Goal: Task Accomplishment & Management: Complete application form

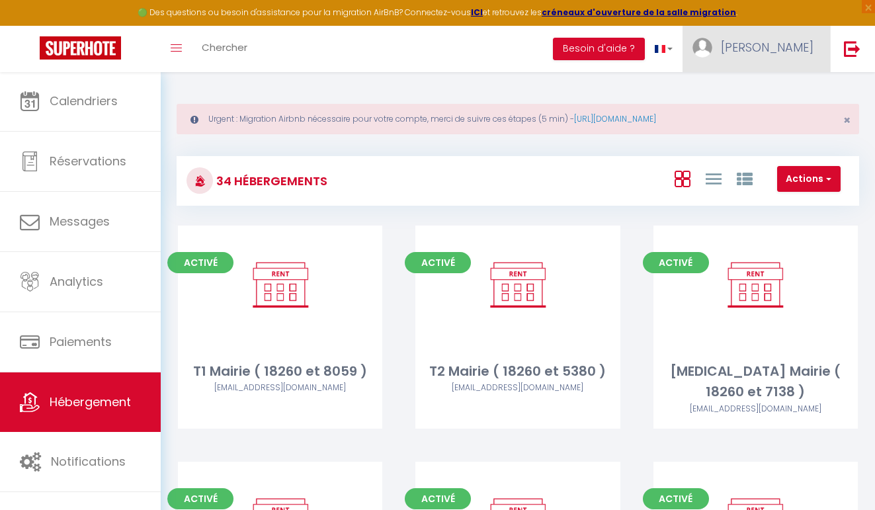
click at [800, 51] on span "[PERSON_NAME]" at bounding box center [767, 47] width 93 height 17
click at [815, 179] on button "Actions" at bounding box center [810, 179] width 64 height 26
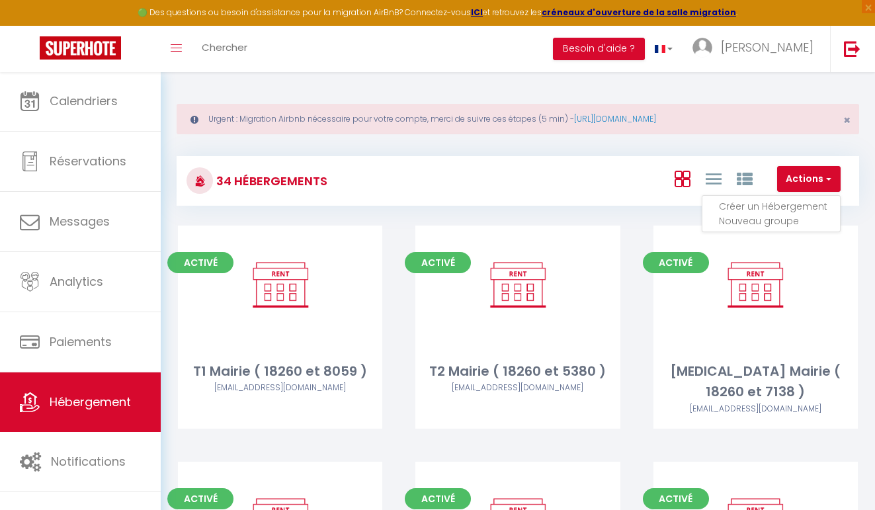
click at [778, 202] on li "Créer un Hébergement" at bounding box center [779, 206] width 121 height 15
select select "3"
select select "2"
select select "1"
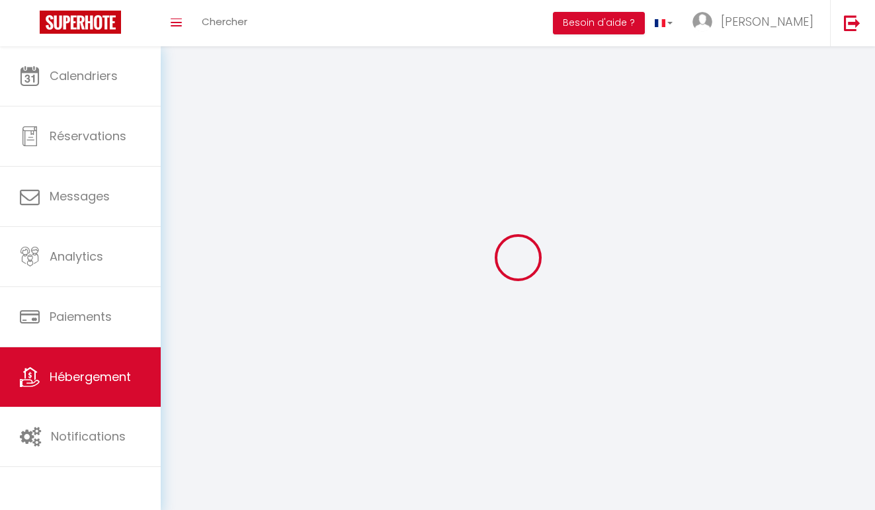
select select
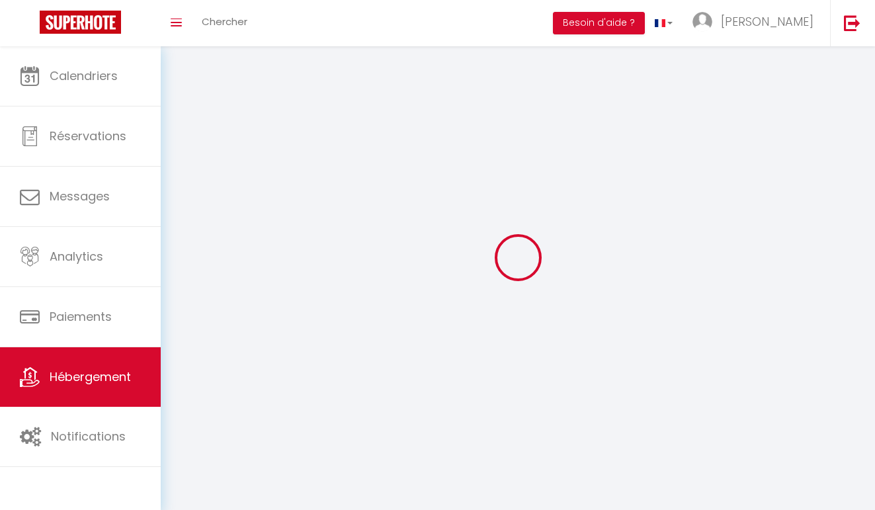
select select
checkbox input "false"
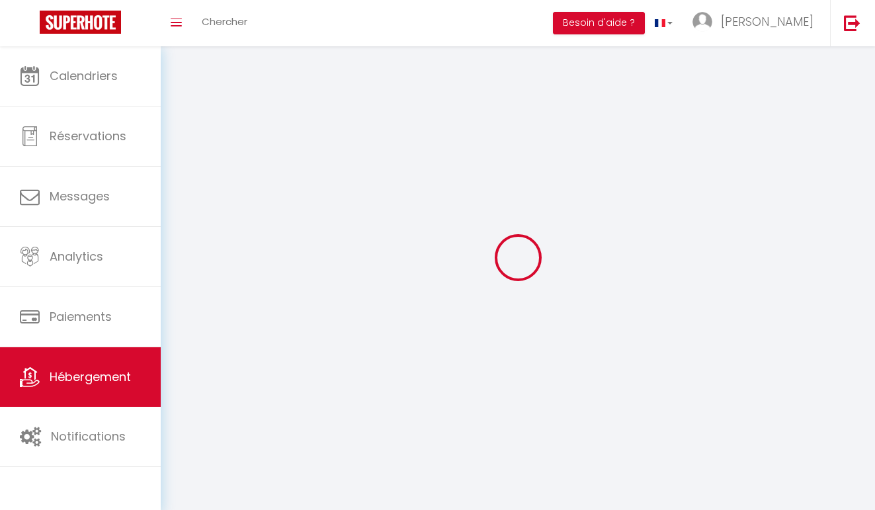
checkbox input "false"
select select
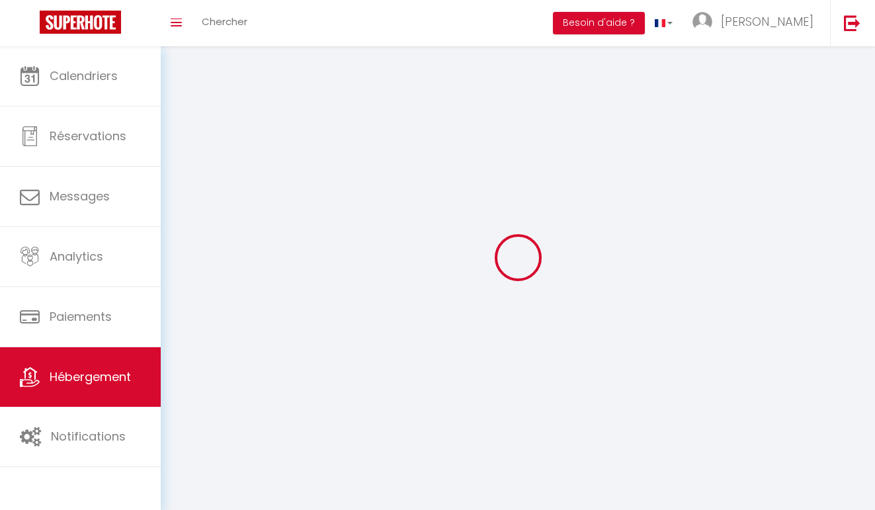
select select
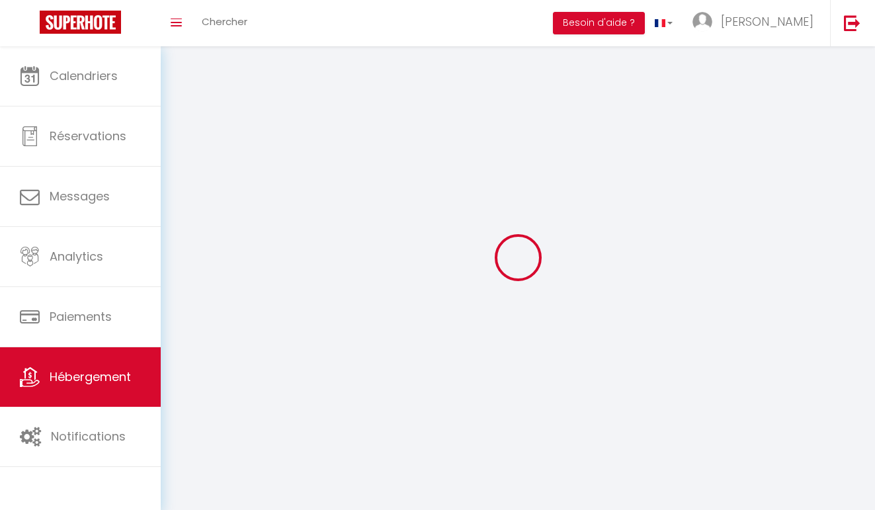
select select
checkbox input "false"
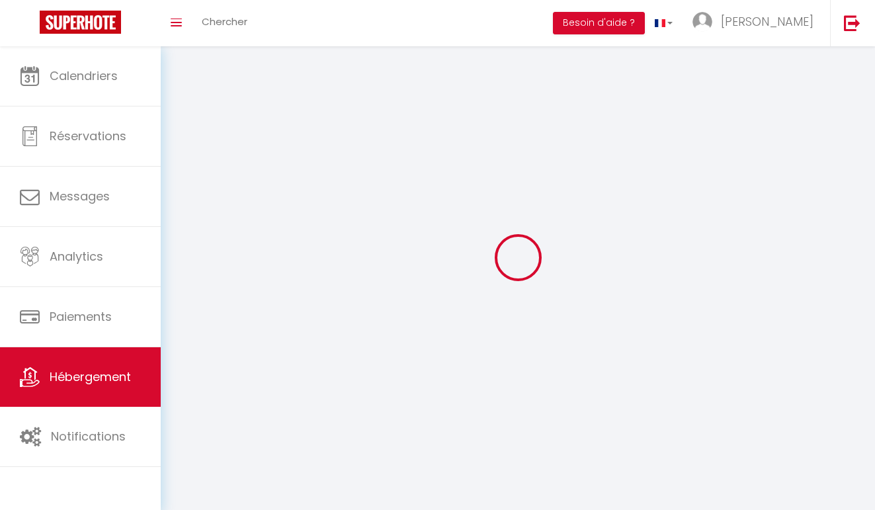
select select
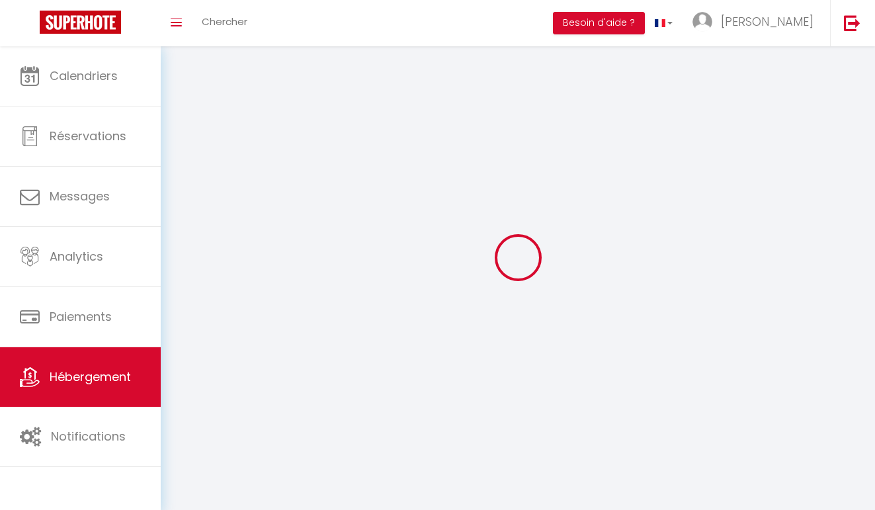
select select
checkbox input "false"
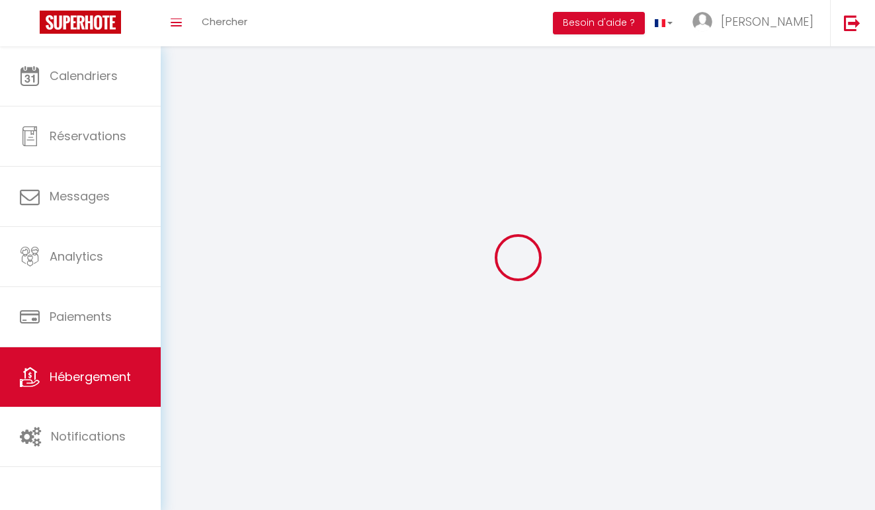
checkbox input "false"
select select
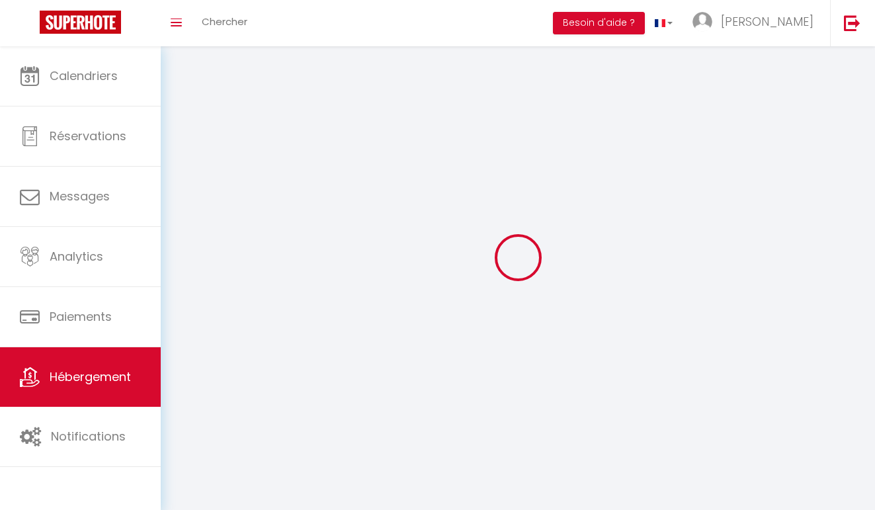
select select
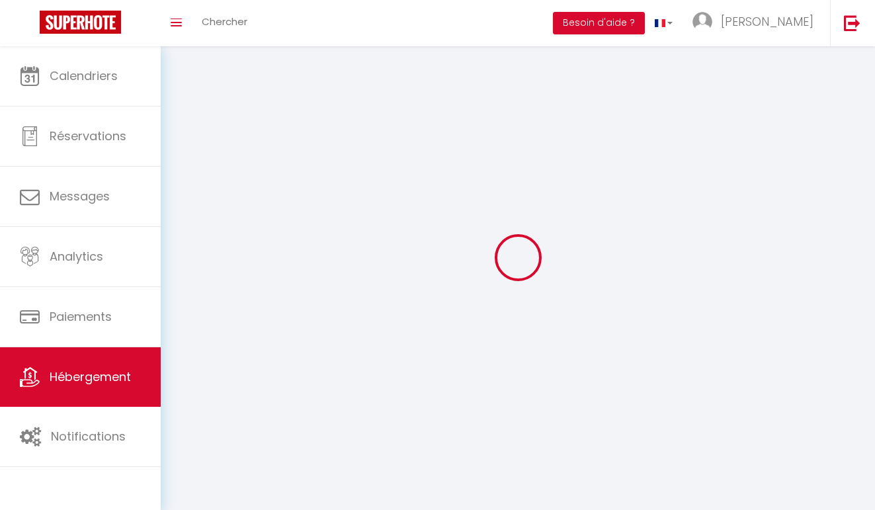
checkbox input "false"
select select
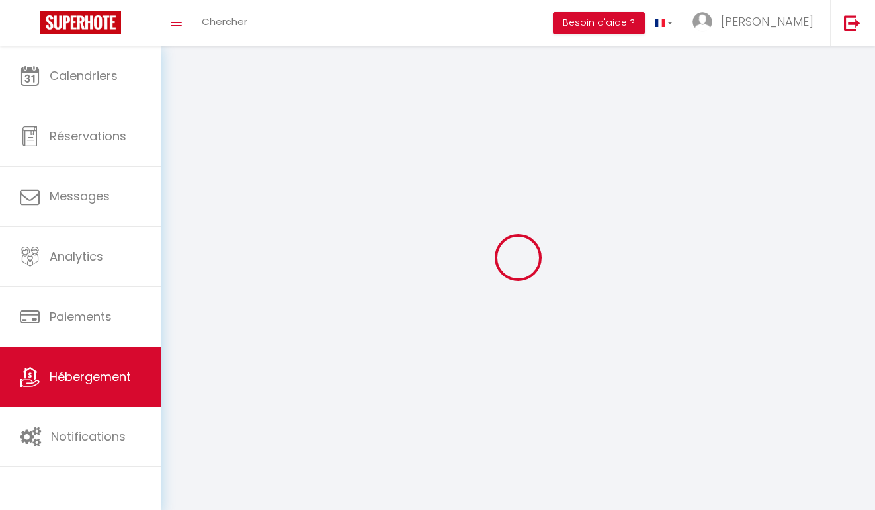
select select
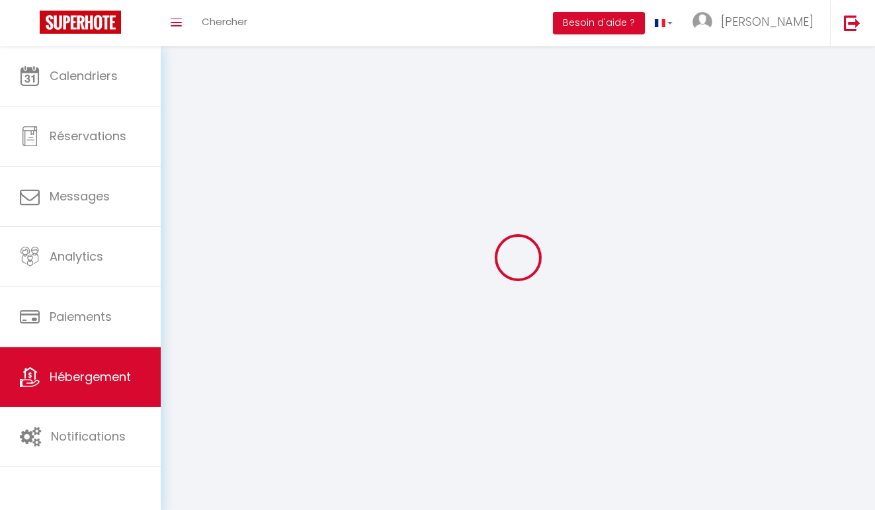
select select
checkbox input "false"
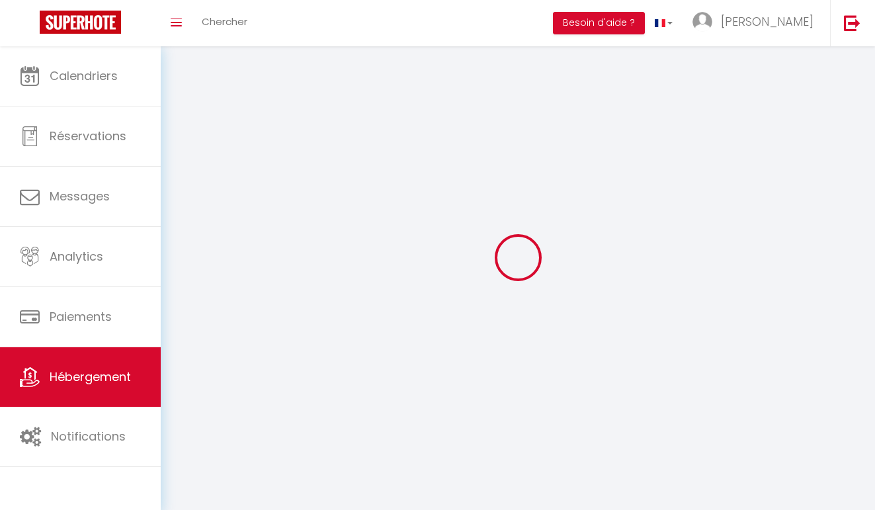
checkbox input "false"
select select
checkbox input "false"
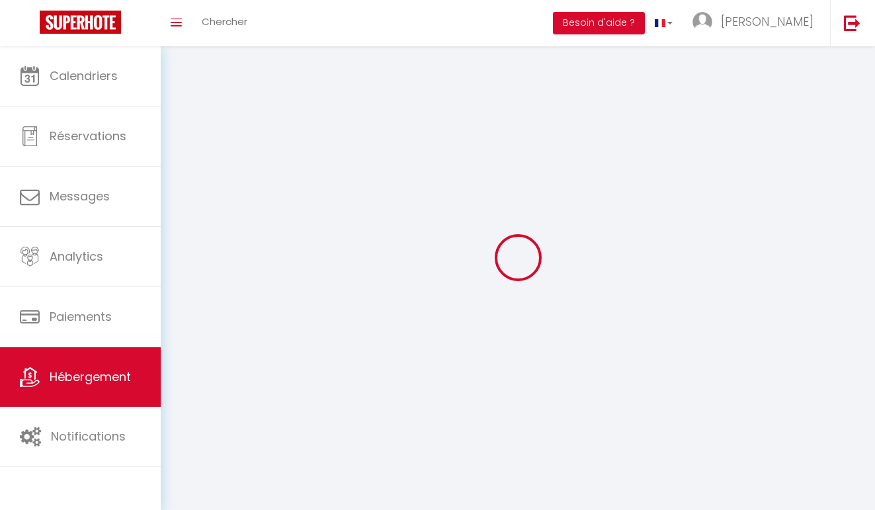
checkbox input "false"
select select
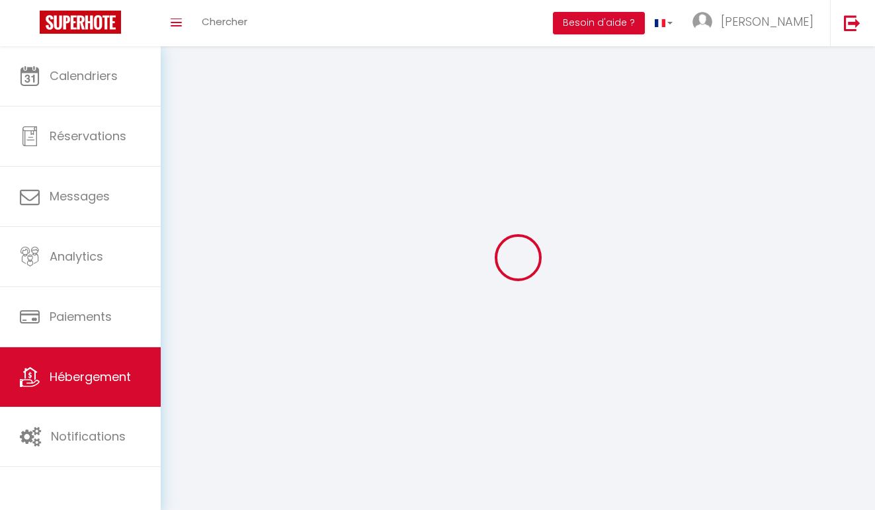
select select "15:00"
select select "23:45"
select select "11:00"
select select "30"
select select "120"
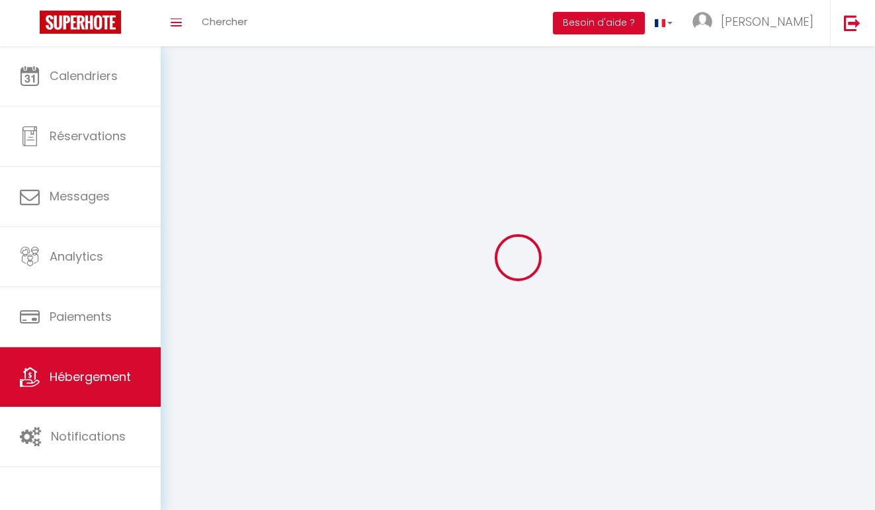
select select "28"
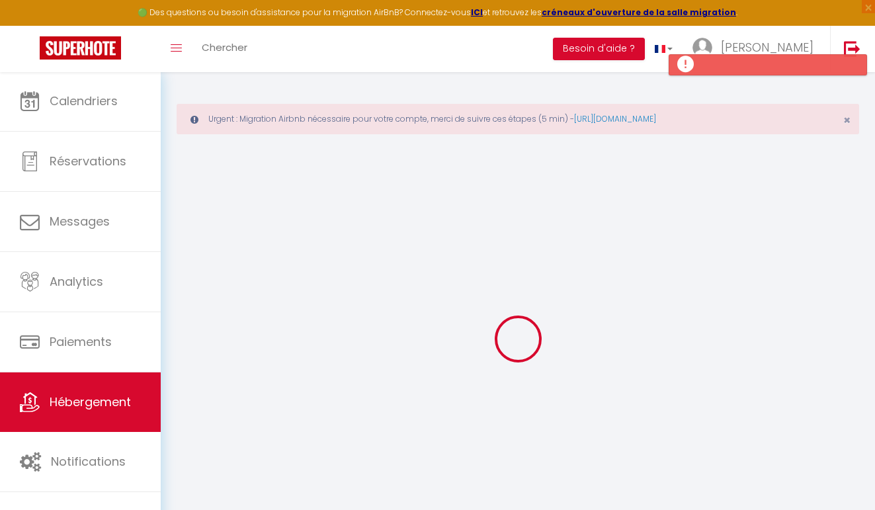
select select
checkbox input "false"
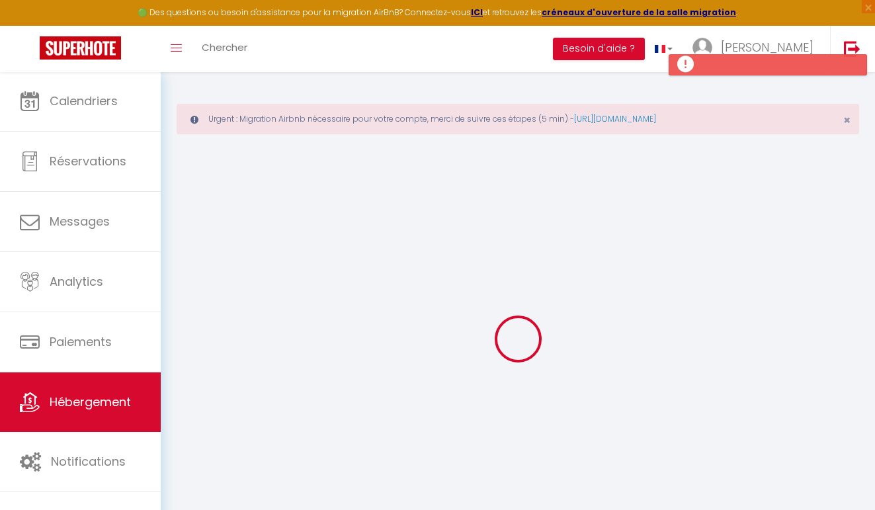
select select
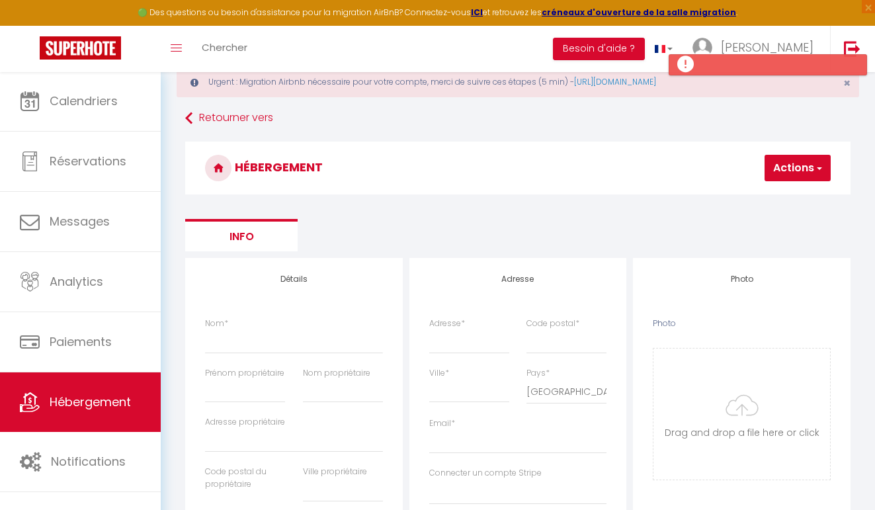
scroll to position [53, 0]
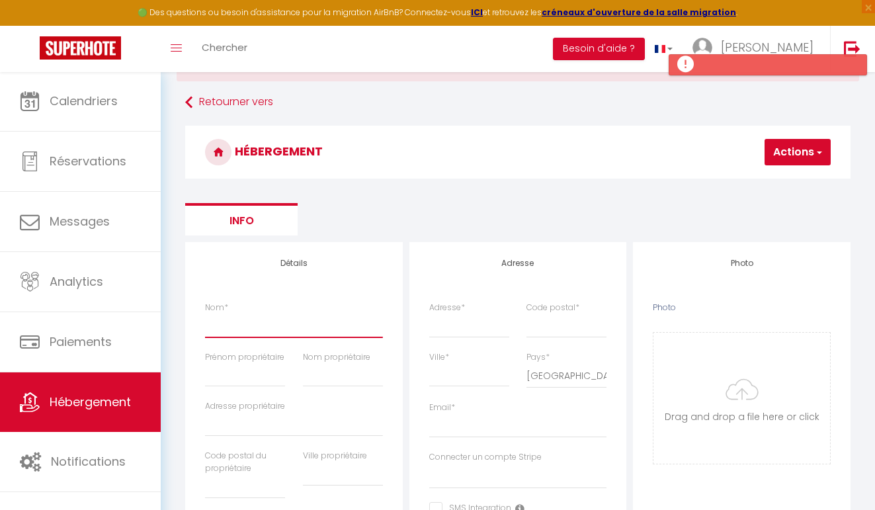
type input "L"
select select
checkbox input "false"
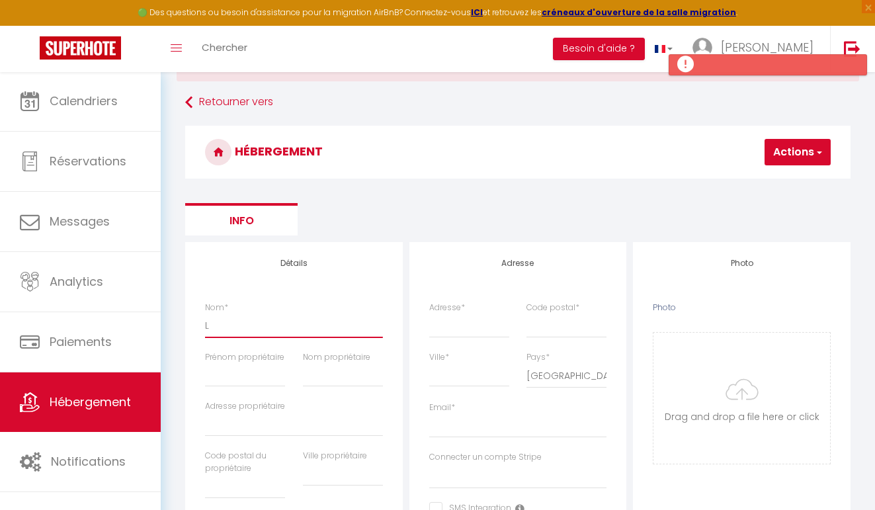
checkbox input "false"
select select
type input "Le"
select select
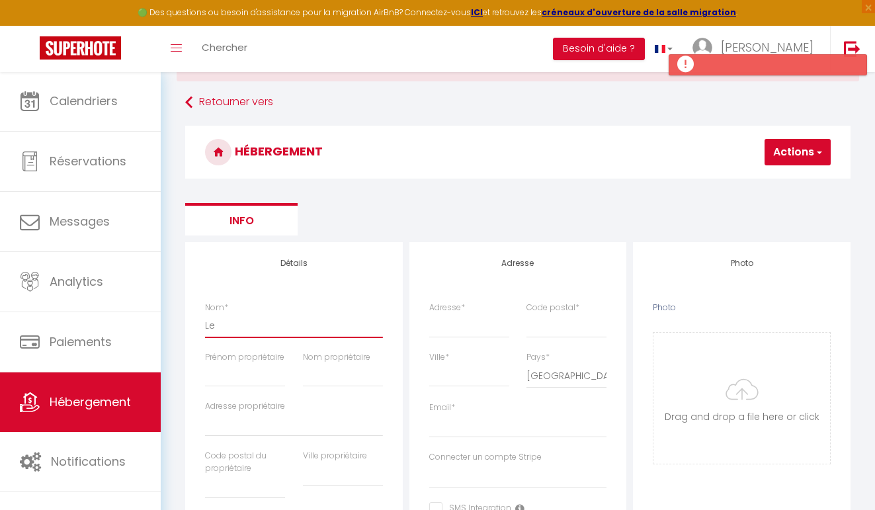
checkbox input "false"
select select
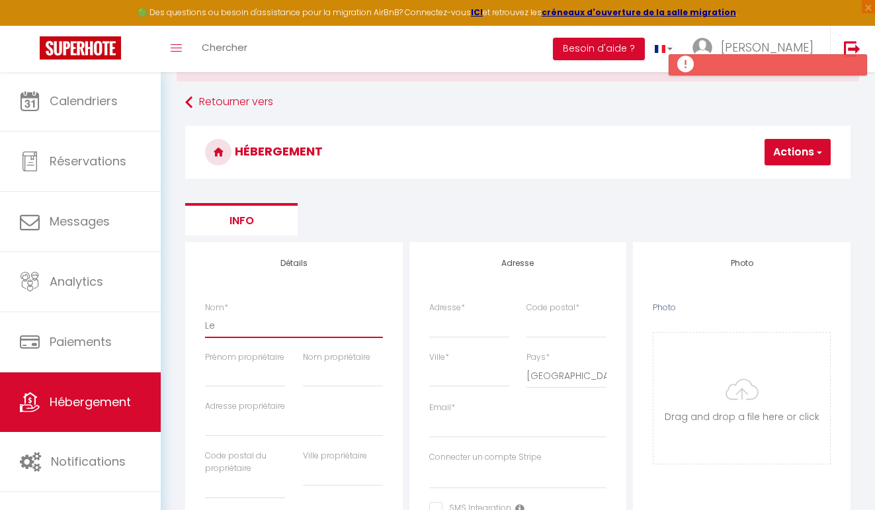
select select
type input "Le"
select select
checkbox input "false"
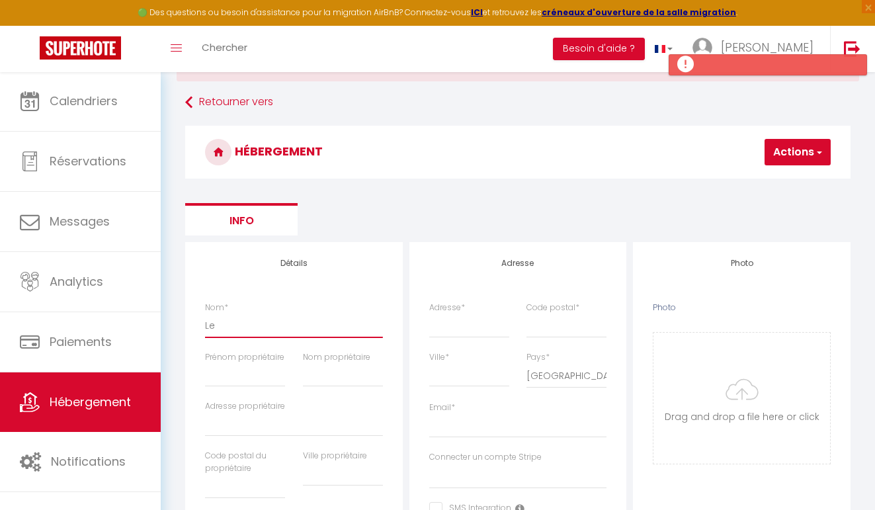
checkbox input "false"
select select
type input "Le T"
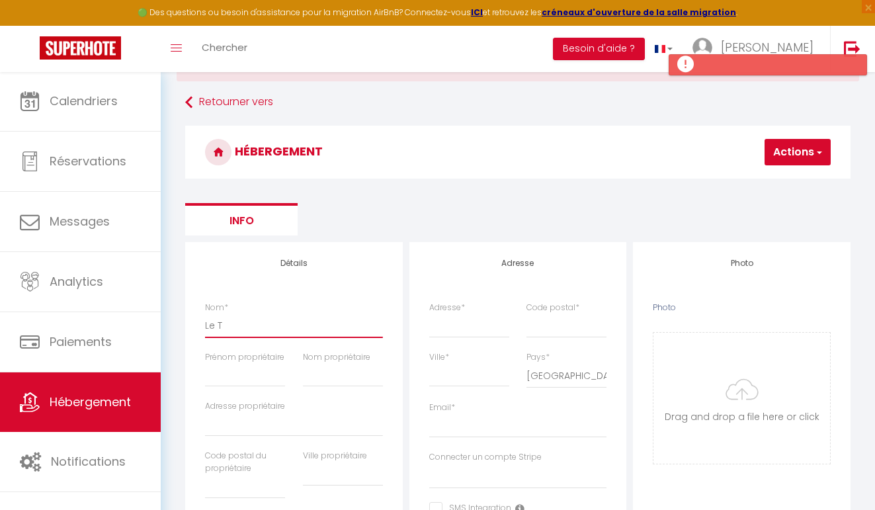
select select
checkbox input "false"
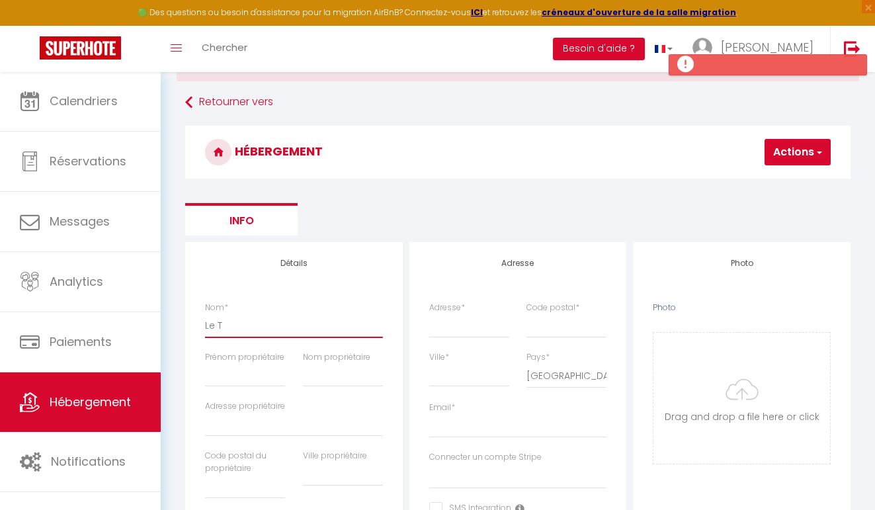
select select
type input "Le To"
select select
checkbox input "false"
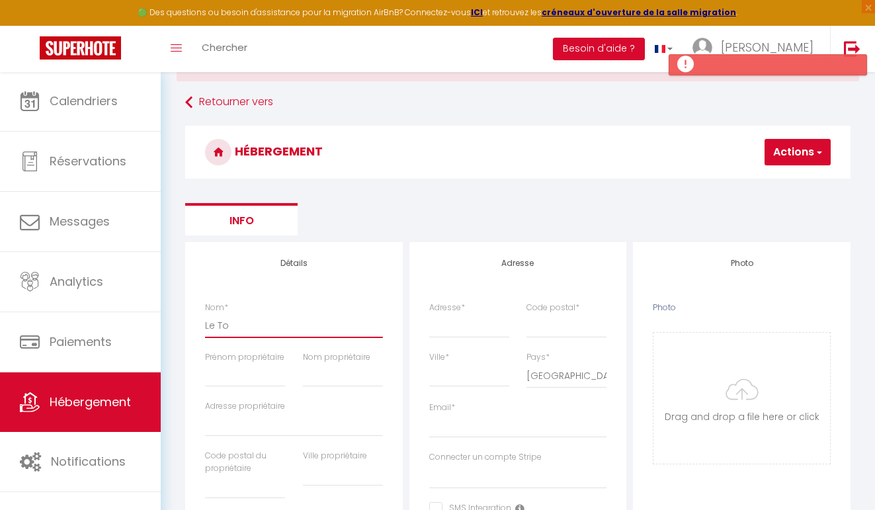
checkbox input "false"
select select
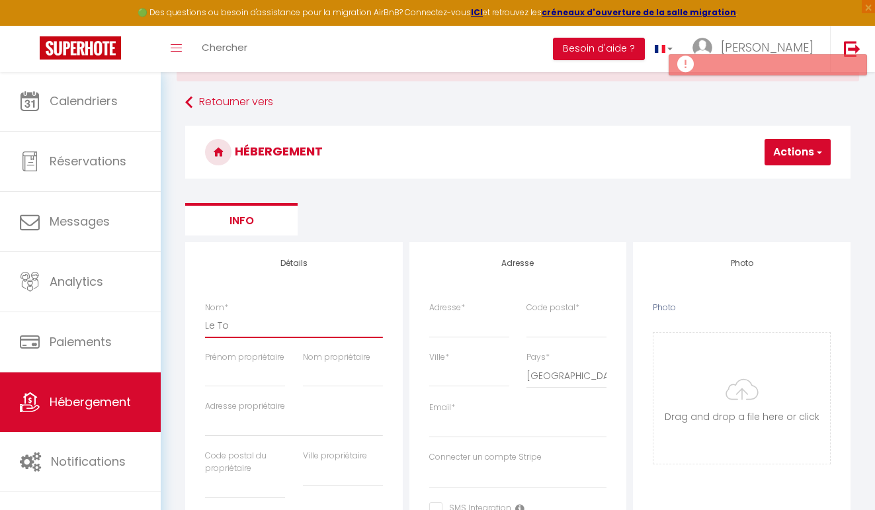
type input "Le Tou"
select select
checkbox input "false"
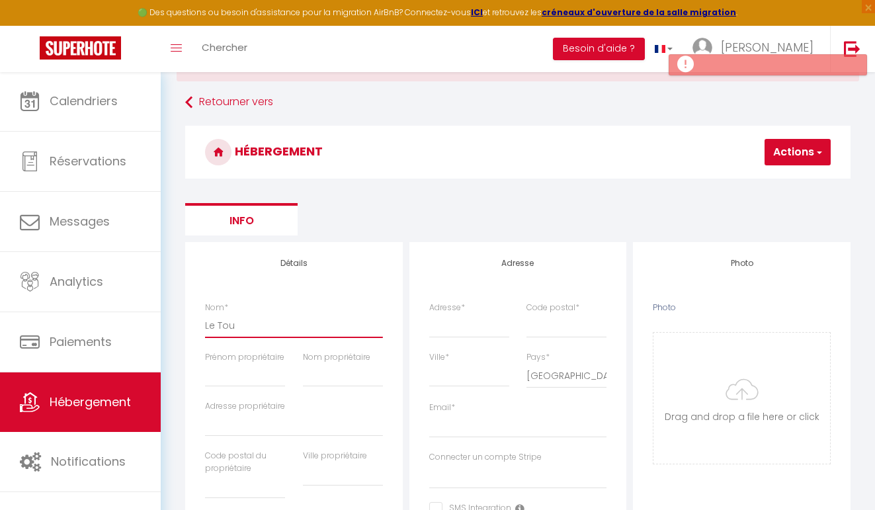
checkbox input "false"
select select
type input "Le Tour"
select select
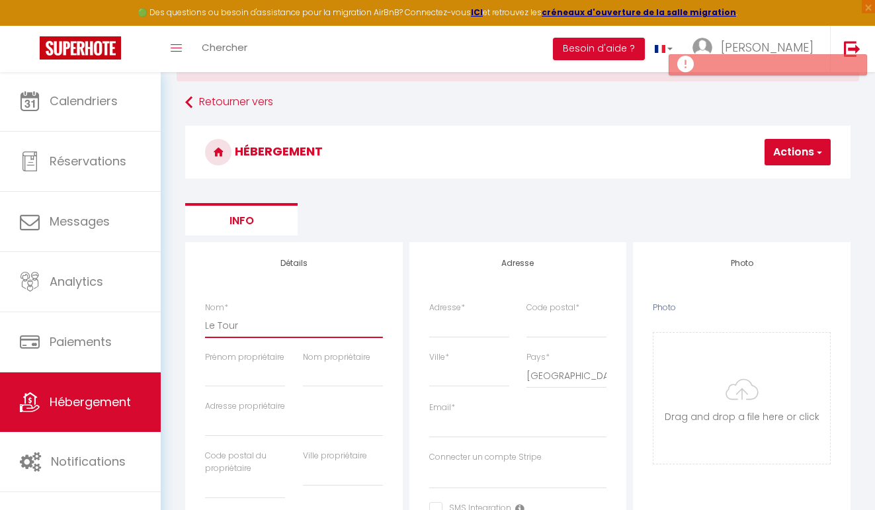
checkbox input "false"
select select
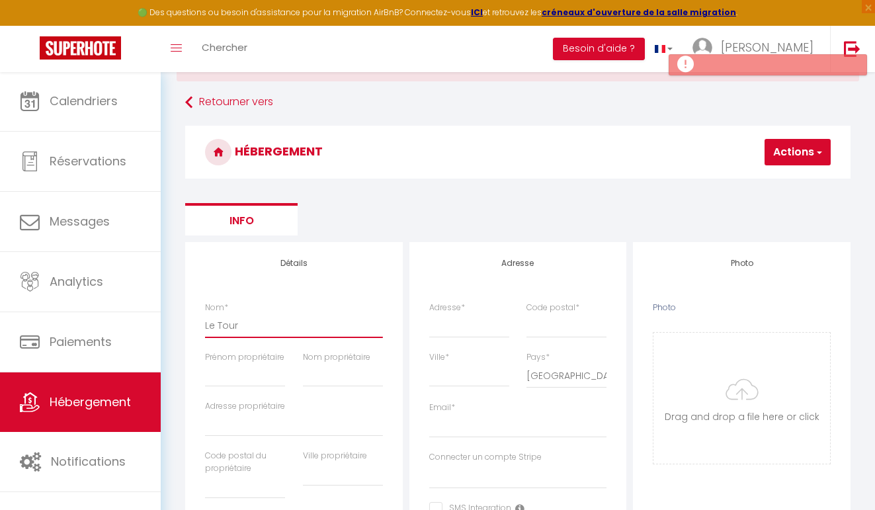
select select
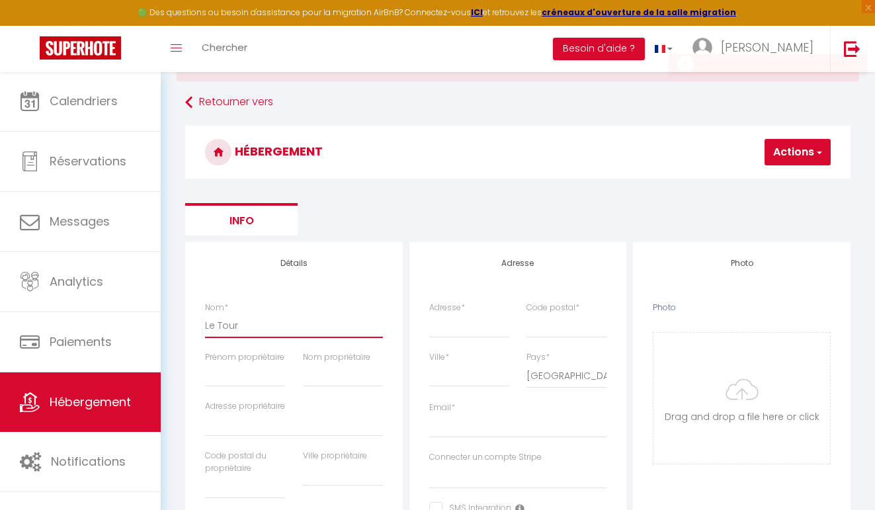
type input "Le Tourn"
select select
checkbox input "false"
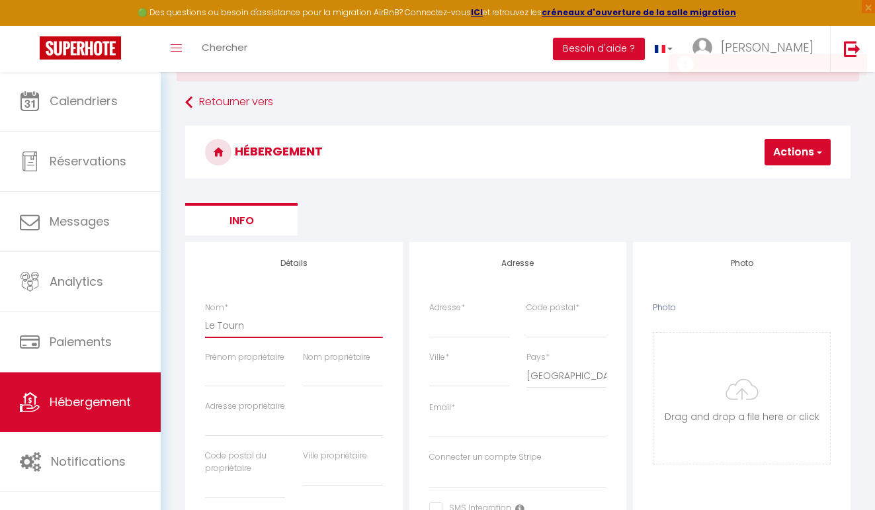
checkbox input "false"
select select
type input "Le Tourne"
select select
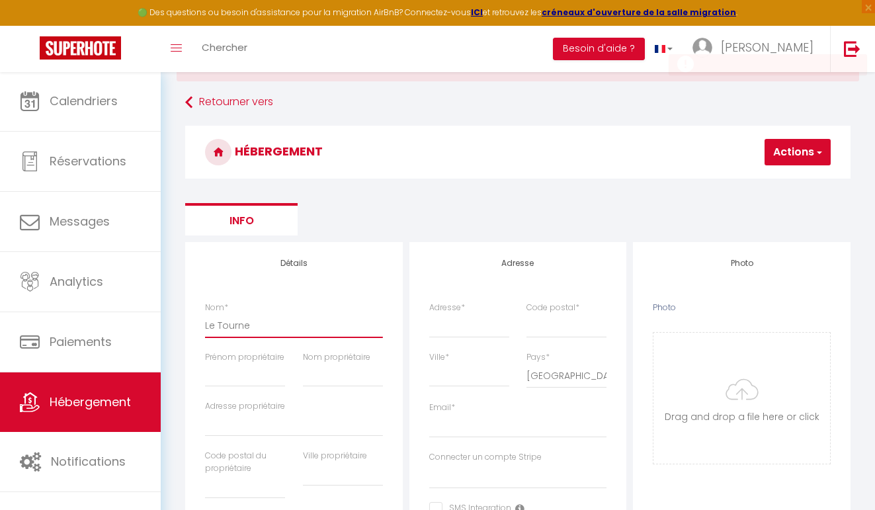
checkbox input "false"
select select
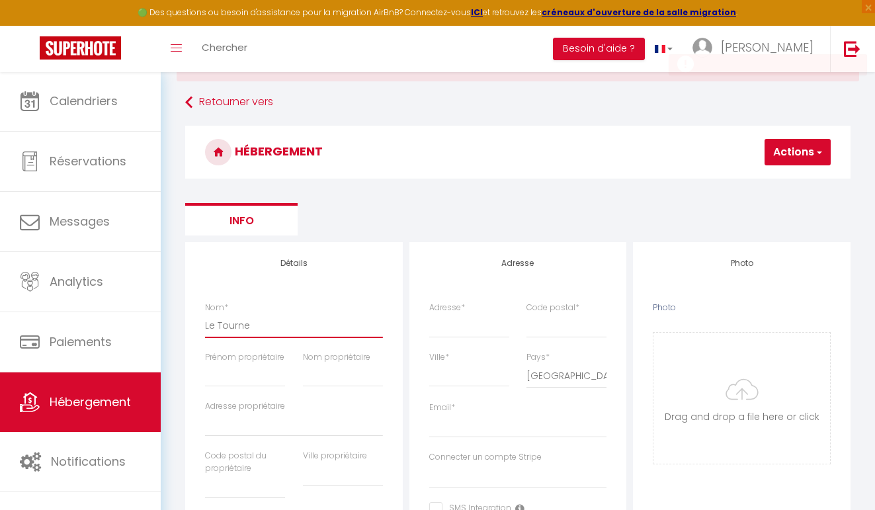
select select
type input "Le Tournes"
select select
checkbox input "false"
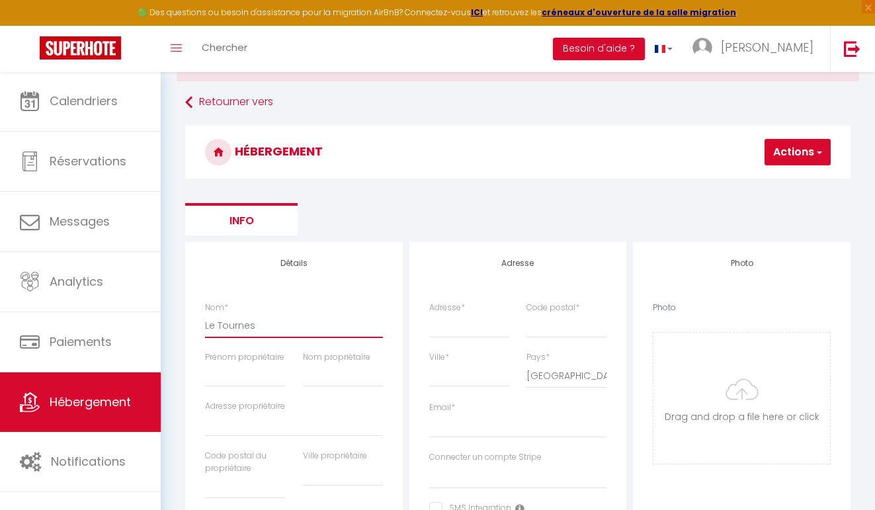
checkbox input "false"
select select
type input "Le Tourneso"
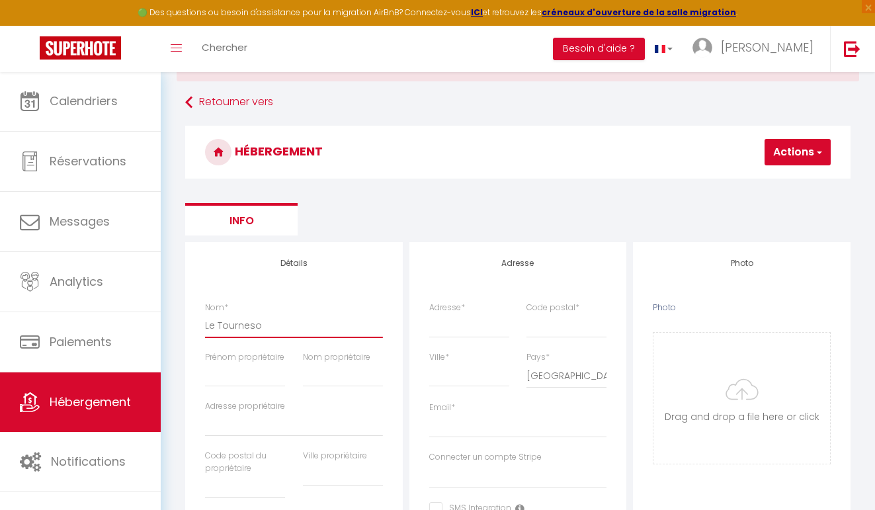
select select
checkbox input "false"
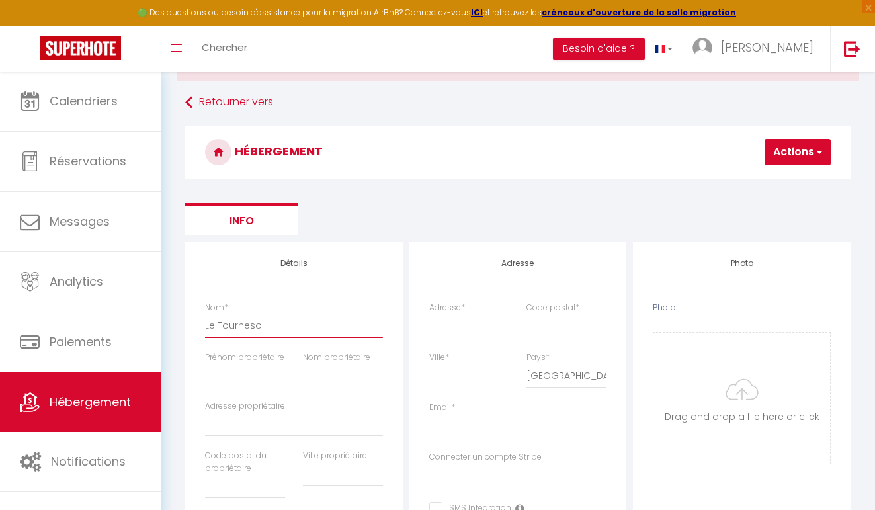
select select
type input "Le Tournesol"
select select
checkbox input "false"
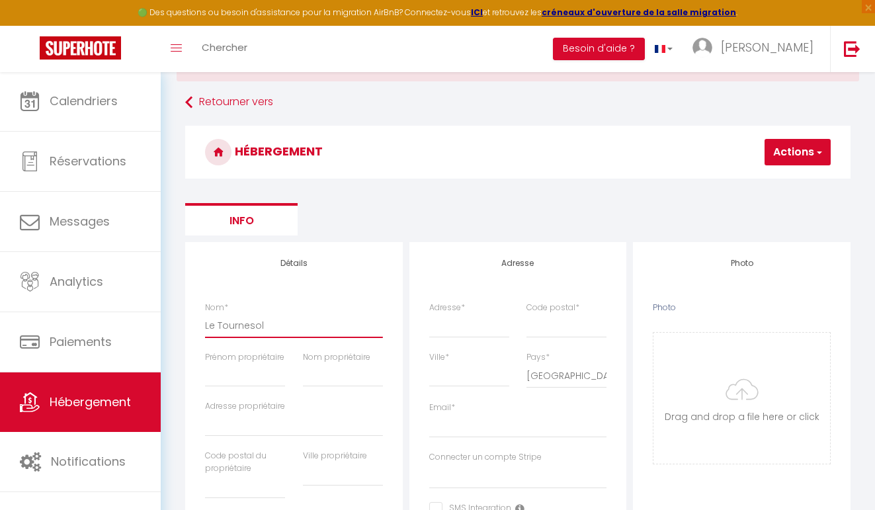
checkbox input "false"
select select
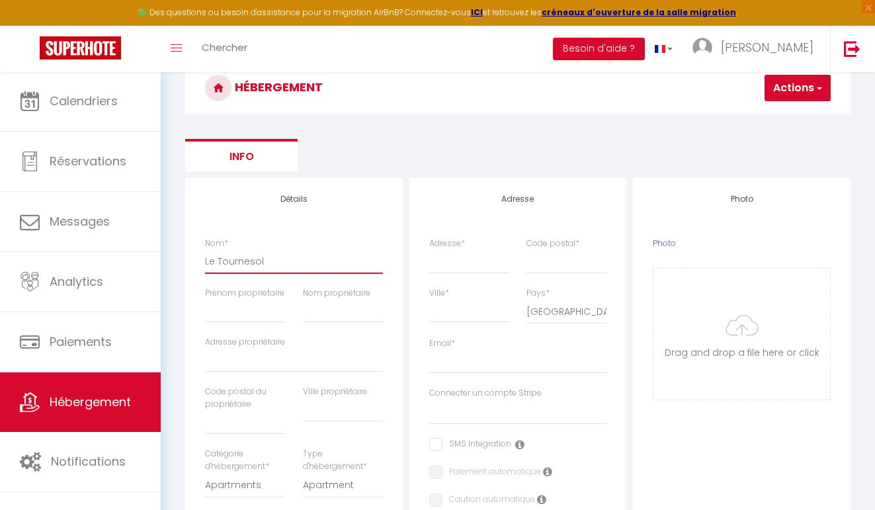
scroll to position [116, 0]
type input "Le Tournesol"
paste input "[STREET_ADDRESS][PERSON_NAME]"
type input "[STREET_ADDRESS][PERSON_NAME]"
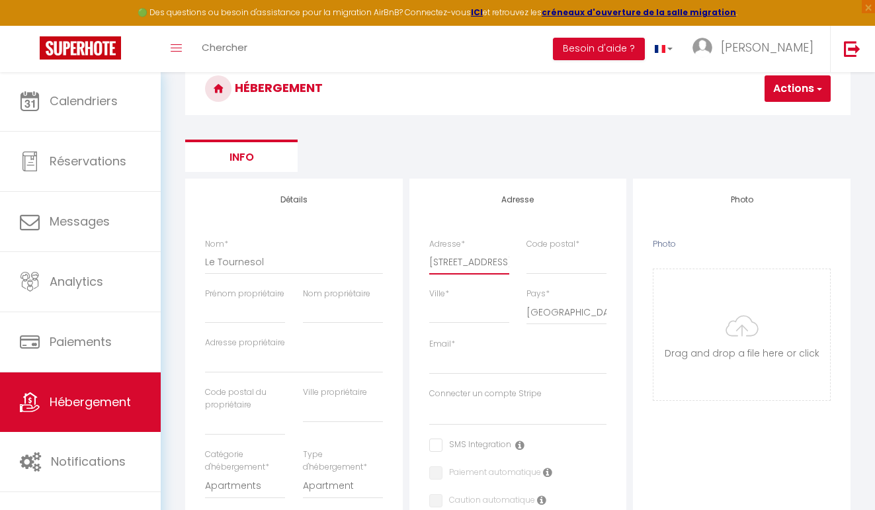
select select
checkbox input "false"
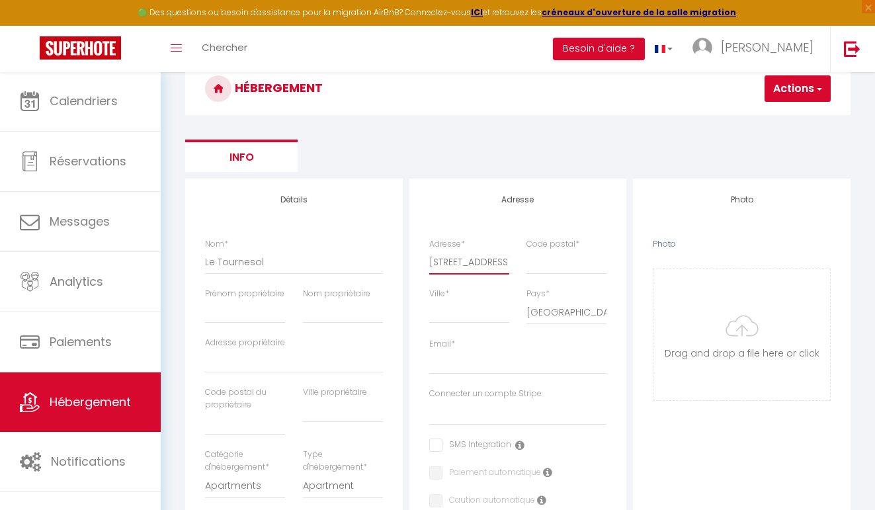
select select
type input "[STREET_ADDRESS][PERSON_NAME]"
type input "2"
select select
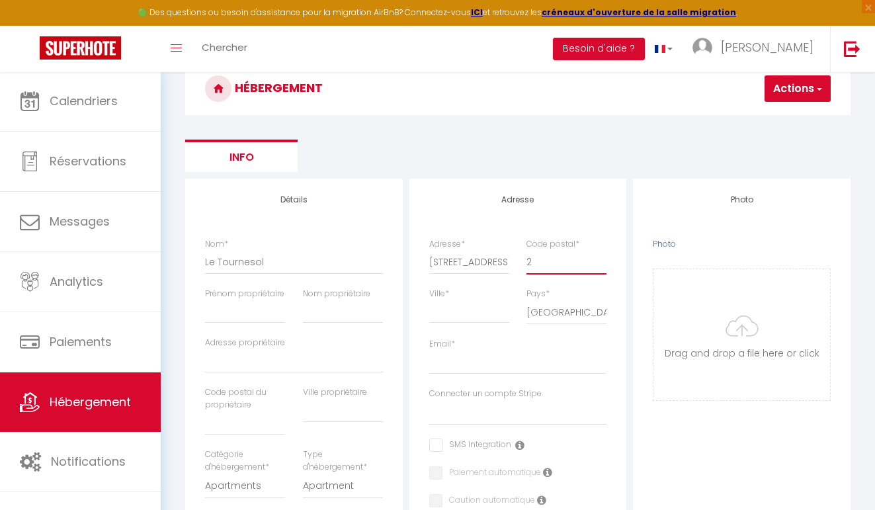
checkbox input "false"
select select
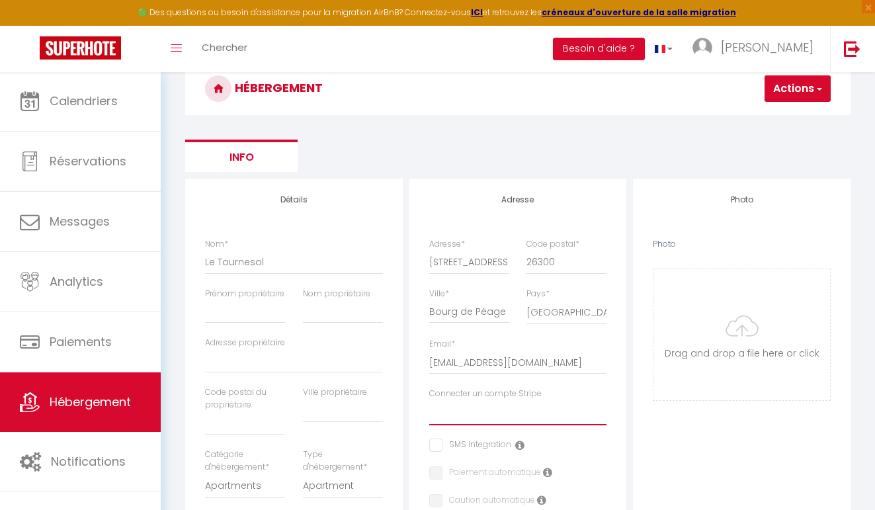
click at [557, 408] on select "Connecter un compte Stripe" at bounding box center [518, 412] width 178 height 25
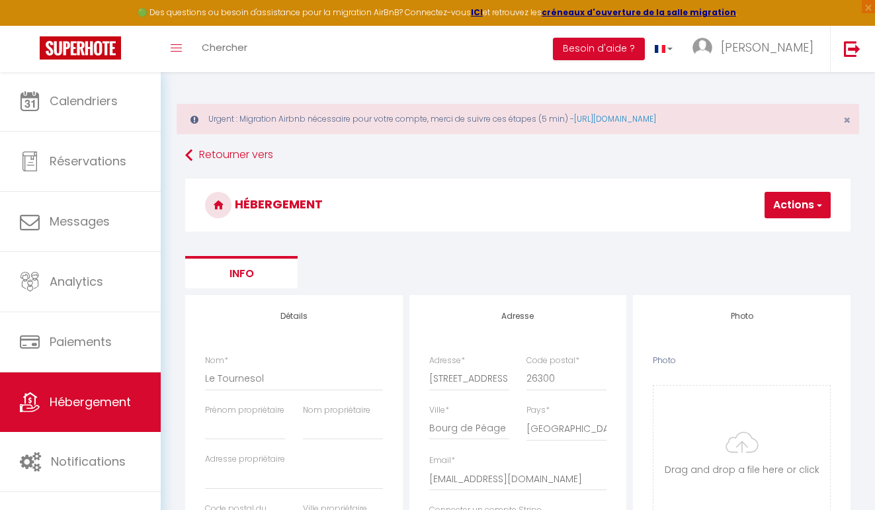
scroll to position [0, 0]
click at [807, 204] on button "Actions" at bounding box center [798, 205] width 66 height 26
click at [761, 234] on input "Enregistrer" at bounding box center [763, 234] width 49 height 13
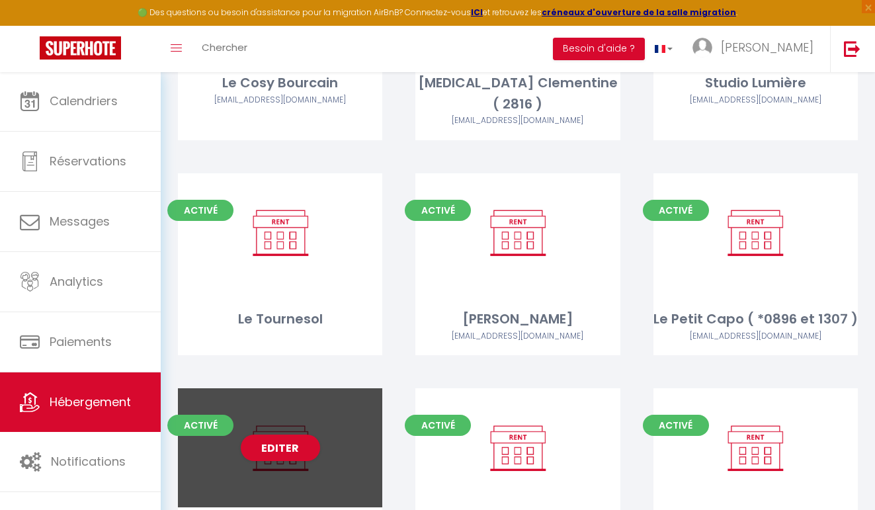
scroll to position [1717, 0]
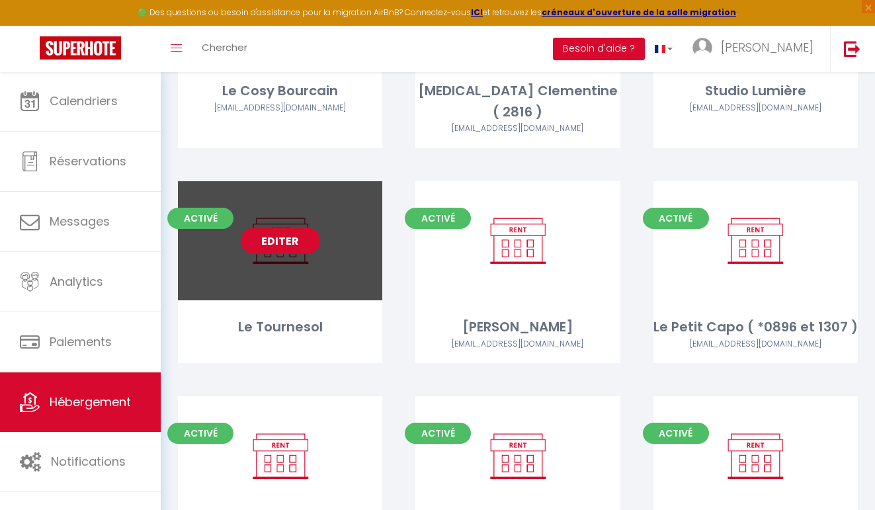
click at [292, 228] on link "Editer" at bounding box center [280, 241] width 79 height 26
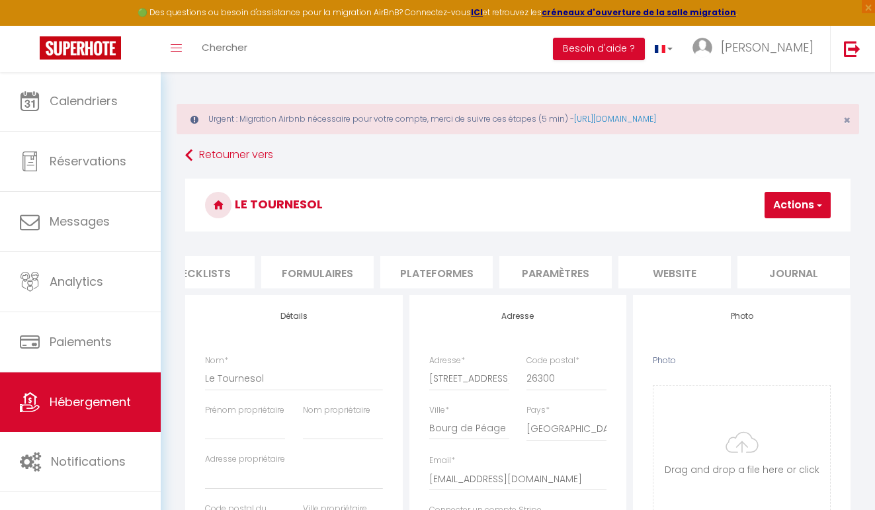
scroll to position [0, 519]
click at [675, 267] on li "website" at bounding box center [675, 272] width 112 height 32
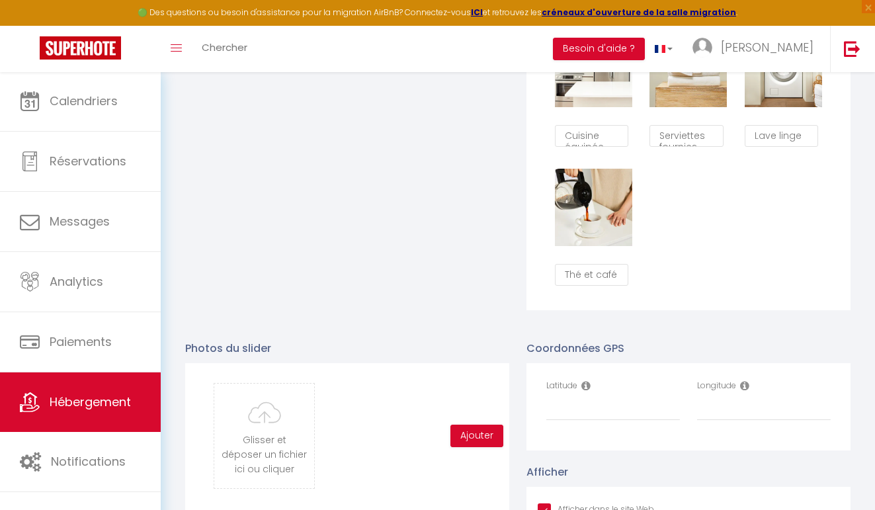
scroll to position [1233, 0]
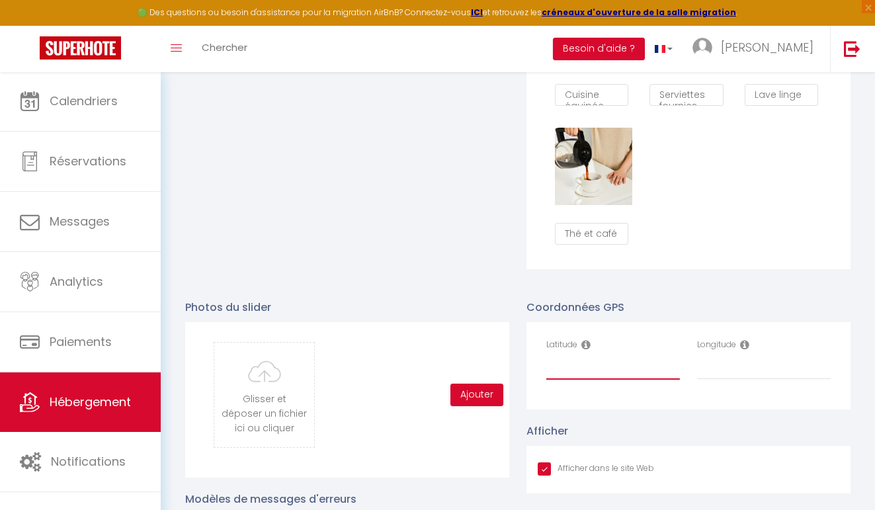
click at [580, 364] on input "Latitude" at bounding box center [614, 368] width 134 height 24
paste input "45.0361453,5.044105"
click at [743, 365] on input "Longitude" at bounding box center [764, 368] width 134 height 24
paste input "45.0361453,5.044105"
click at [641, 365] on input "45.0361453,5.044105" at bounding box center [614, 368] width 134 height 24
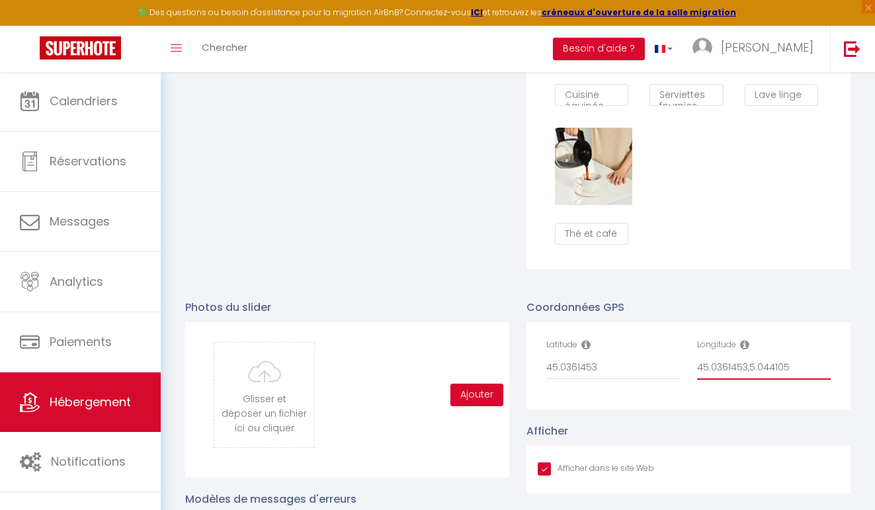
click at [748, 363] on input "45.0361453,5.044105" at bounding box center [764, 368] width 134 height 24
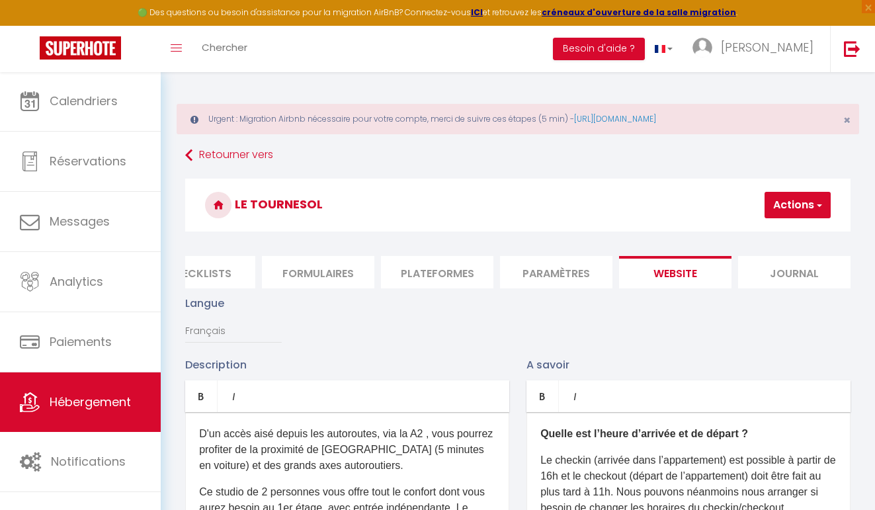
scroll to position [0, 0]
click at [790, 203] on button "Actions" at bounding box center [798, 205] width 66 height 26
click at [750, 232] on input "Enregistrer" at bounding box center [763, 234] width 49 height 13
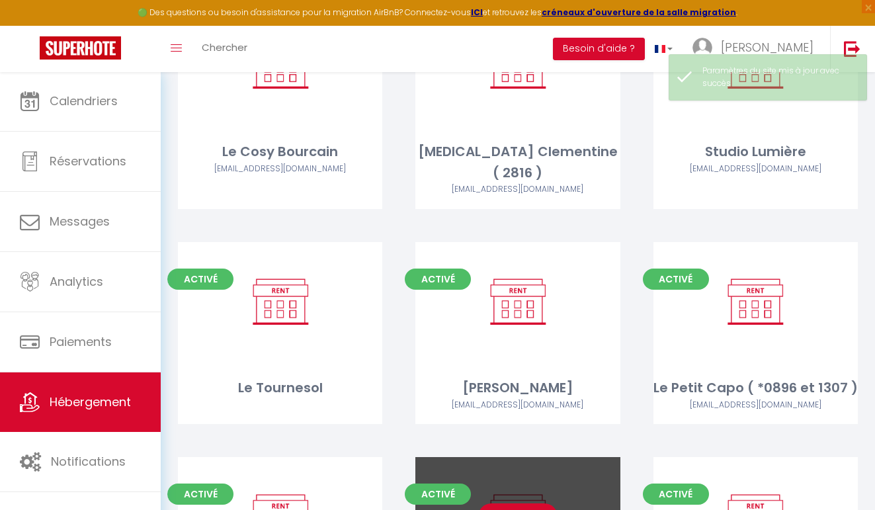
scroll to position [1610, 0]
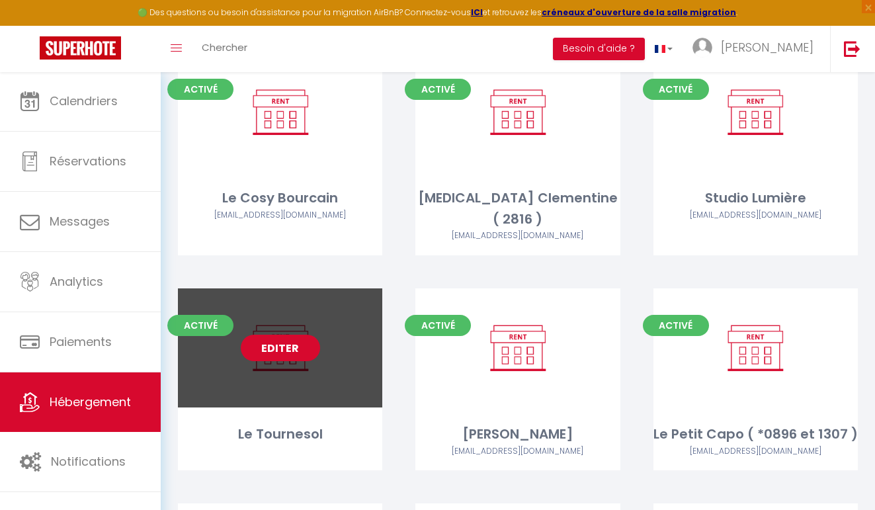
click at [308, 335] on link "Editer" at bounding box center [280, 348] width 79 height 26
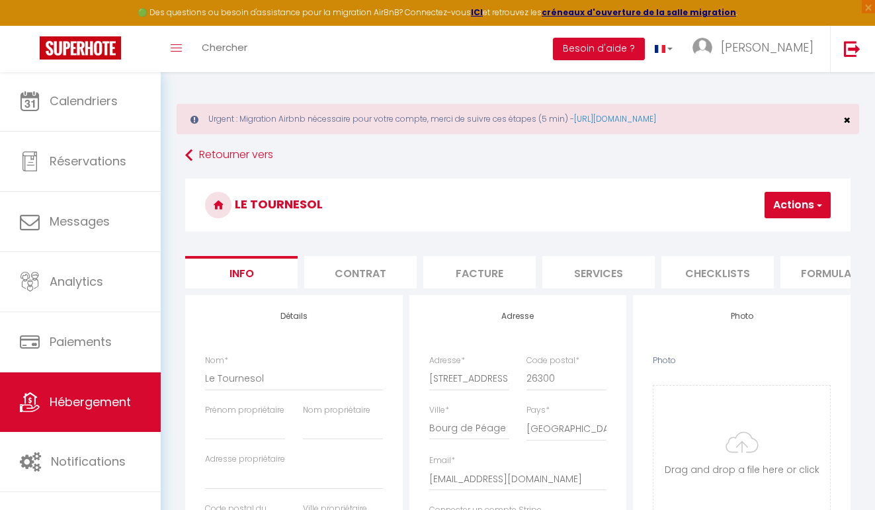
click at [848, 116] on span "×" at bounding box center [847, 120] width 7 height 17
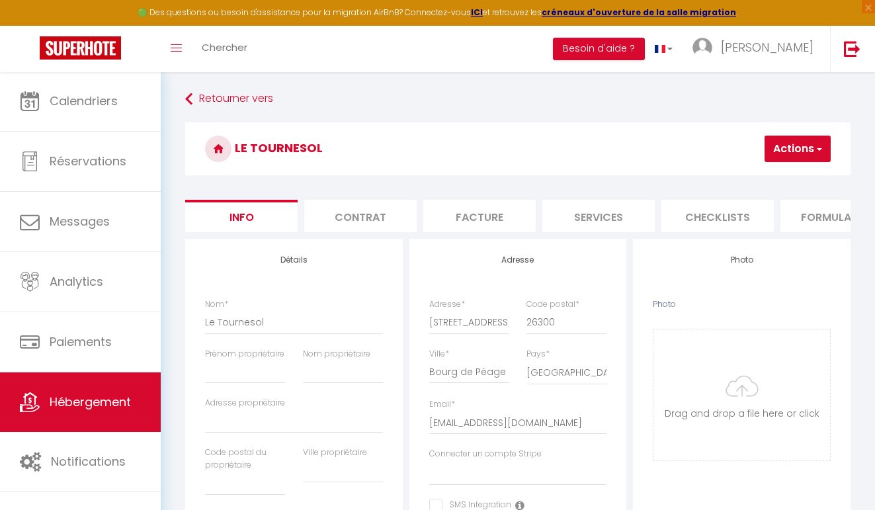
click at [495, 214] on li "Facture" at bounding box center [480, 216] width 112 height 32
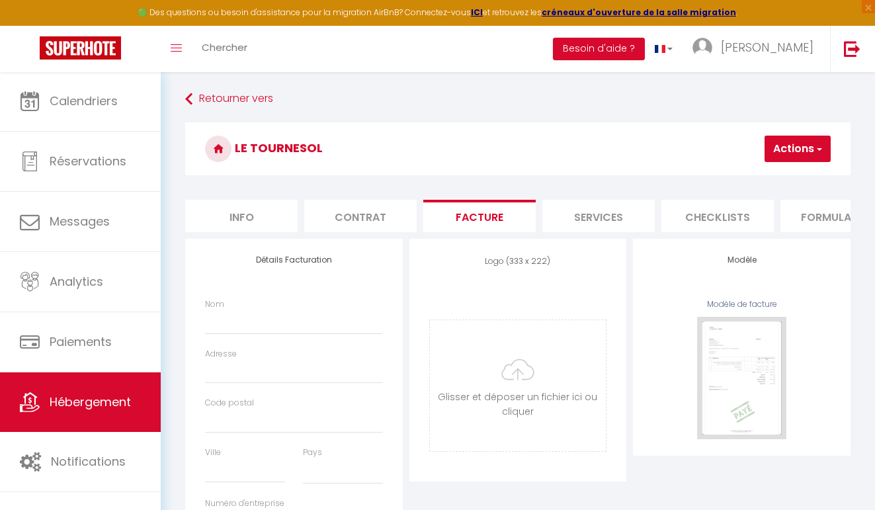
click at [573, 210] on li "Services" at bounding box center [599, 216] width 112 height 32
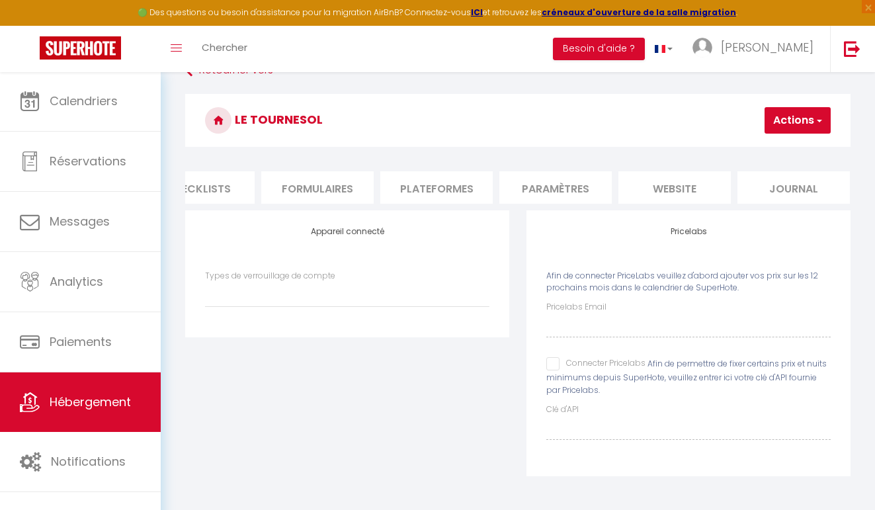
scroll to position [0, 519]
click at [435, 184] on li "Plateformes" at bounding box center [437, 187] width 112 height 32
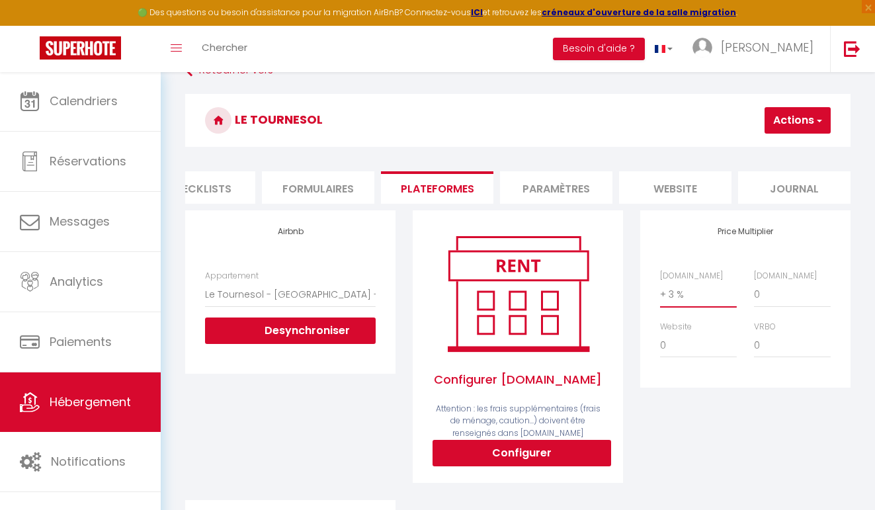
click at [797, 132] on button "Actions" at bounding box center [798, 120] width 66 height 26
click at [779, 145] on link "Enregistrer" at bounding box center [778, 149] width 105 height 17
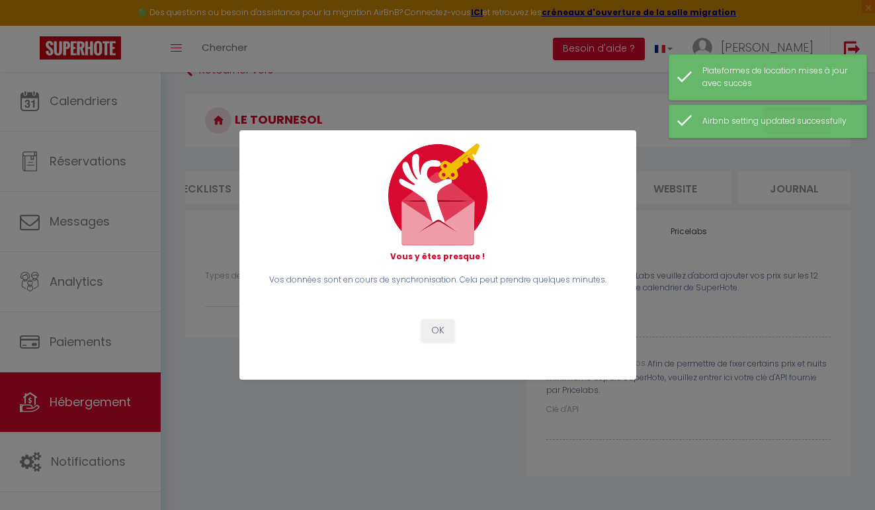
click at [439, 334] on button "OK" at bounding box center [438, 331] width 33 height 22
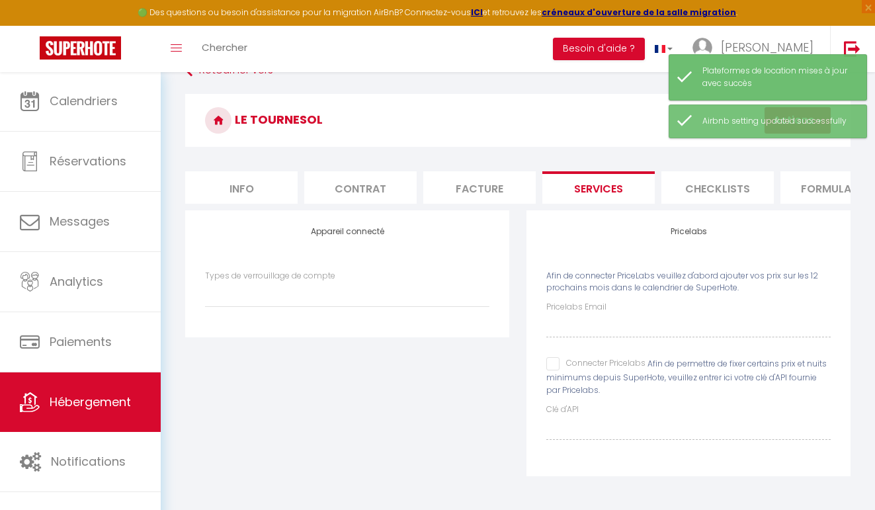
scroll to position [0, -1]
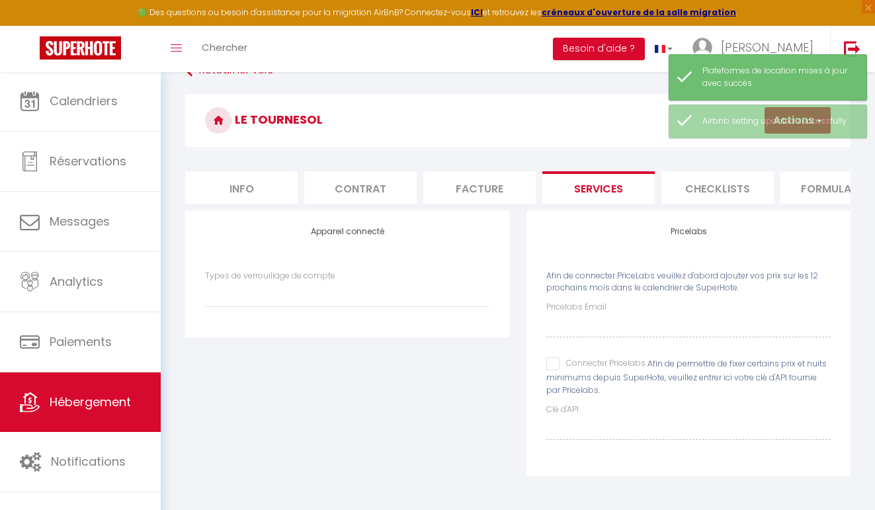
click at [253, 186] on li "Info" at bounding box center [241, 187] width 112 height 32
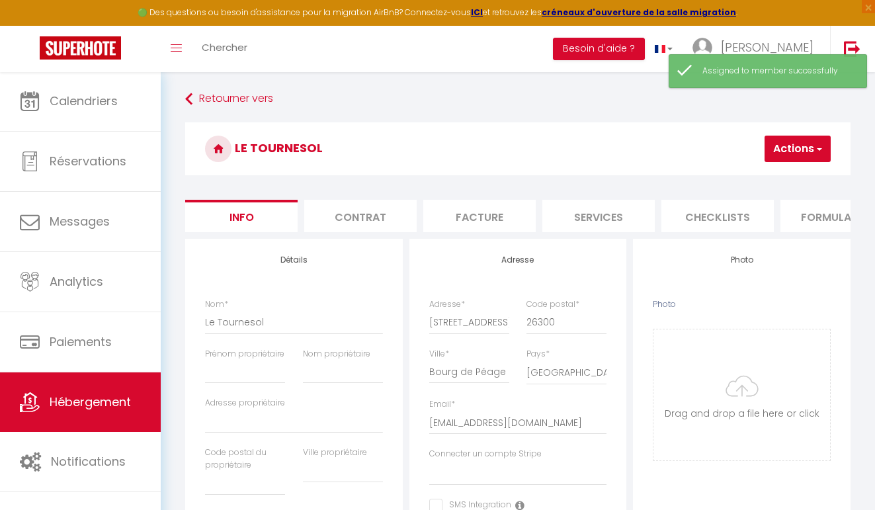
click at [789, 152] on button "Actions" at bounding box center [798, 149] width 66 height 26
click at [730, 173] on input "Enregistrer" at bounding box center [726, 177] width 49 height 13
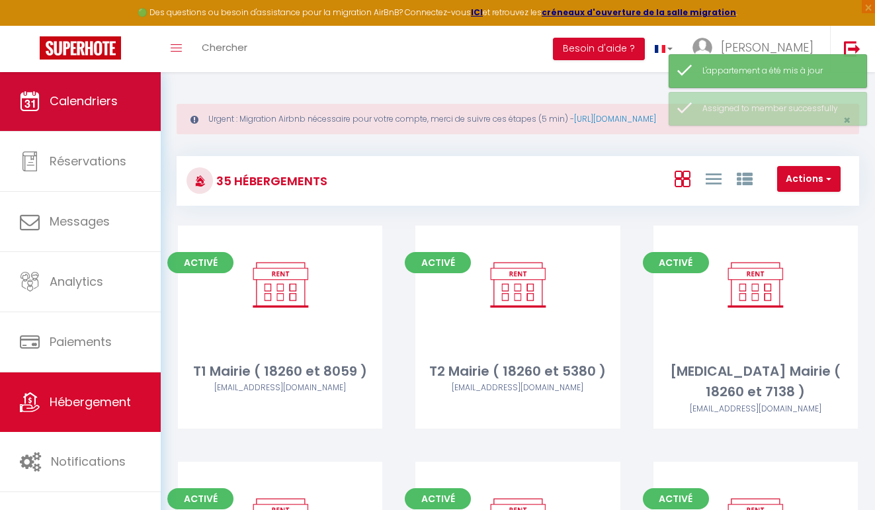
click at [112, 118] on link "Calendriers" at bounding box center [80, 101] width 161 height 60
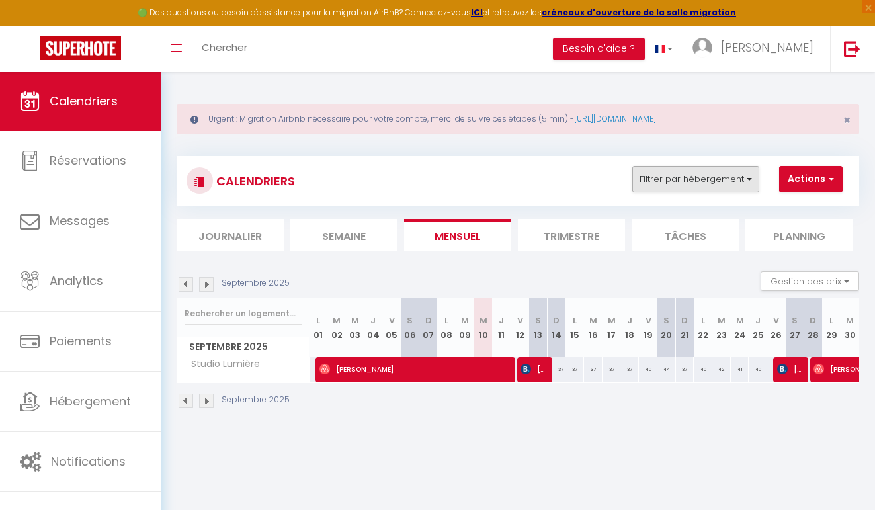
click at [695, 176] on button "Filtrer par hébergement" at bounding box center [696, 179] width 127 height 26
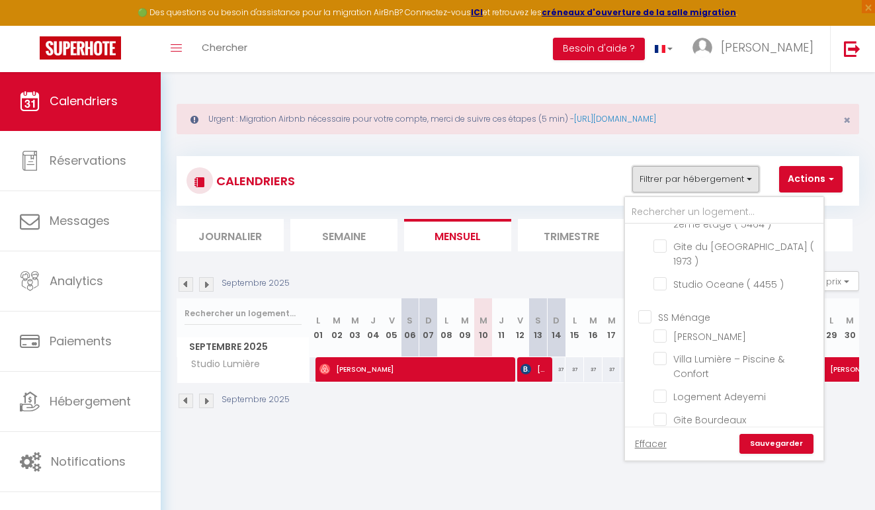
scroll to position [793, 0]
click at [664, 502] on input "Studio Lumière" at bounding box center [736, 508] width 165 height 13
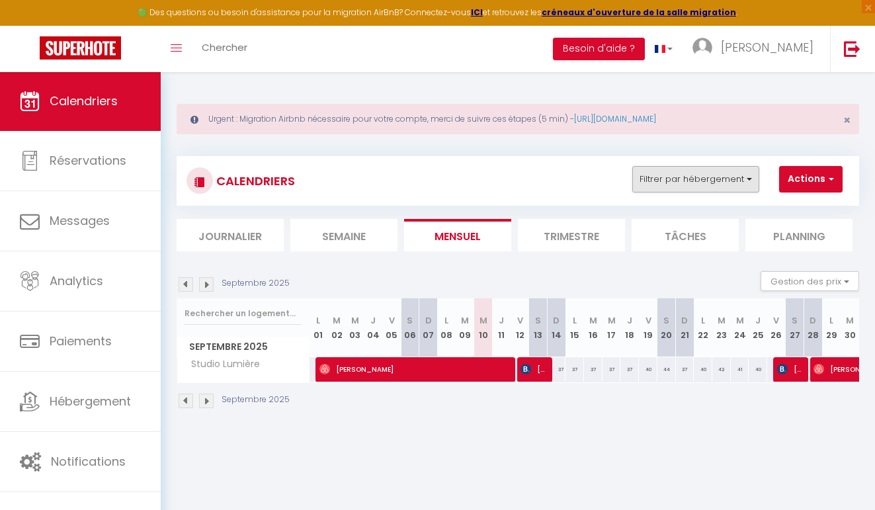
click at [700, 177] on button "Filtrer par hébergement" at bounding box center [696, 179] width 127 height 26
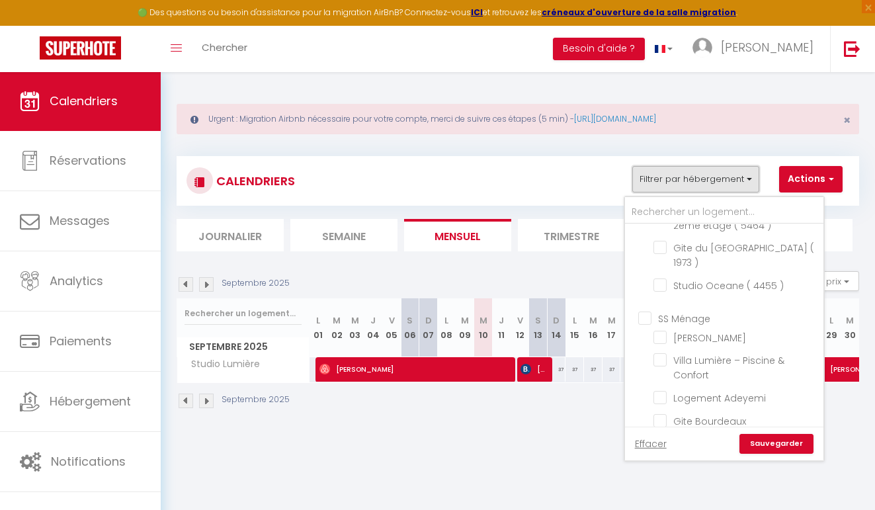
scroll to position [11, 0]
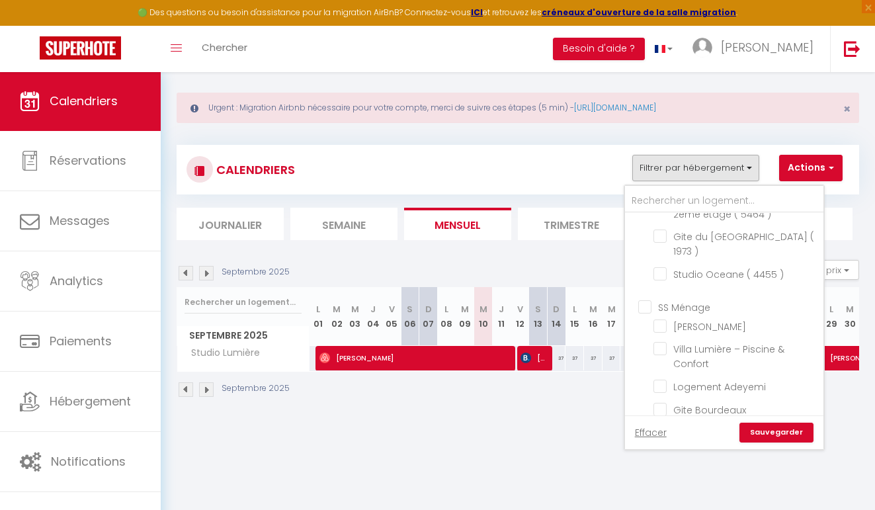
click at [762, 426] on link "Sauvegarder" at bounding box center [777, 433] width 74 height 20
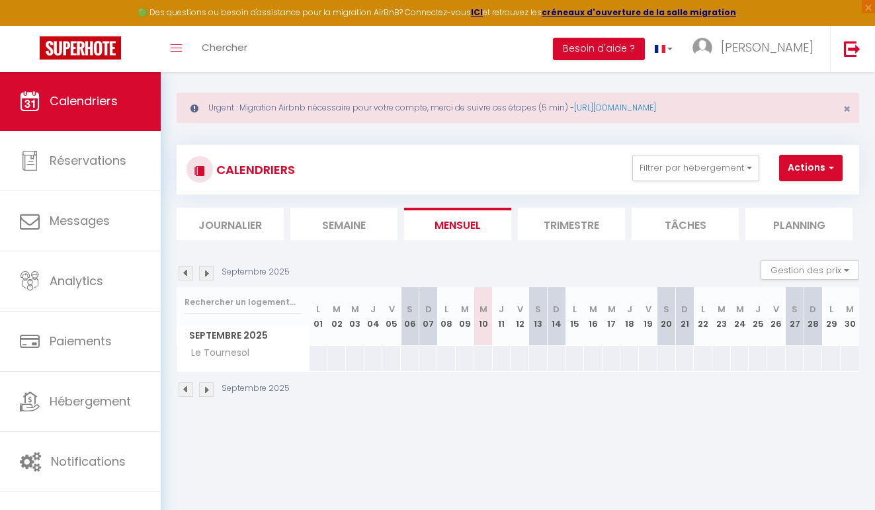
click at [486, 356] on div at bounding box center [483, 358] width 19 height 24
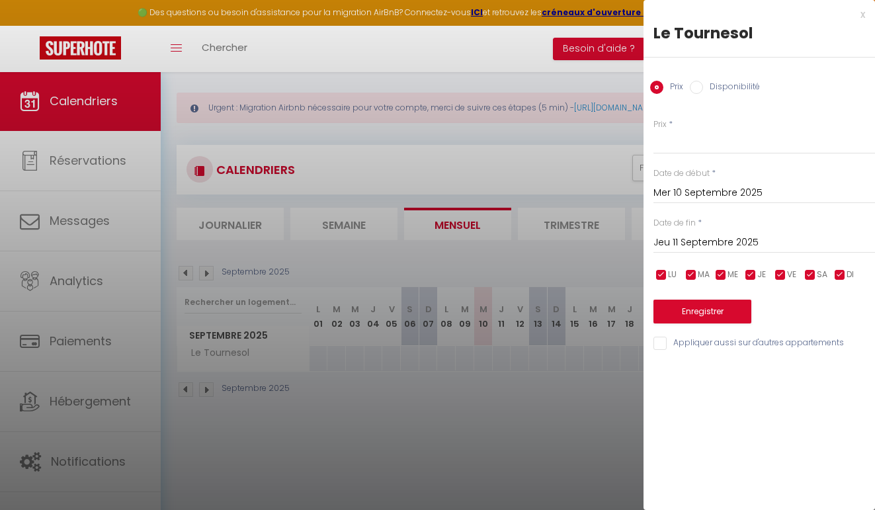
click at [687, 234] on input "Jeu 11 Septembre 2025" at bounding box center [765, 242] width 222 height 17
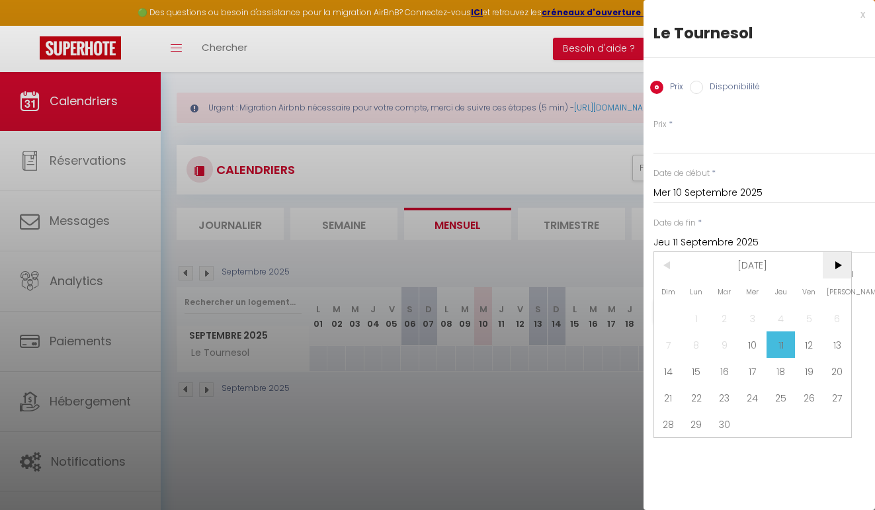
click at [832, 264] on span ">" at bounding box center [837, 265] width 28 height 26
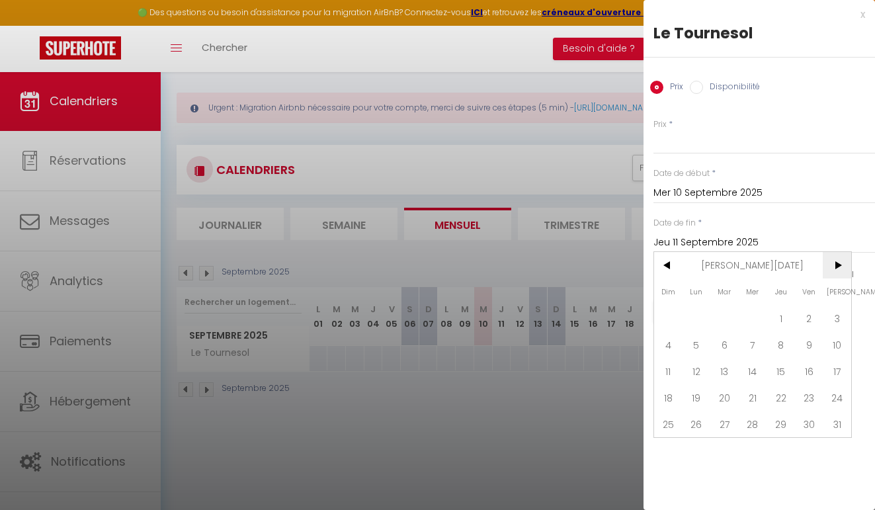
click at [832, 264] on span ">" at bounding box center [837, 265] width 28 height 26
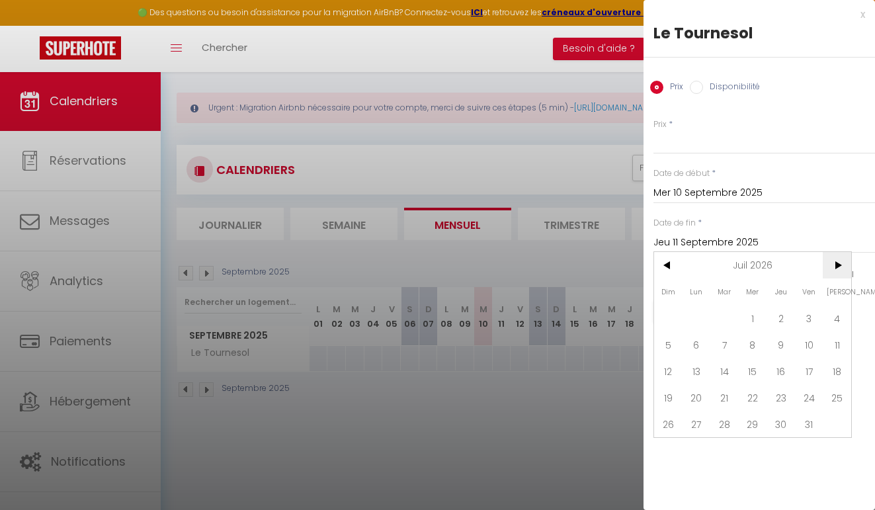
click at [832, 264] on span ">" at bounding box center [837, 265] width 28 height 26
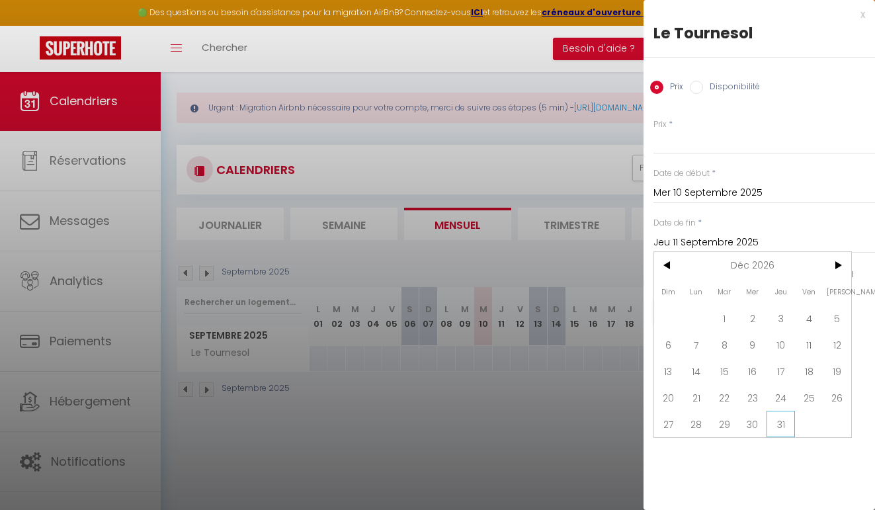
click at [788, 422] on span "31" at bounding box center [781, 424] width 28 height 26
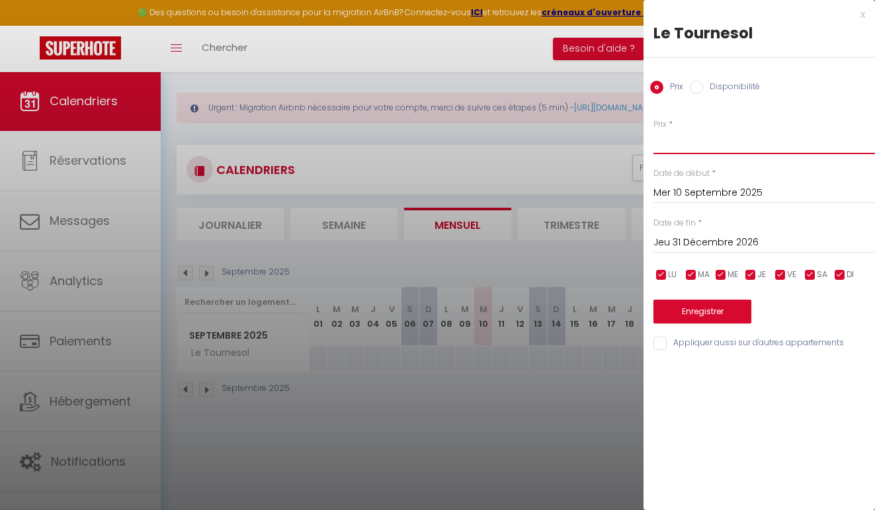
click at [695, 146] on input "Prix" at bounding box center [765, 142] width 222 height 24
click at [718, 306] on button "Enregistrer" at bounding box center [703, 312] width 98 height 24
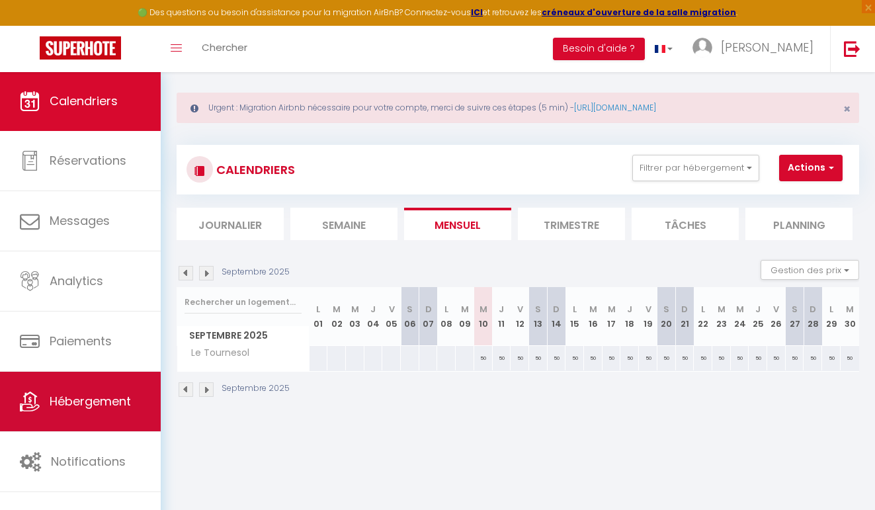
click at [114, 423] on link "Hébergement" at bounding box center [80, 402] width 161 height 60
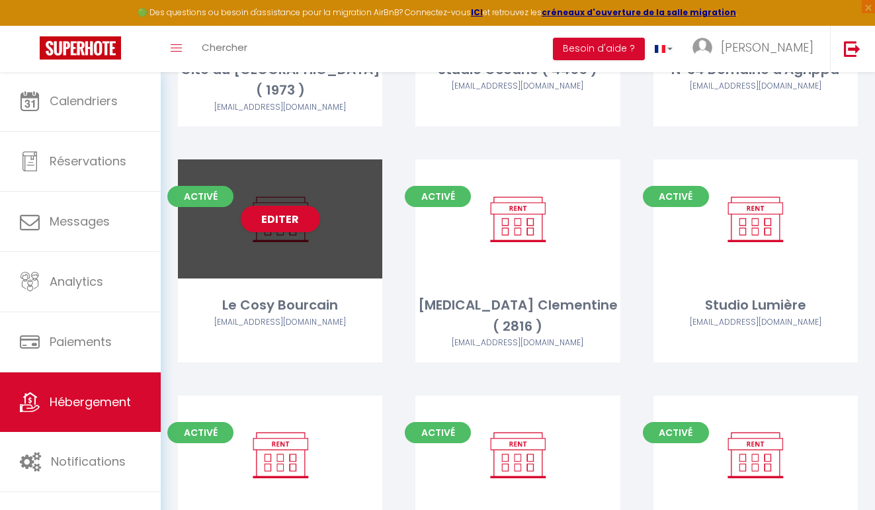
scroll to position [1595, 0]
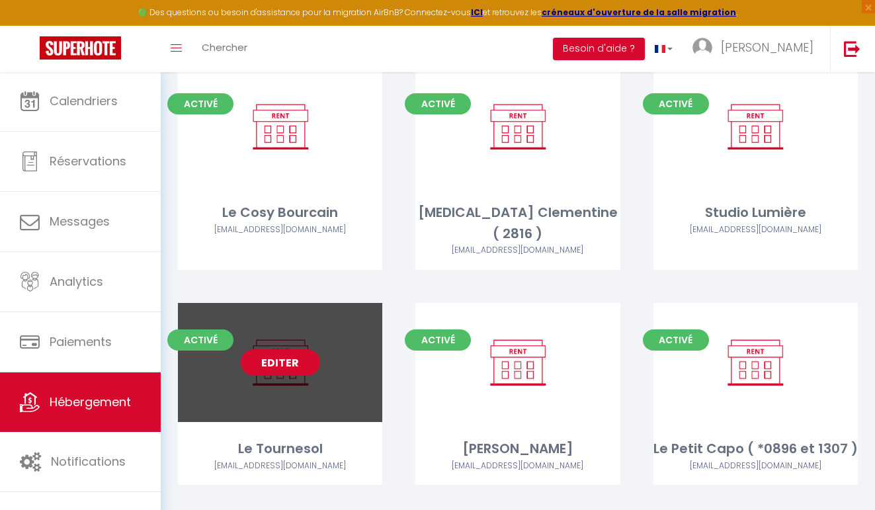
click at [295, 349] on link "Editer" at bounding box center [280, 362] width 79 height 26
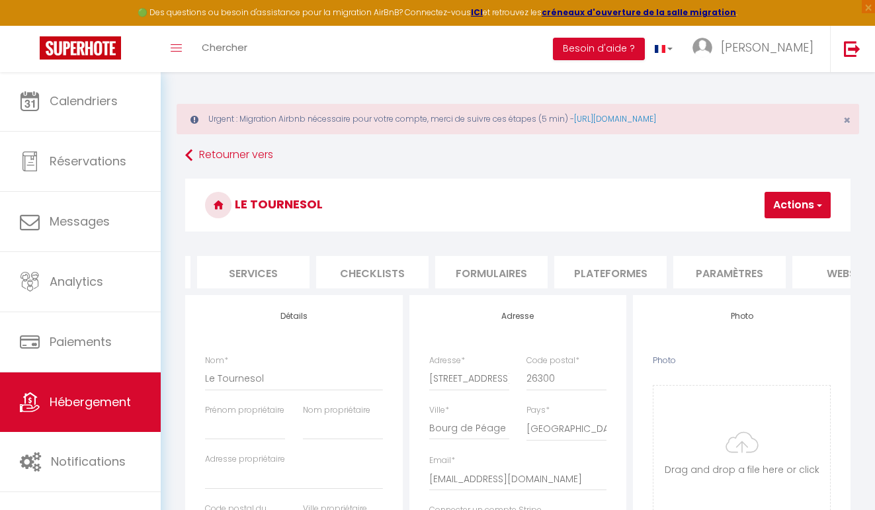
scroll to position [0, 364]
click at [697, 264] on li "Paramètres" at bounding box center [711, 272] width 112 height 32
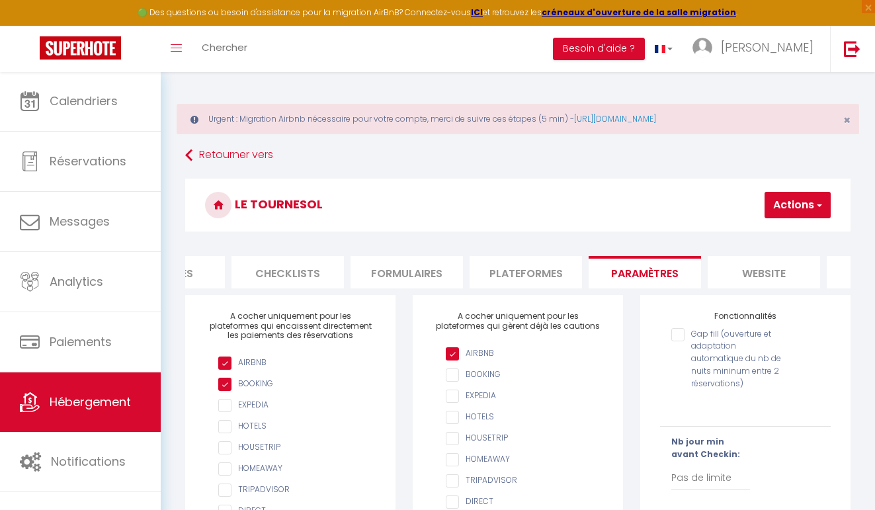
scroll to position [0, 467]
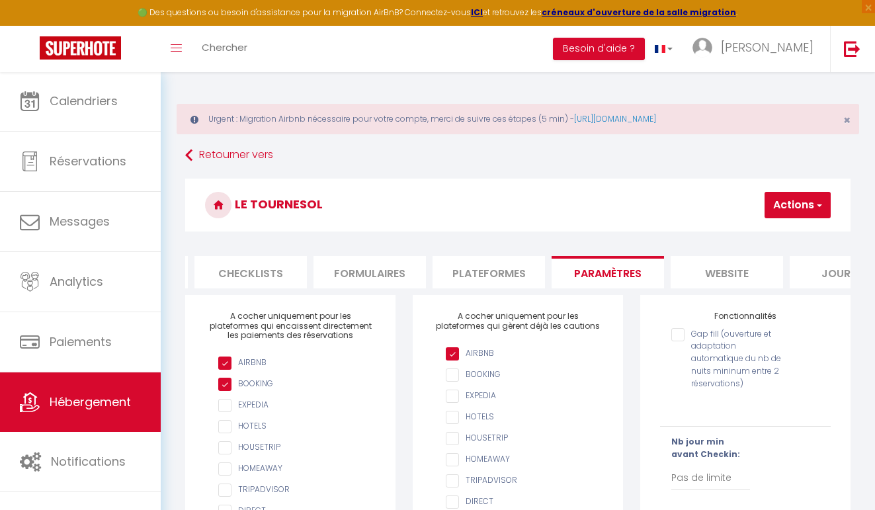
click at [727, 272] on li "website" at bounding box center [727, 272] width 112 height 32
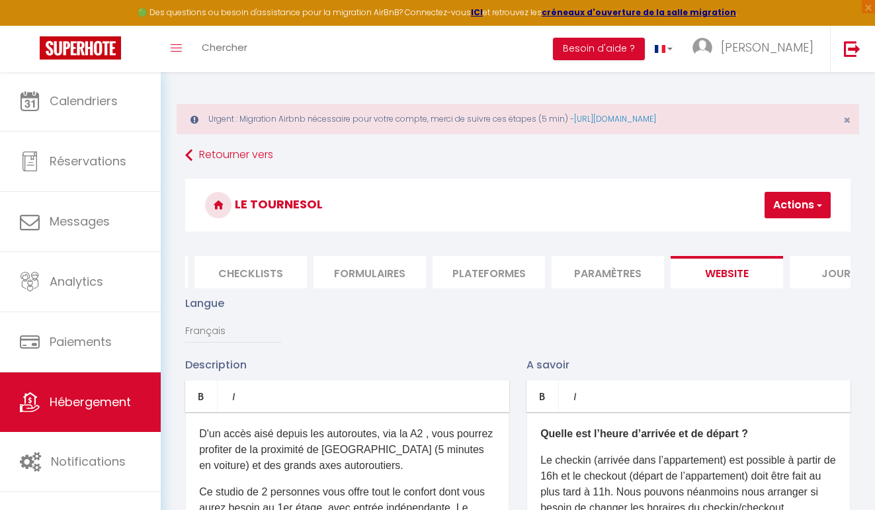
click at [627, 263] on li "Paramètres" at bounding box center [608, 272] width 112 height 32
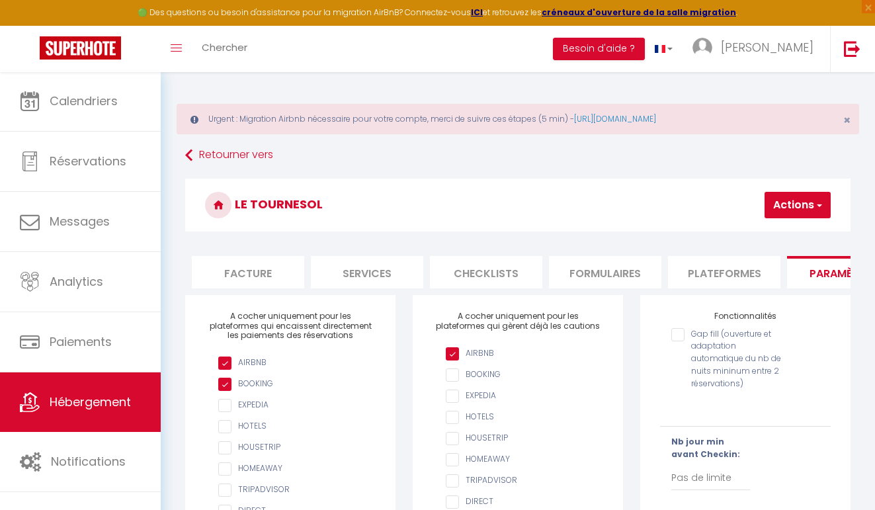
scroll to position [0, 202]
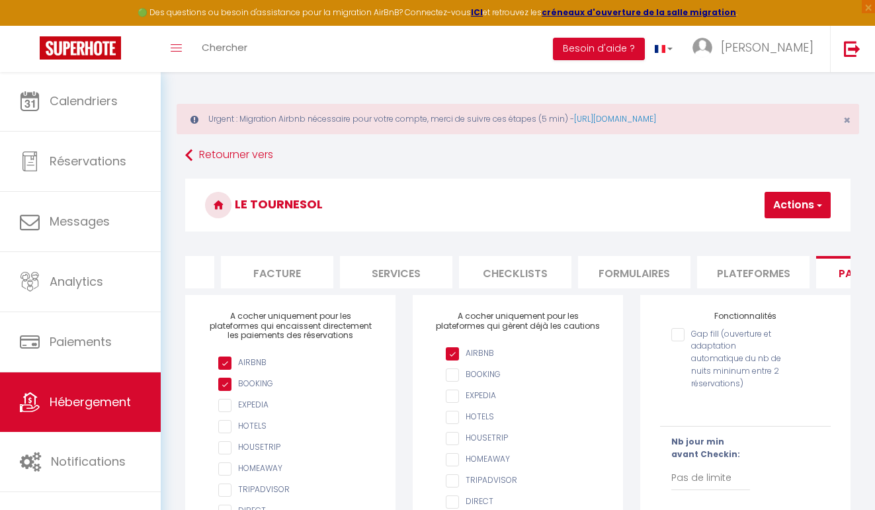
click at [377, 267] on li "Services" at bounding box center [396, 272] width 112 height 32
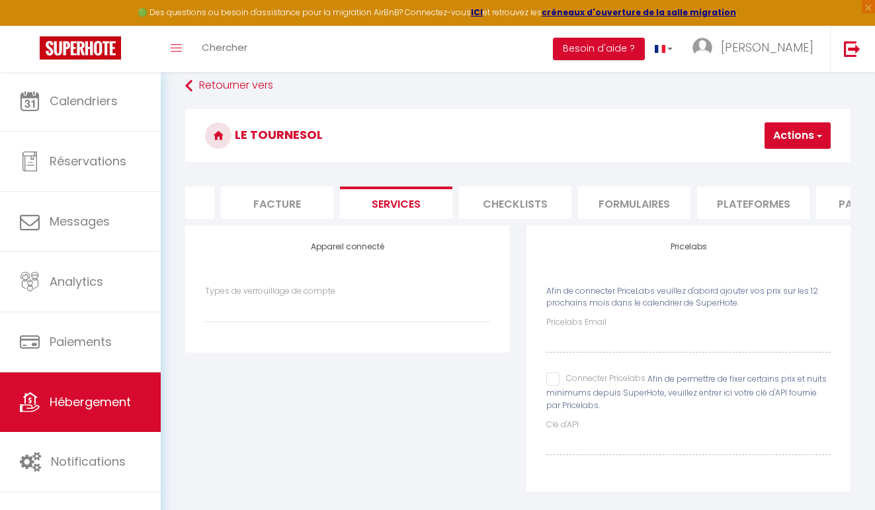
scroll to position [80, 0]
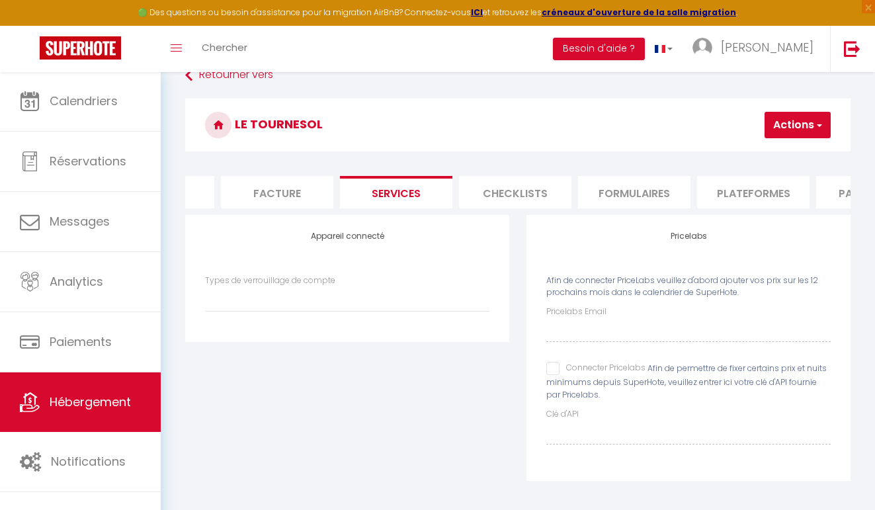
click at [559, 371] on input "Connecter Pricelabs" at bounding box center [596, 368] width 99 height 13
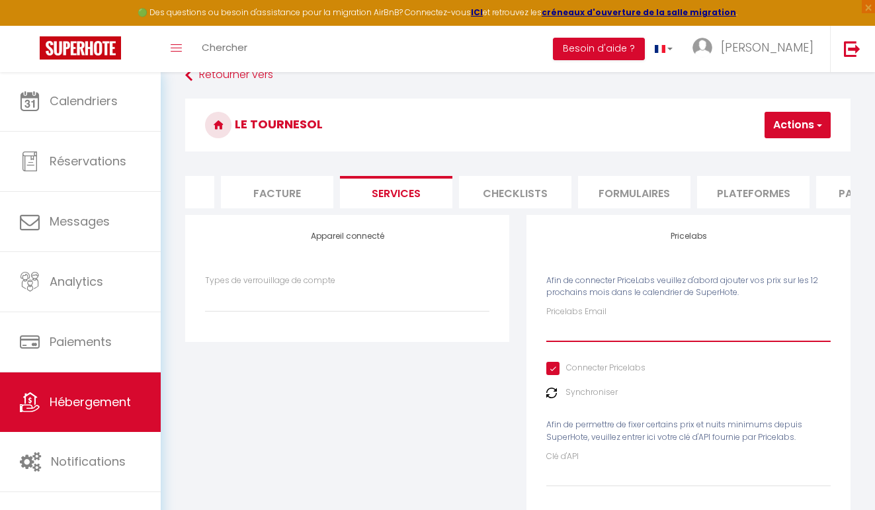
click at [584, 336] on input "Pricelabs Email" at bounding box center [689, 330] width 285 height 24
click at [789, 130] on button "Actions" at bounding box center [798, 125] width 66 height 26
click at [772, 152] on link "Enregistrer" at bounding box center [778, 154] width 105 height 17
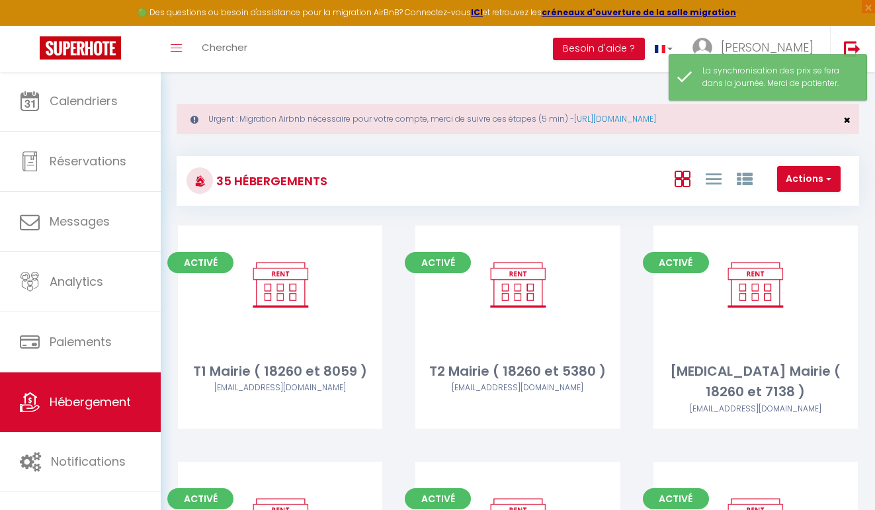
click at [848, 120] on span "×" at bounding box center [847, 120] width 7 height 17
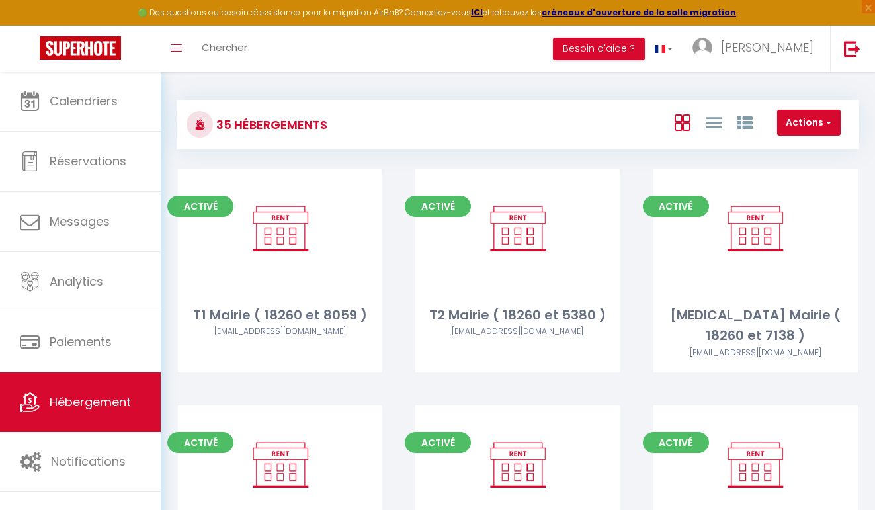
click at [105, 71] on link at bounding box center [80, 49] width 161 height 46
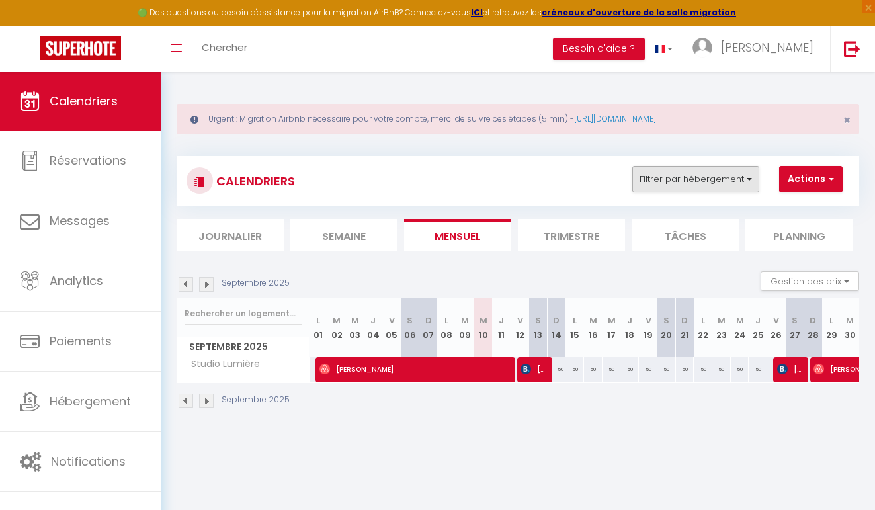
click at [726, 176] on button "Filtrer par hébergement" at bounding box center [696, 179] width 127 height 26
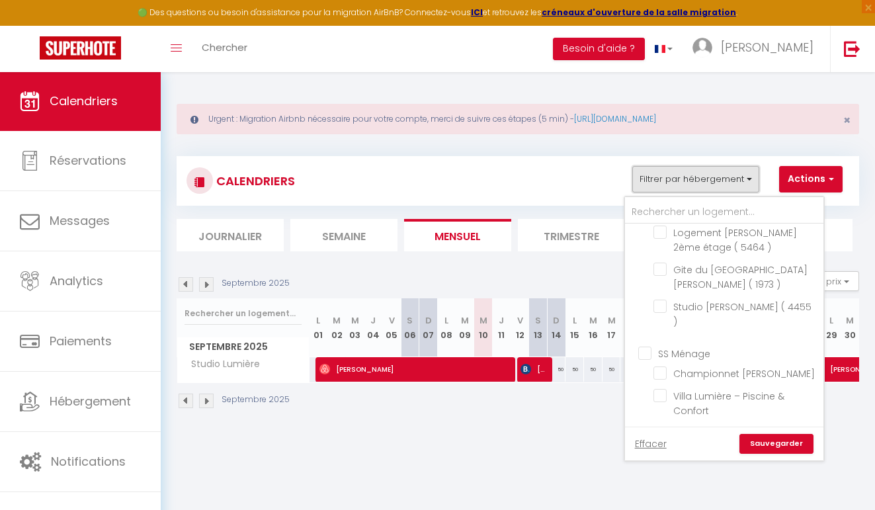
scroll to position [770, 0]
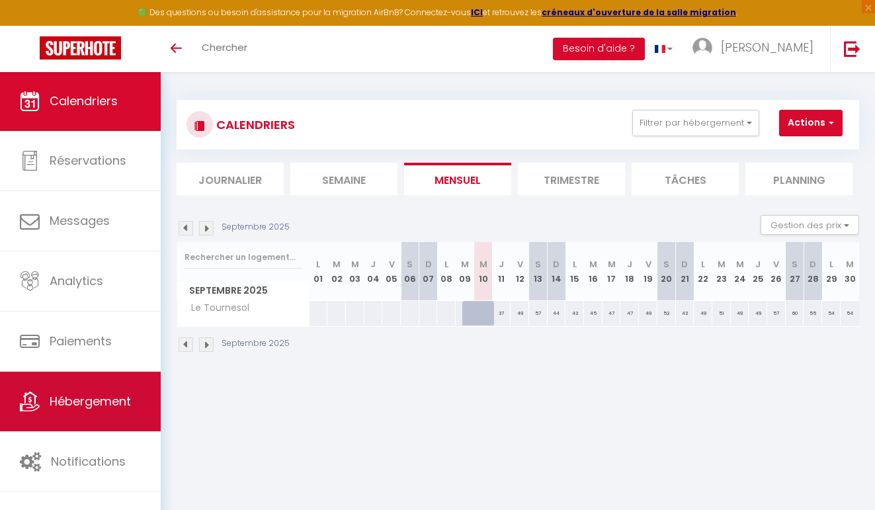
click at [132, 414] on link "Hébergement" at bounding box center [80, 402] width 161 height 60
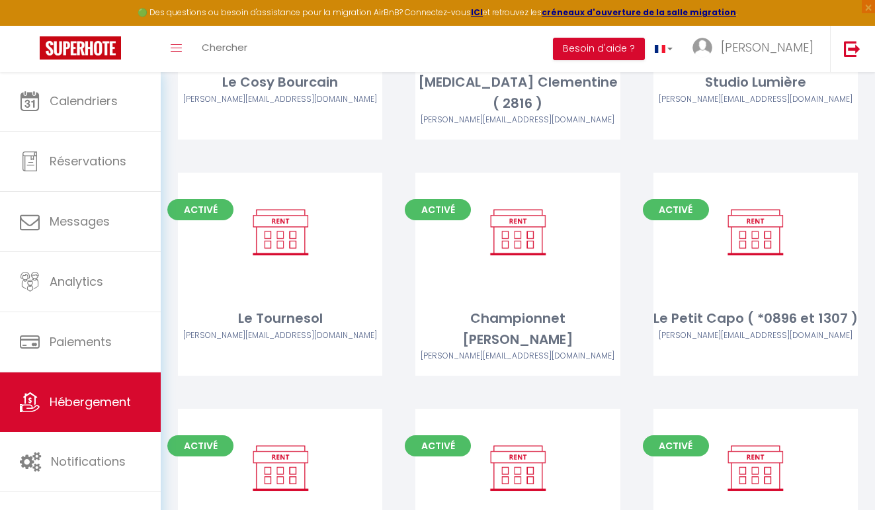
scroll to position [1727, 0]
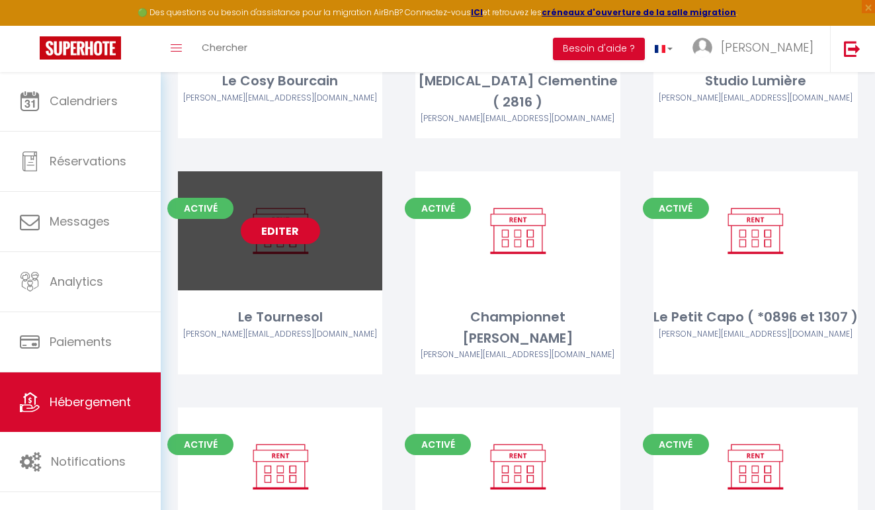
click at [272, 218] on link "Editer" at bounding box center [280, 231] width 79 height 26
select select "3"
select select "2"
select select "1"
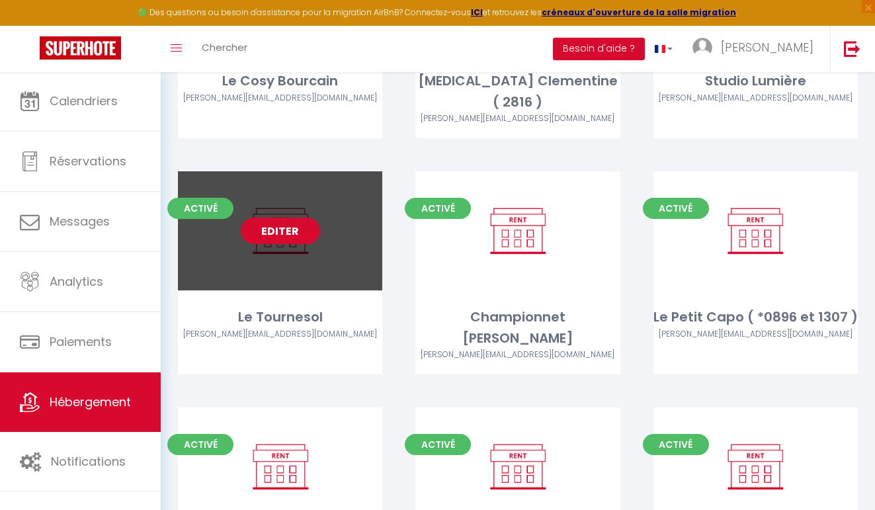
select select "28"
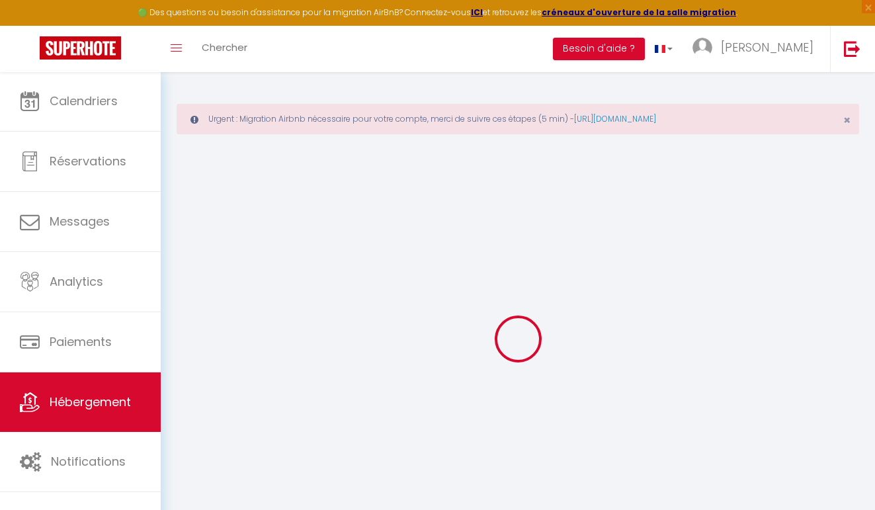
select select
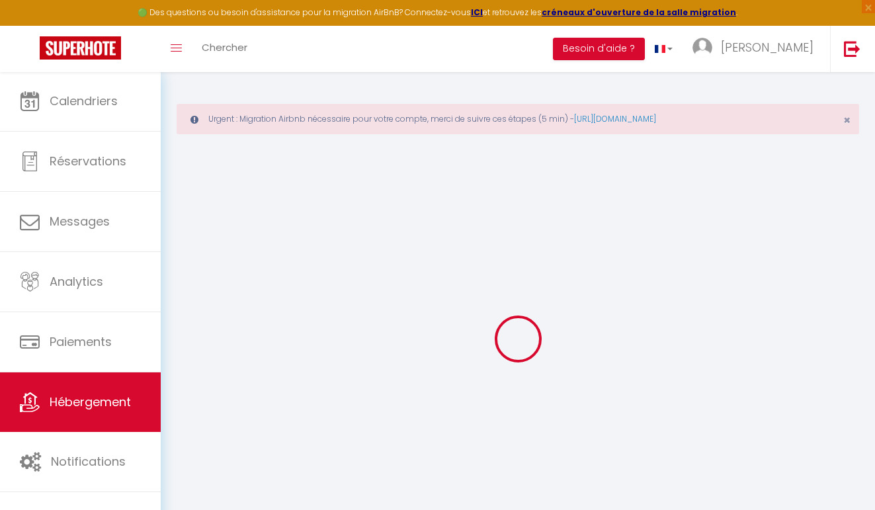
select select
checkbox input "false"
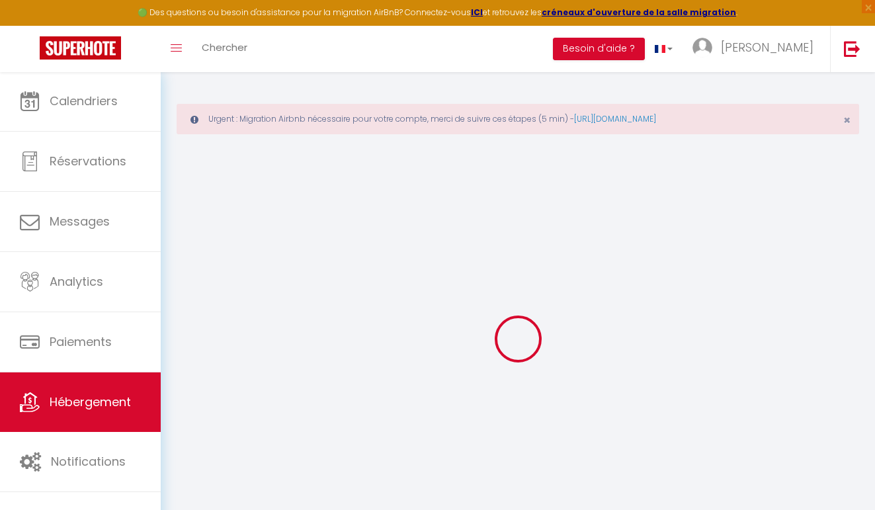
select select
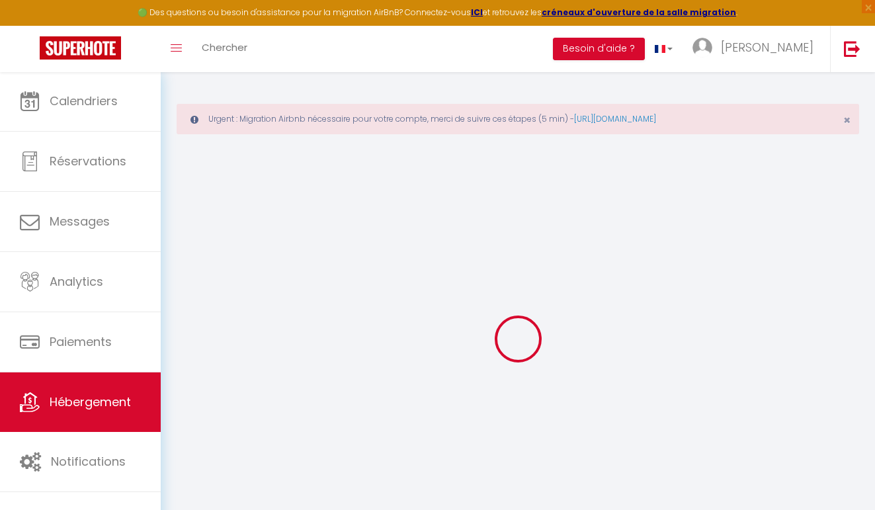
select select
checkbox input "false"
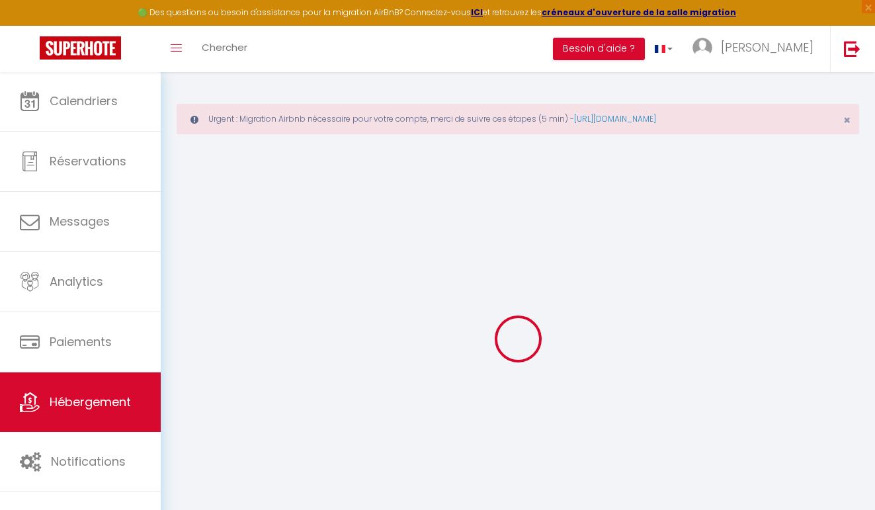
checkbox input "false"
select select
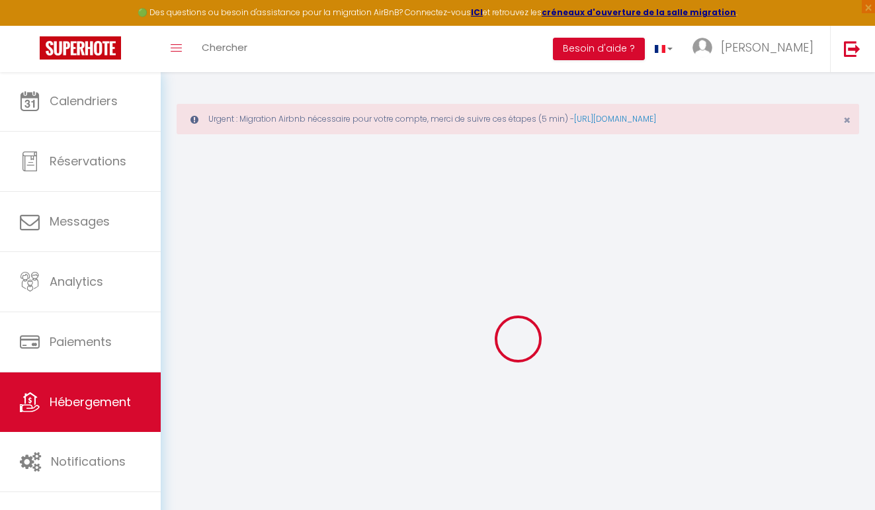
select select
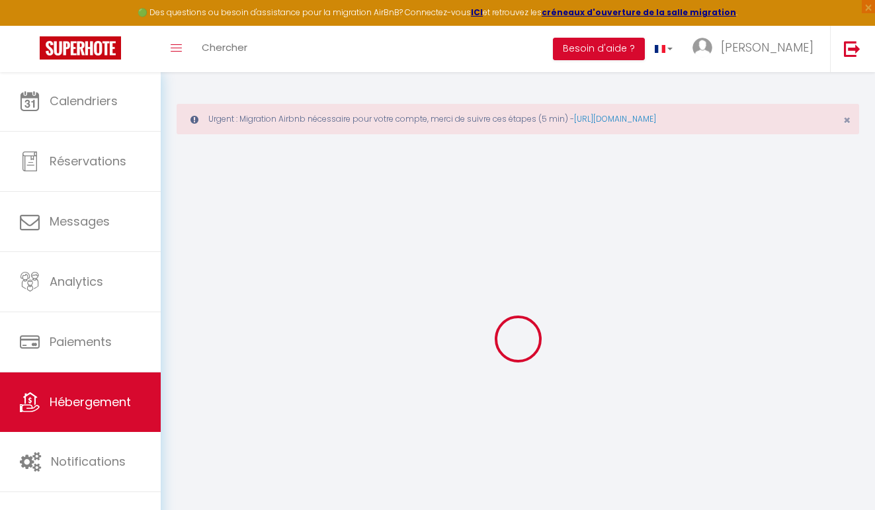
checkbox input "false"
select select
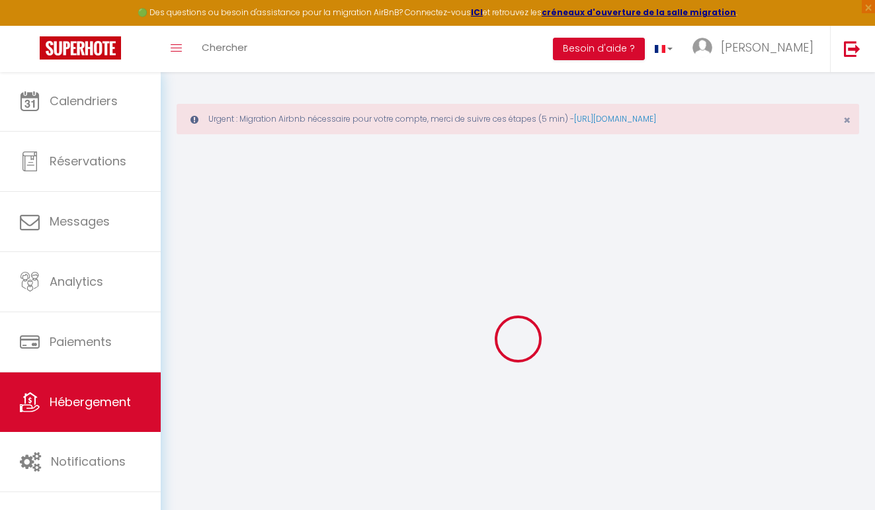
select select
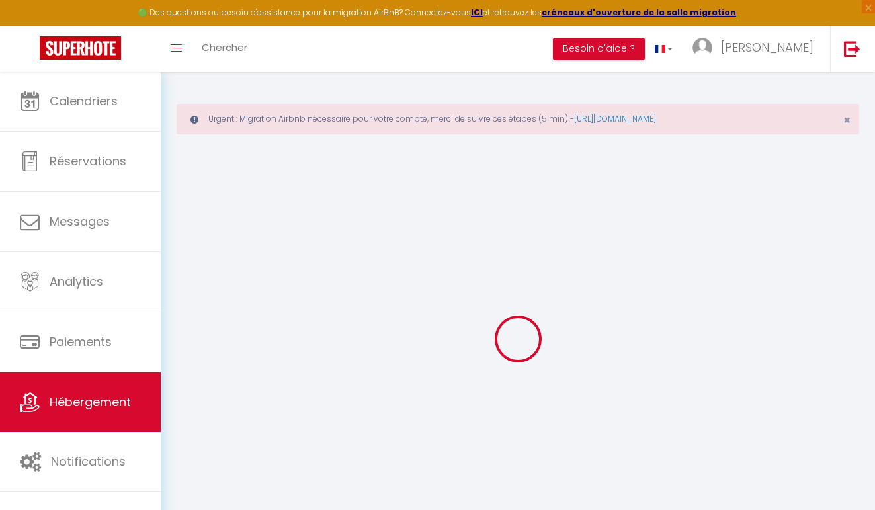
select select
checkbox input "false"
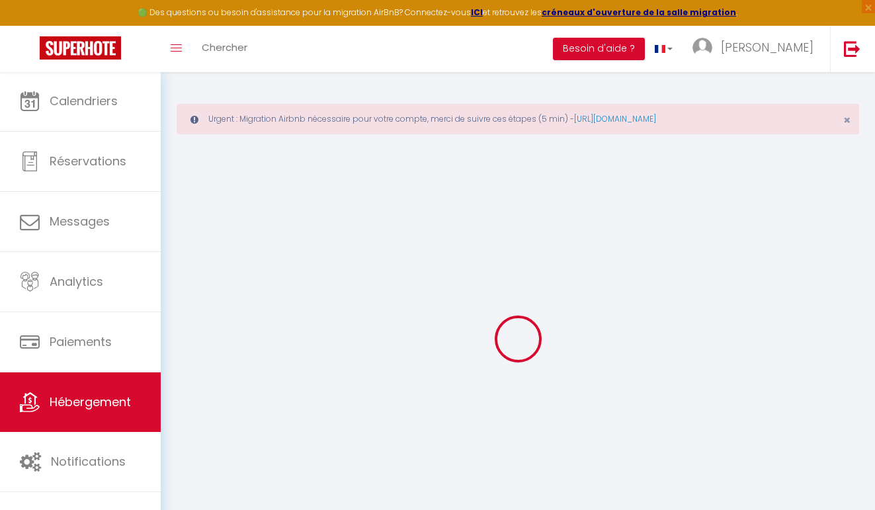
checkbox input "false"
select select
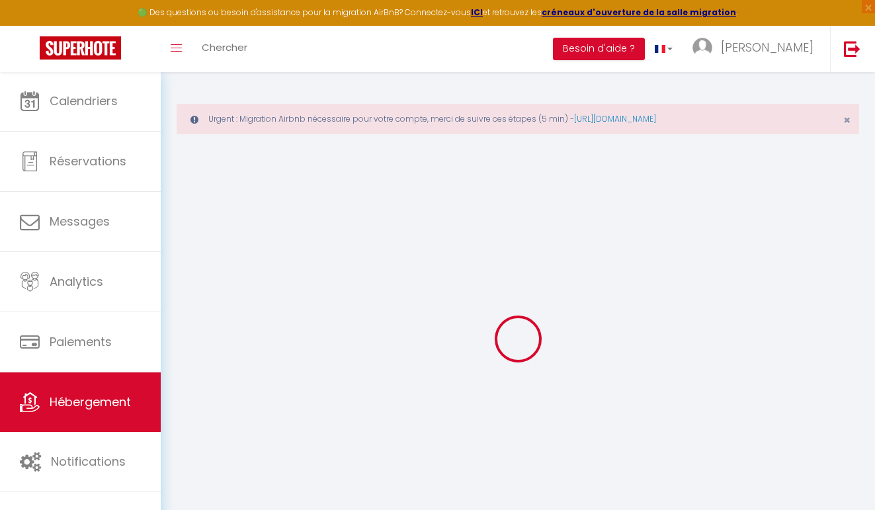
select select
checkbox input "false"
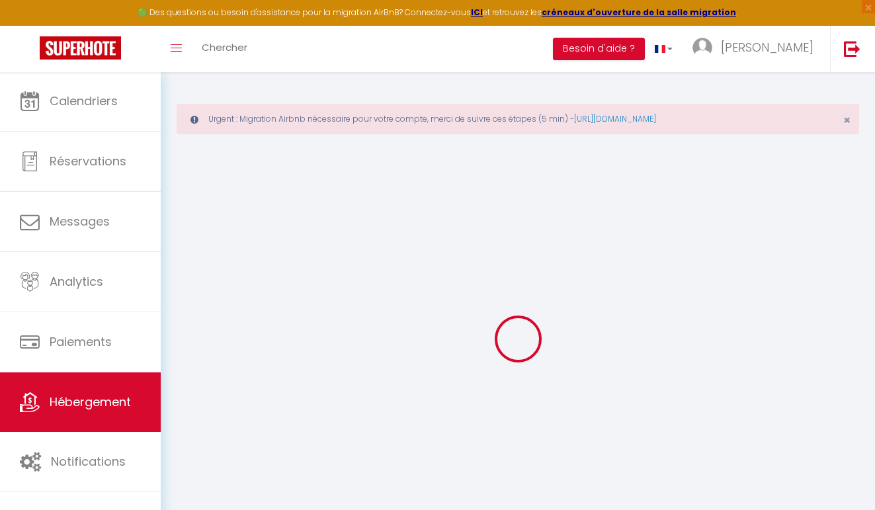
checkbox input "false"
select select
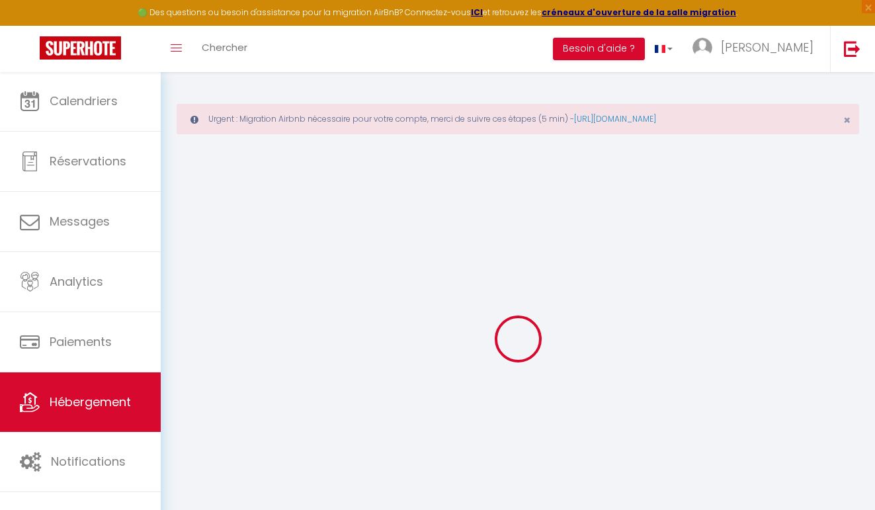
type input "Le Tournesol"
select select "2"
select select
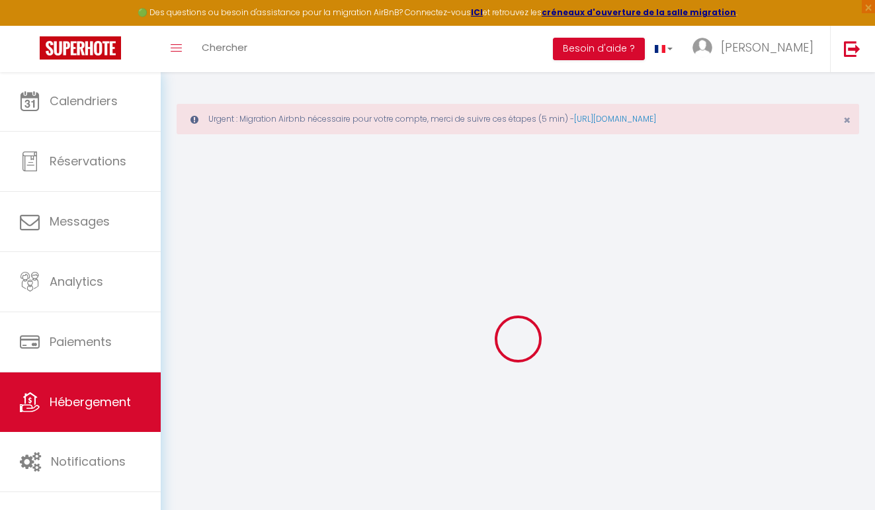
select select
type input "[STREET_ADDRESS][PERSON_NAME]"
type input "26300"
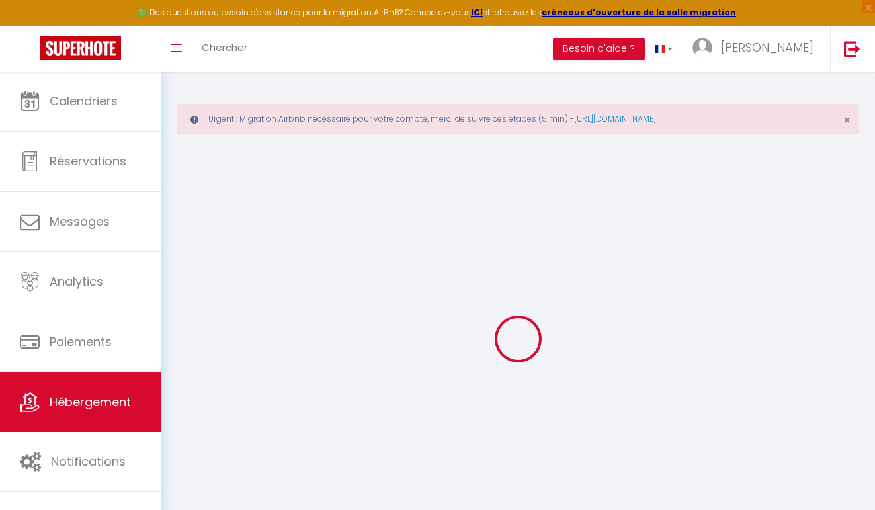
type input "Bourg de Péage"
type input "[PERSON_NAME][EMAIL_ADDRESS][DOMAIN_NAME]"
select select
checkbox input "false"
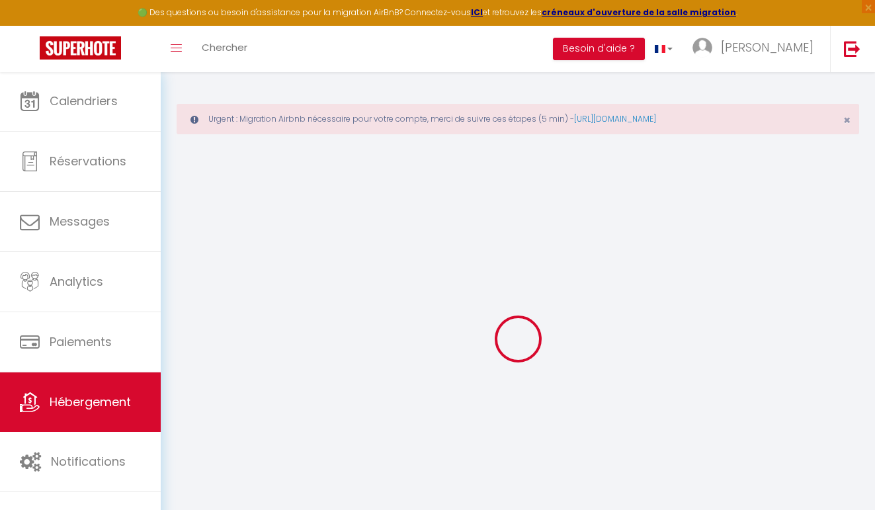
checkbox input "false"
type input "0"
select select
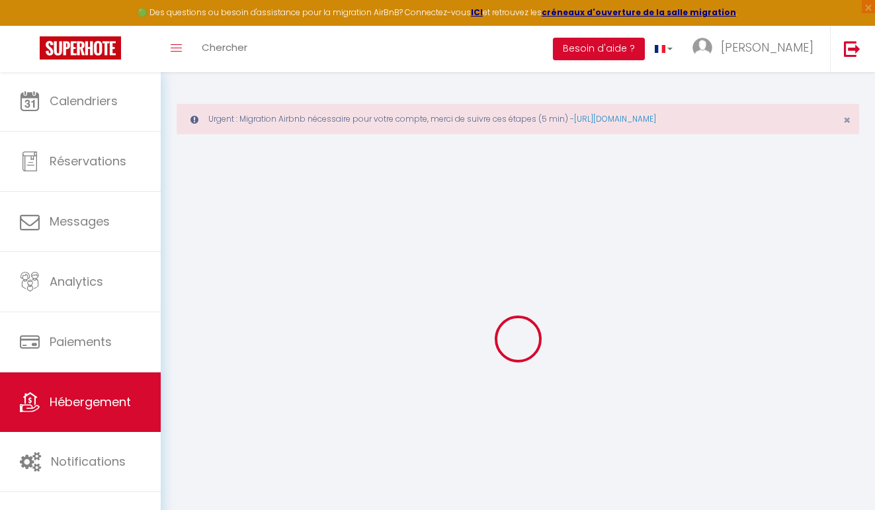
checkbox input "false"
select select
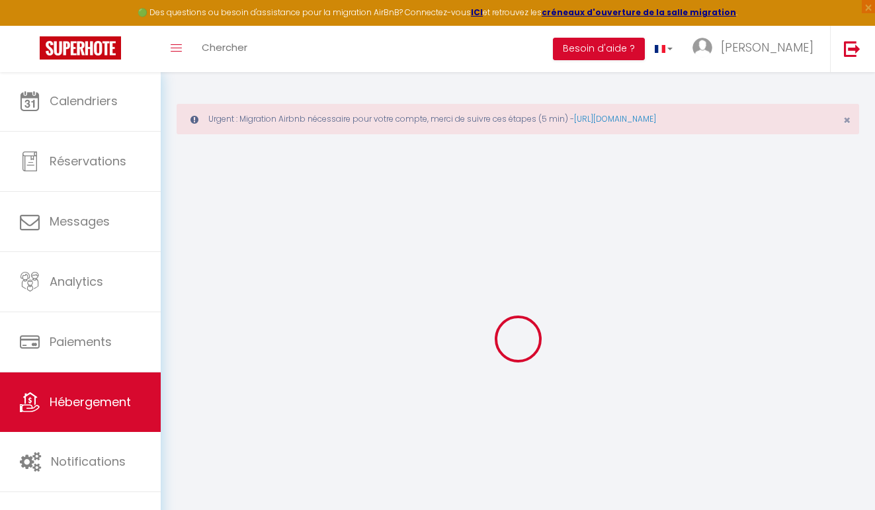
checkbox input "false"
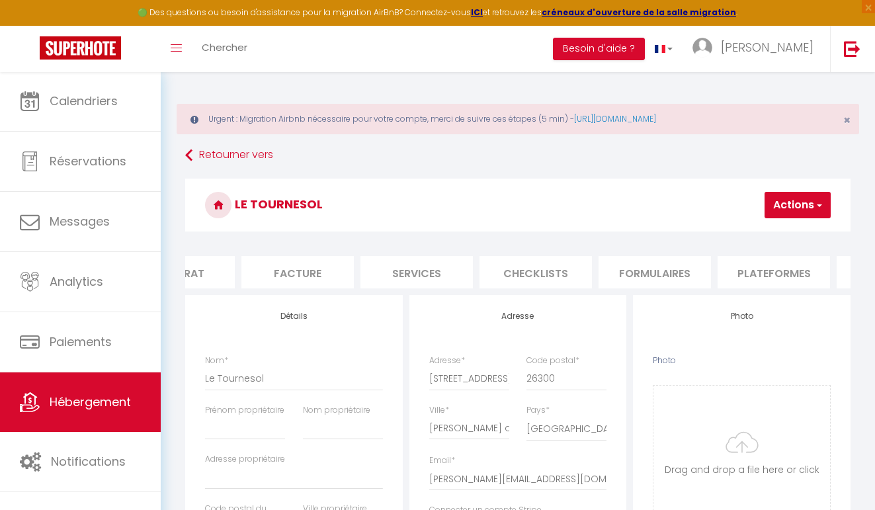
scroll to position [0, 185]
click at [749, 265] on li "Plateformes" at bounding box center [771, 272] width 112 height 32
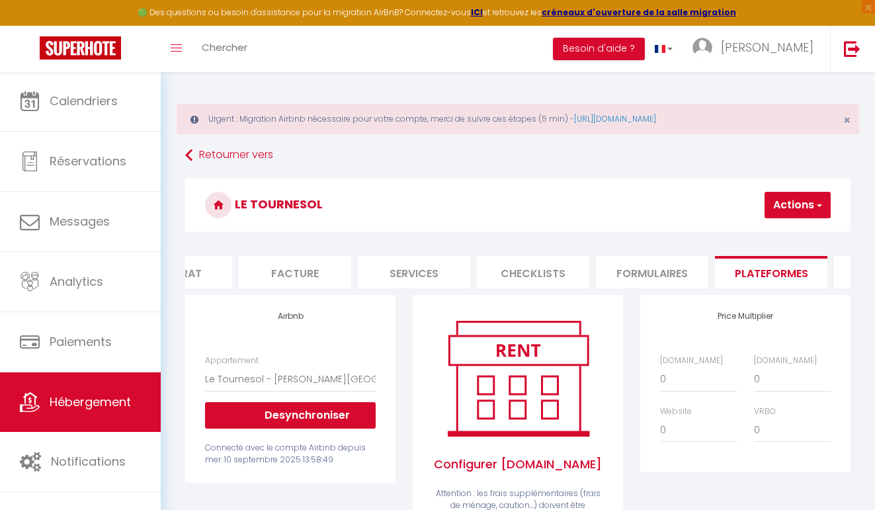
click at [674, 365] on label "[DOMAIN_NAME]" at bounding box center [691, 361] width 63 height 13
click at [674, 367] on select "0 + 1 % + 2 % + 3 % + 4 % + 5 % + 6 % + 7 % + 8 % + 9 %" at bounding box center [698, 379] width 77 height 25
select select "+ 3 %"
click at [784, 204] on button "Actions" at bounding box center [798, 205] width 66 height 26
click at [766, 230] on link "Enregistrer" at bounding box center [778, 234] width 105 height 17
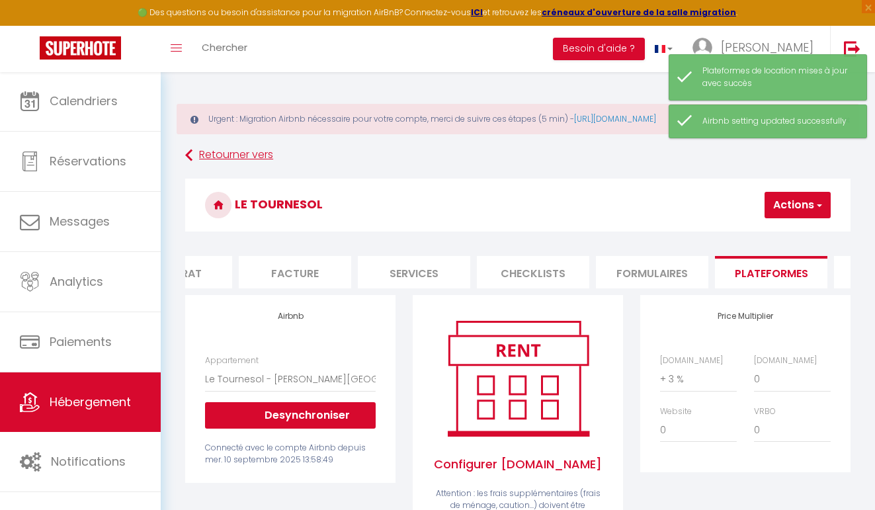
click at [229, 148] on link "Retourner vers" at bounding box center [518, 156] width 666 height 24
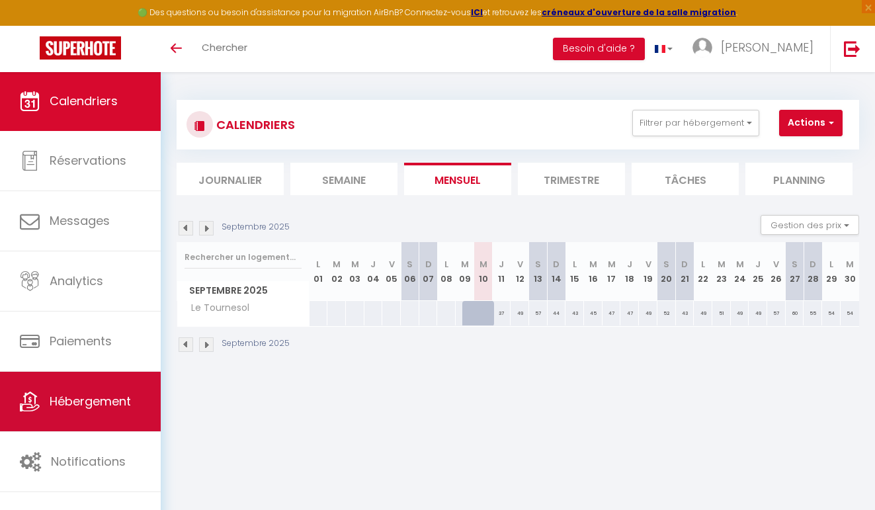
click at [73, 401] on span "Hébergement" at bounding box center [90, 401] width 81 height 17
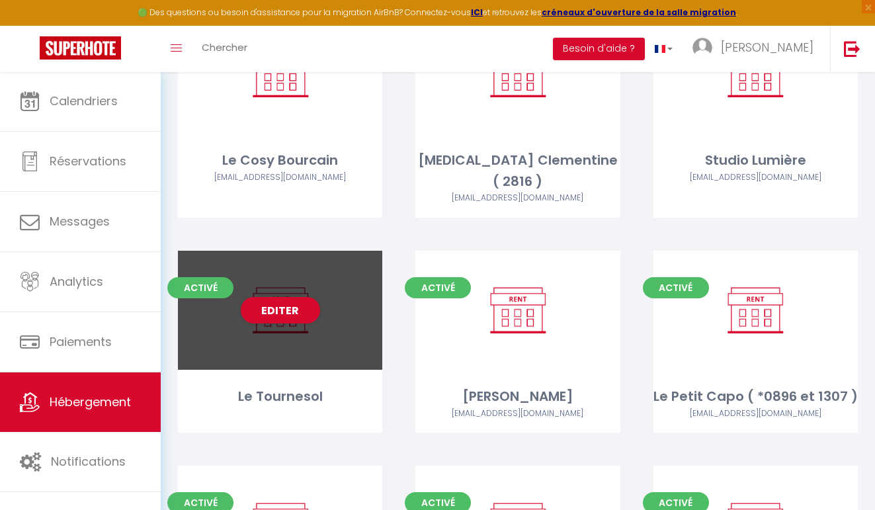
scroll to position [1648, 0]
click at [287, 296] on link "Editer" at bounding box center [280, 309] width 79 height 26
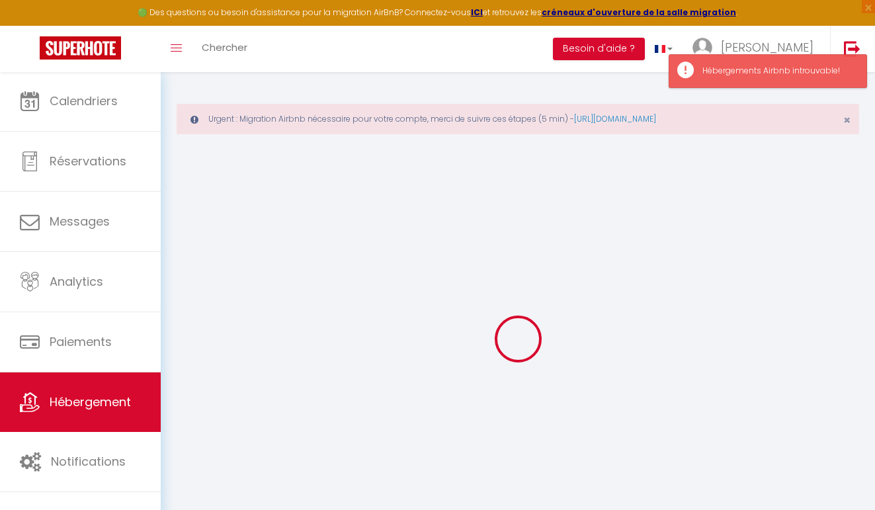
select select "+ 3 %"
select select
checkbox input "false"
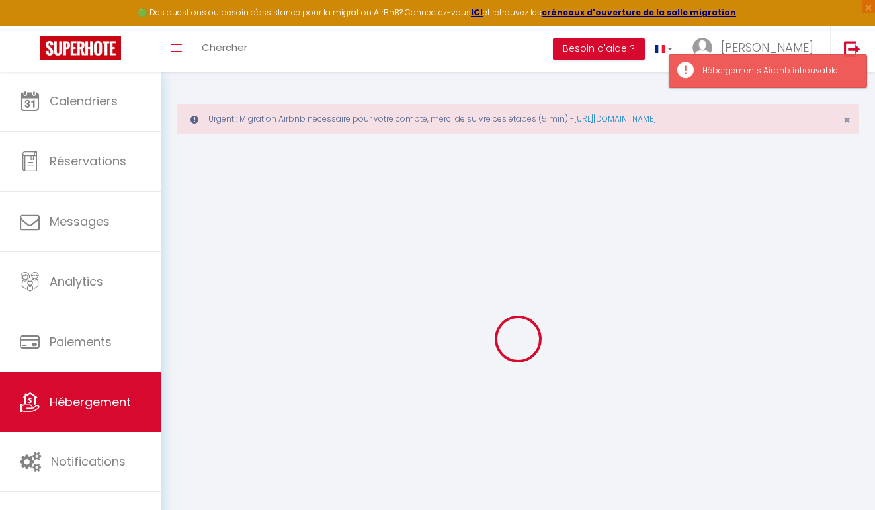
checkbox input "false"
select select
checkbox input "false"
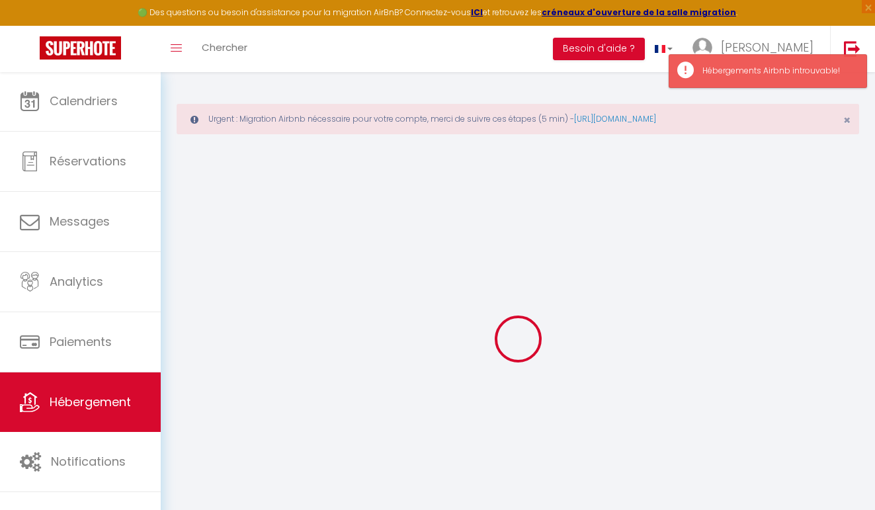
checkbox input "false"
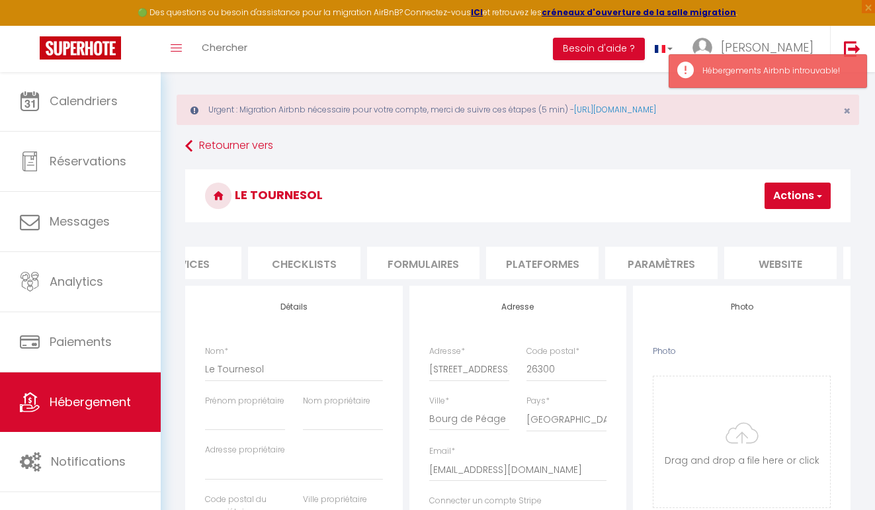
scroll to position [0, 426]
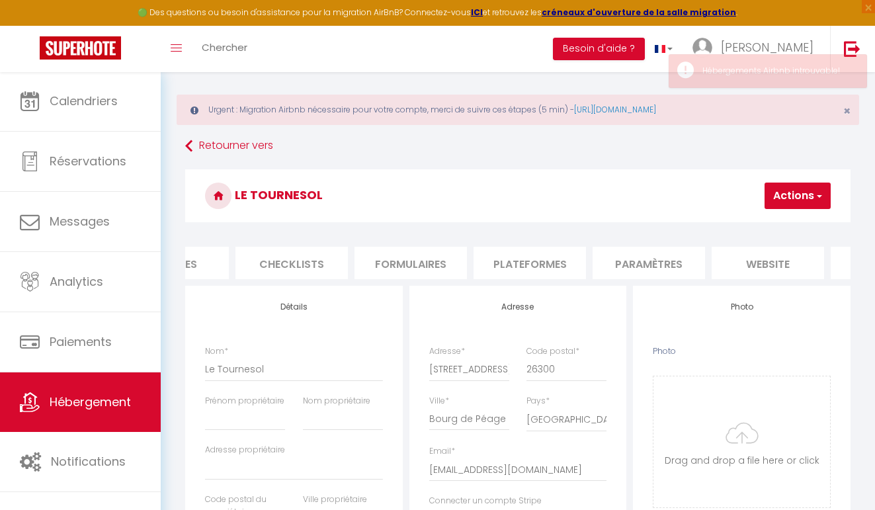
click at [539, 258] on li "Plateformes" at bounding box center [530, 263] width 112 height 32
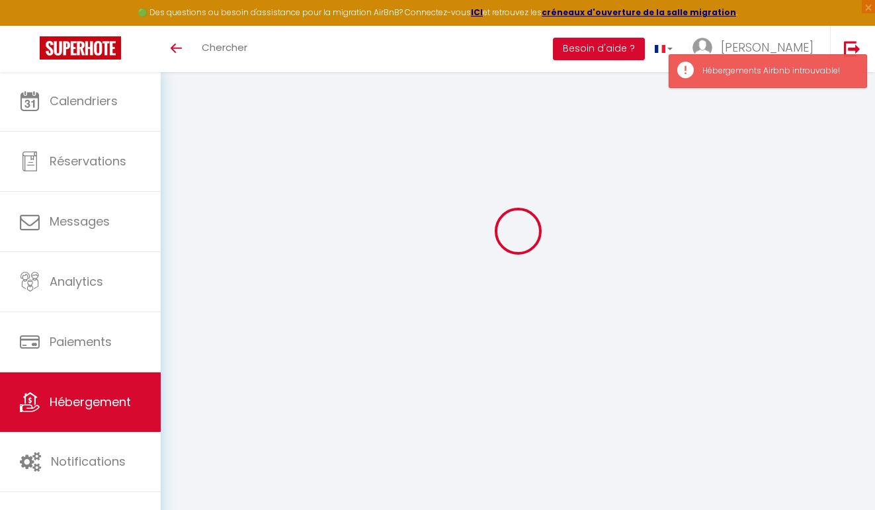
select select "+ 3 %"
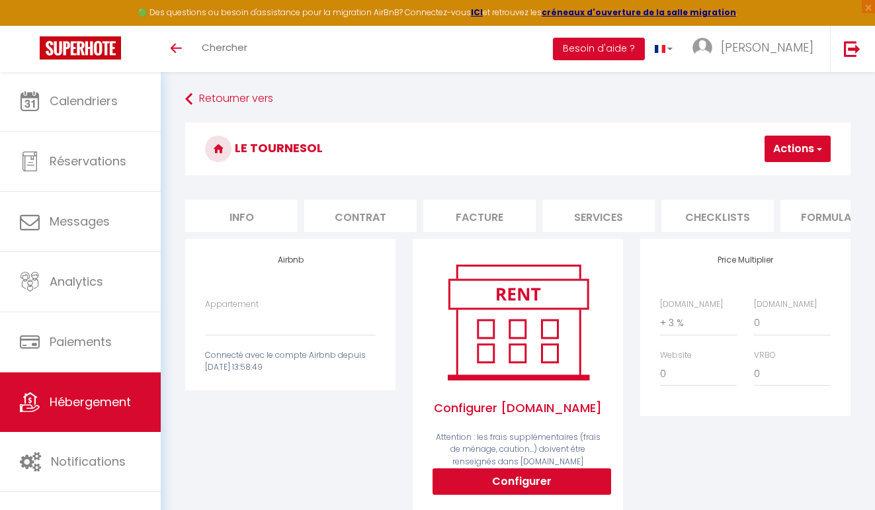
click at [337, 339] on div "Appartement Connecté avec le compte Airbnb depuis [DATE] 13:58:49" at bounding box center [291, 336] width 188 height 76
click at [779, 158] on button "Actions" at bounding box center [798, 149] width 66 height 26
click at [768, 179] on link "Enregistrer" at bounding box center [778, 177] width 105 height 17
click at [800, 146] on button "Actions" at bounding box center [798, 149] width 66 height 26
click at [661, 162] on h3 "Le Tournesol" at bounding box center [518, 148] width 666 height 53
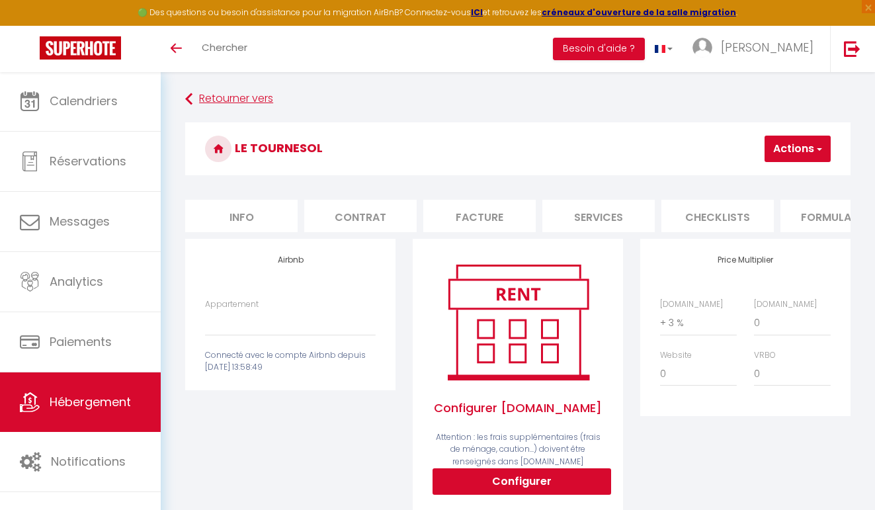
click at [280, 106] on link "Retourner vers" at bounding box center [518, 99] width 666 height 24
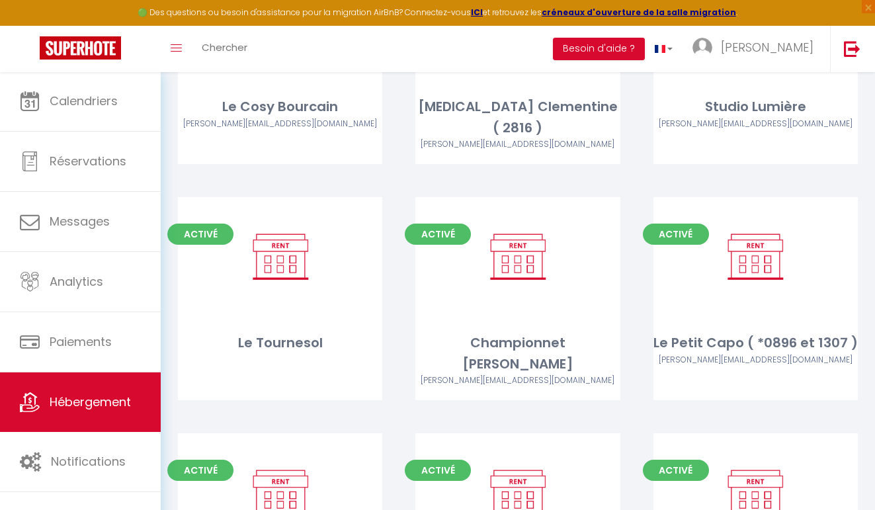
scroll to position [1707, 0]
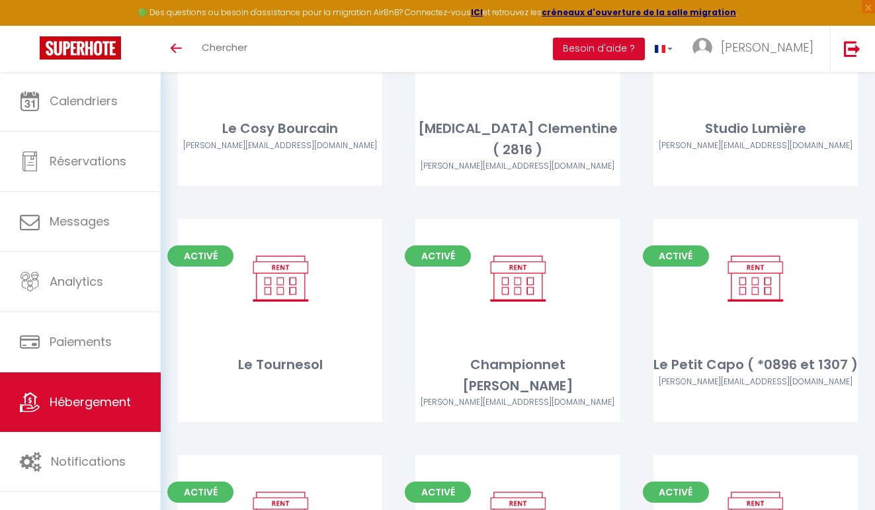
scroll to position [1578, 0]
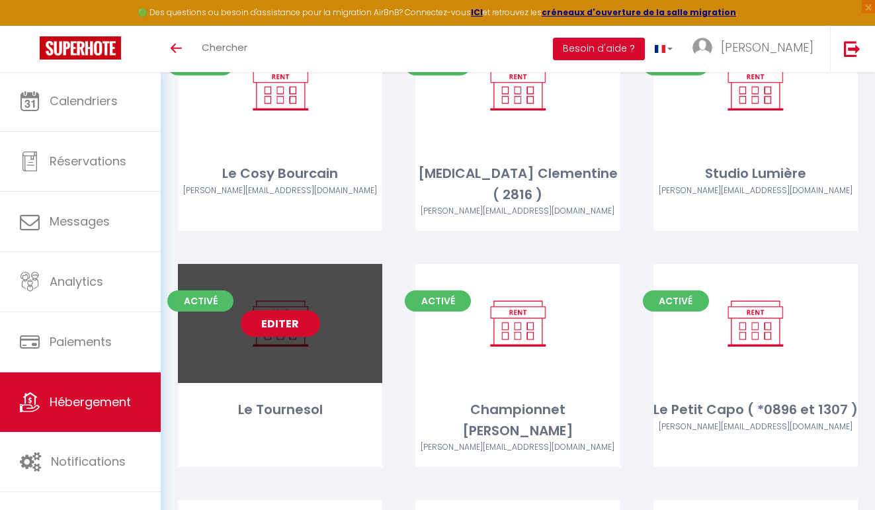
click at [289, 310] on link "Editer" at bounding box center [280, 323] width 79 height 26
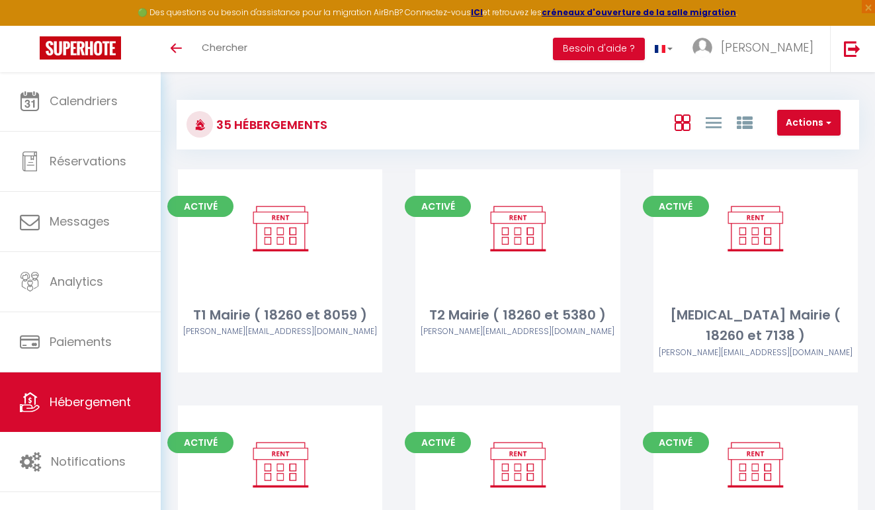
select select "3"
select select "2"
select select "1"
select select "28"
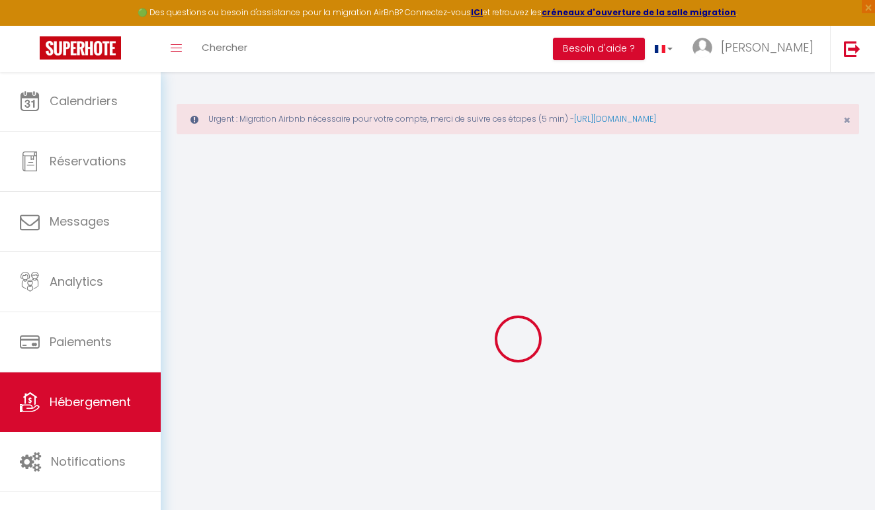
select select
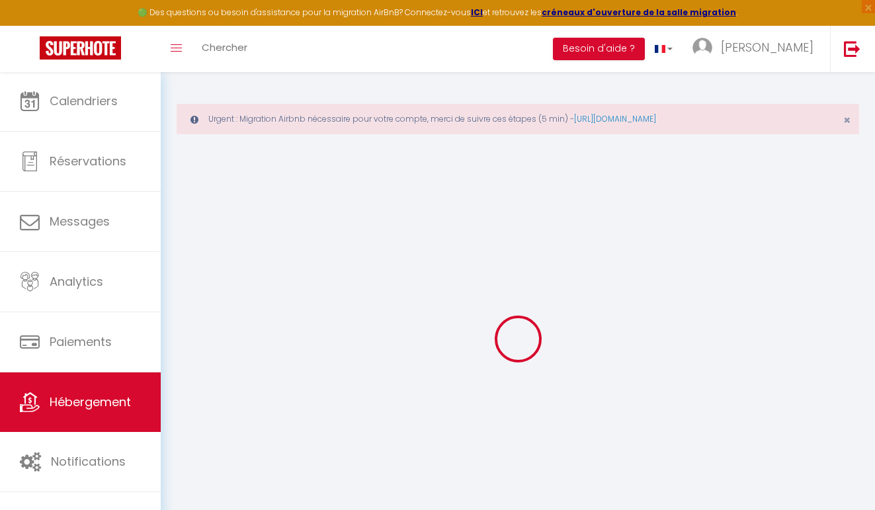
select select
checkbox input "false"
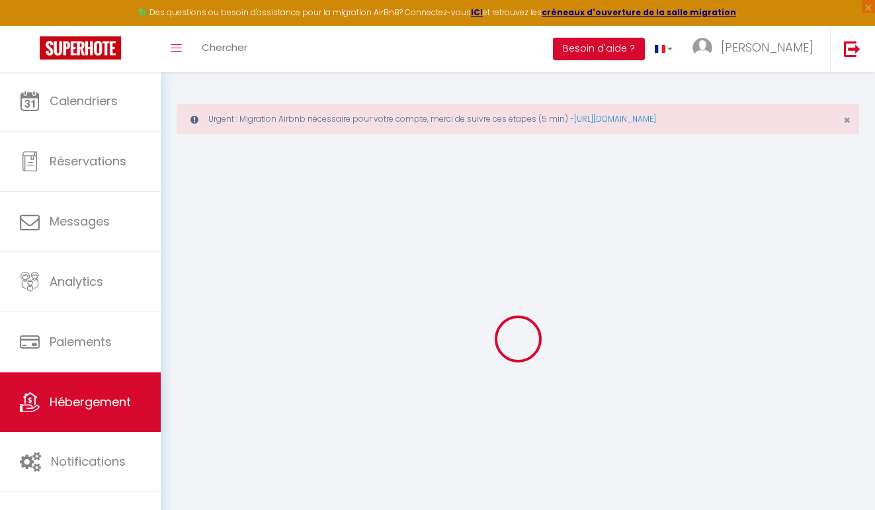
select select
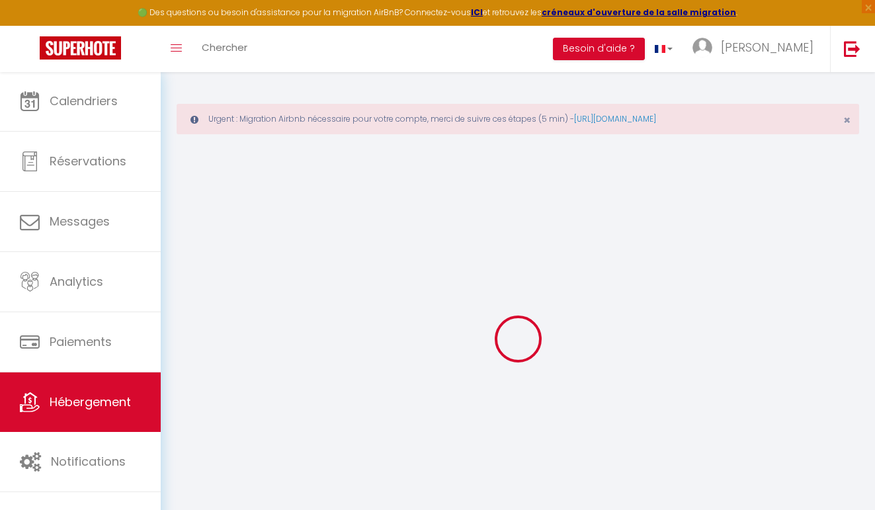
select select
checkbox input "false"
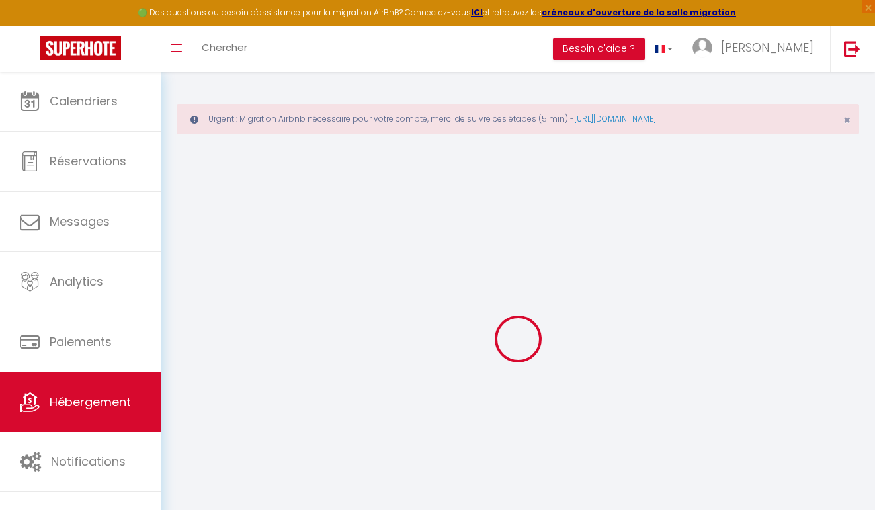
checkbox input "false"
select select
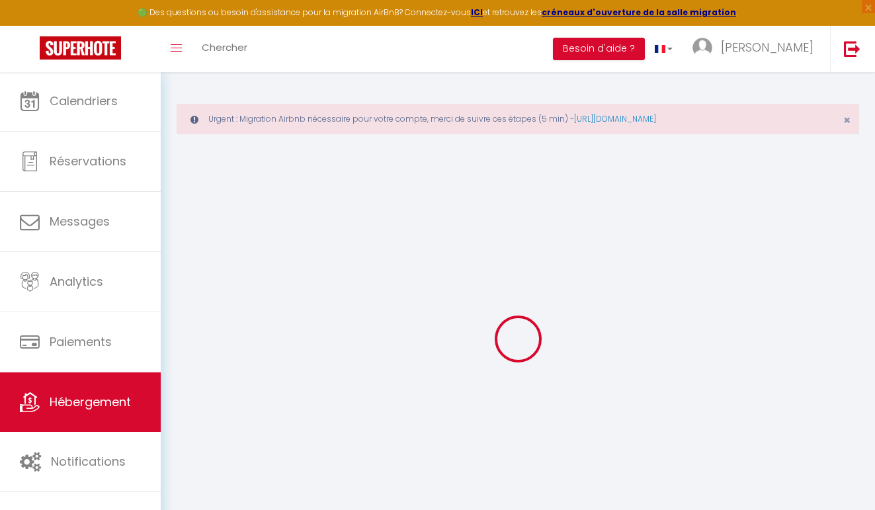
select select
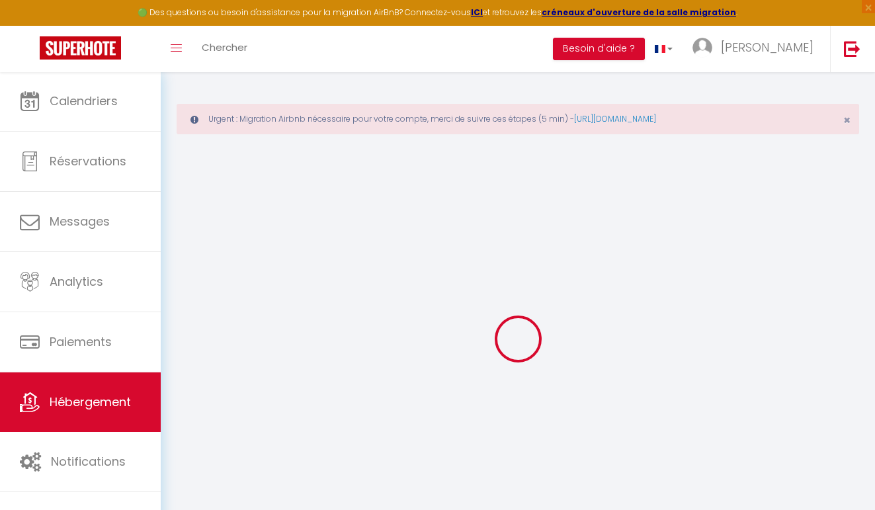
checkbox input "false"
select select
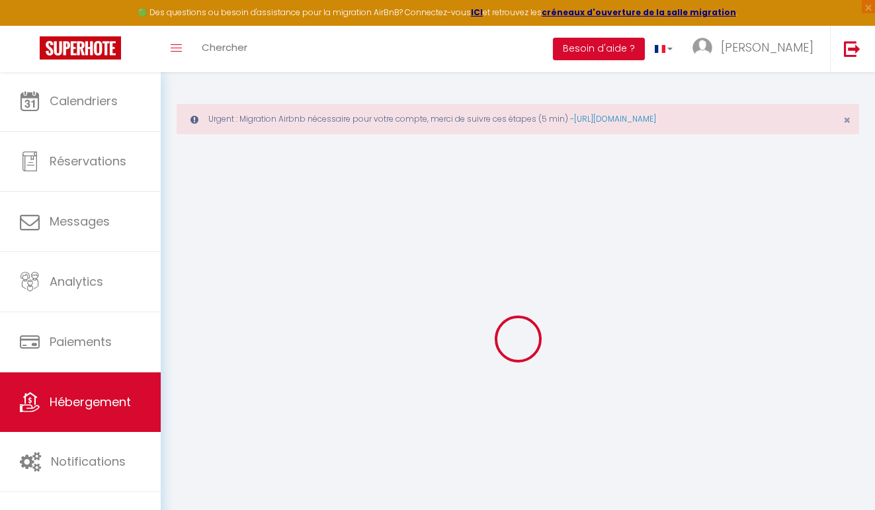
select select
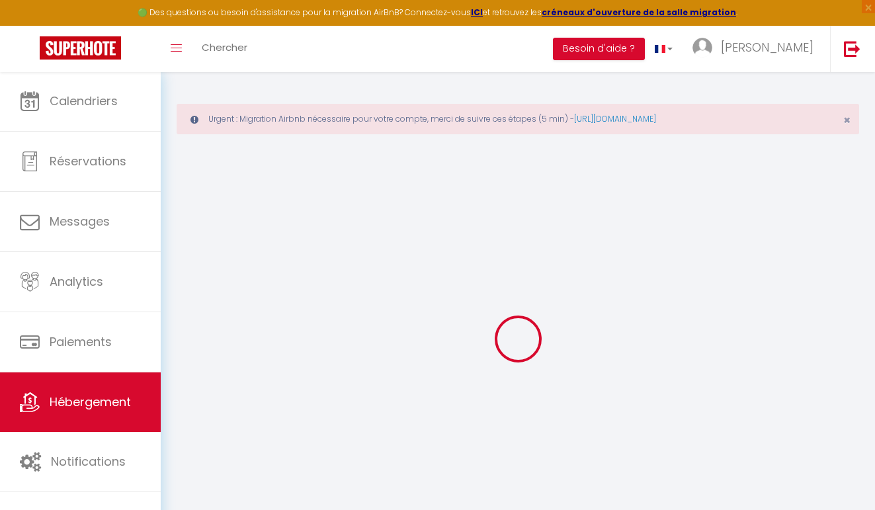
select select
checkbox input "false"
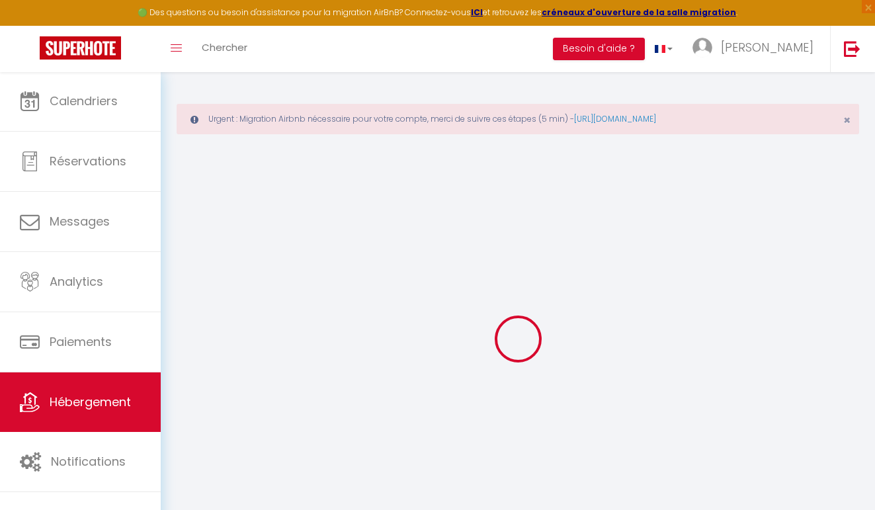
checkbox input "false"
select select
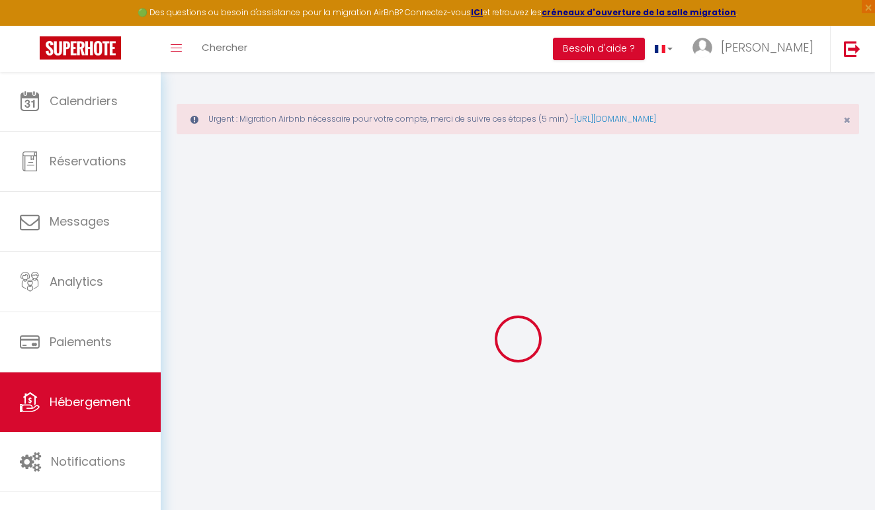
select select
checkbox input "false"
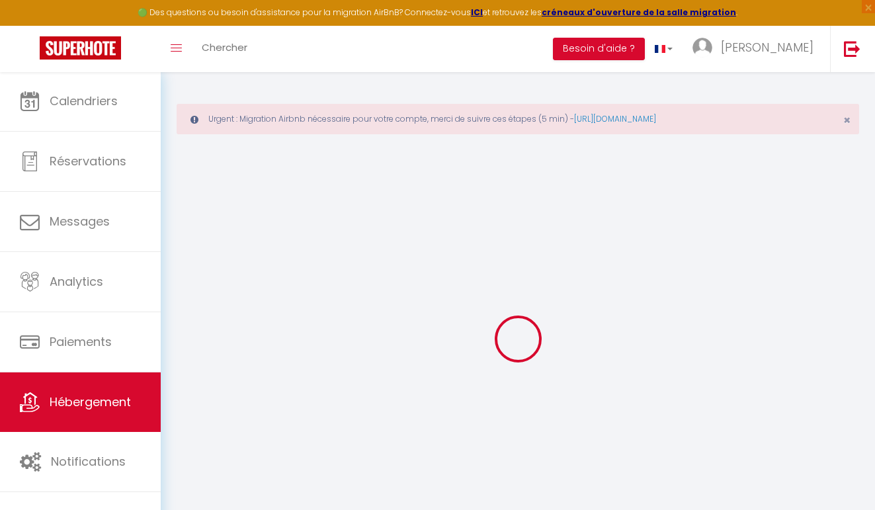
checkbox input "false"
select select
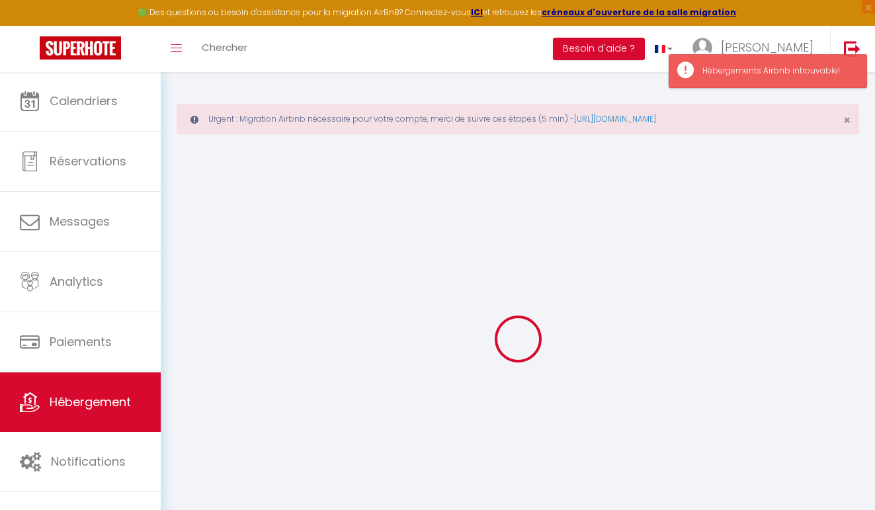
type input "Le Tournesol"
select select "2"
select select
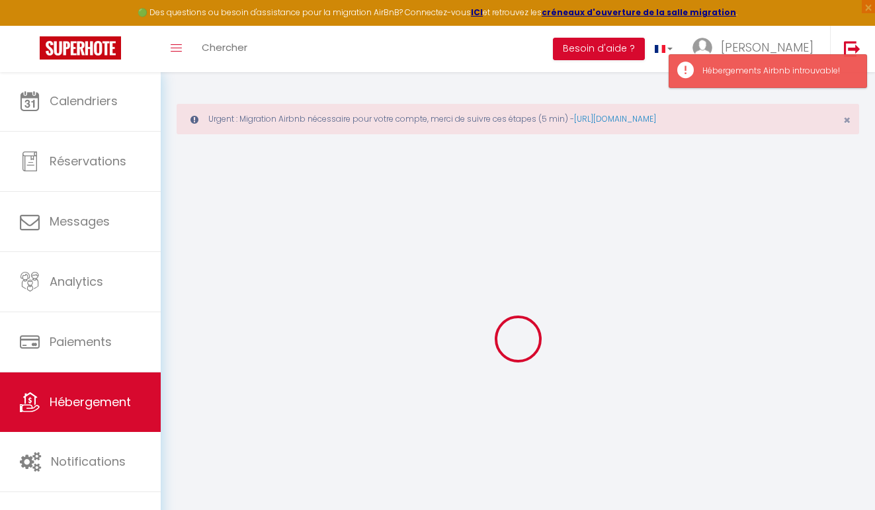
select select
type input "[STREET_ADDRESS][PERSON_NAME]"
type input "26300"
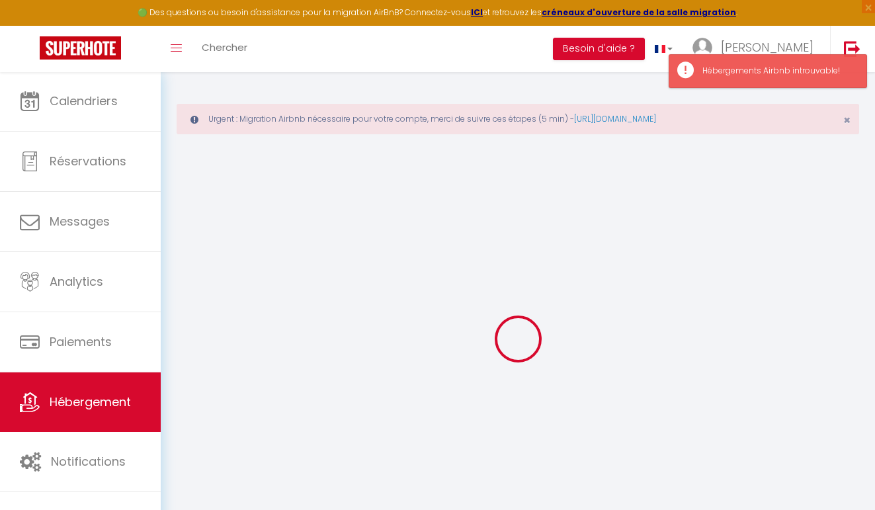
type input "Bourg de Péage"
type input "[PERSON_NAME][EMAIL_ADDRESS][DOMAIN_NAME]"
select select
checkbox input "false"
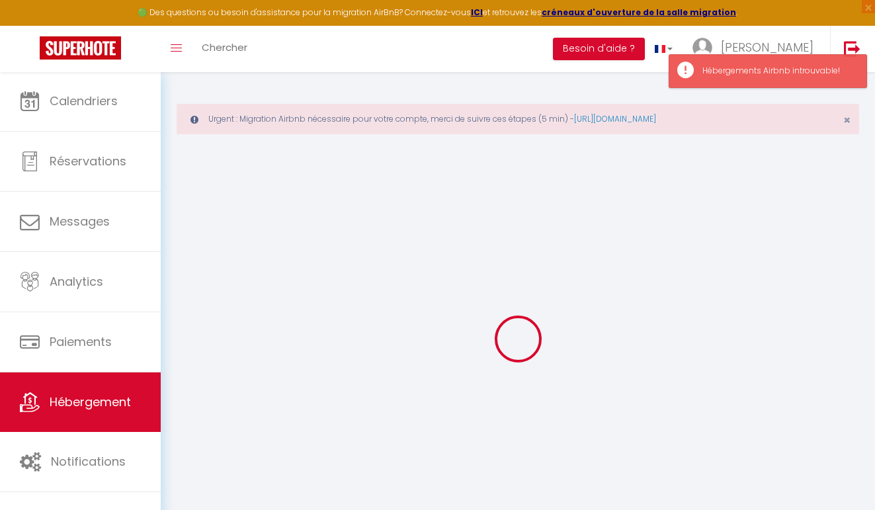
checkbox input "false"
type input "0"
select select
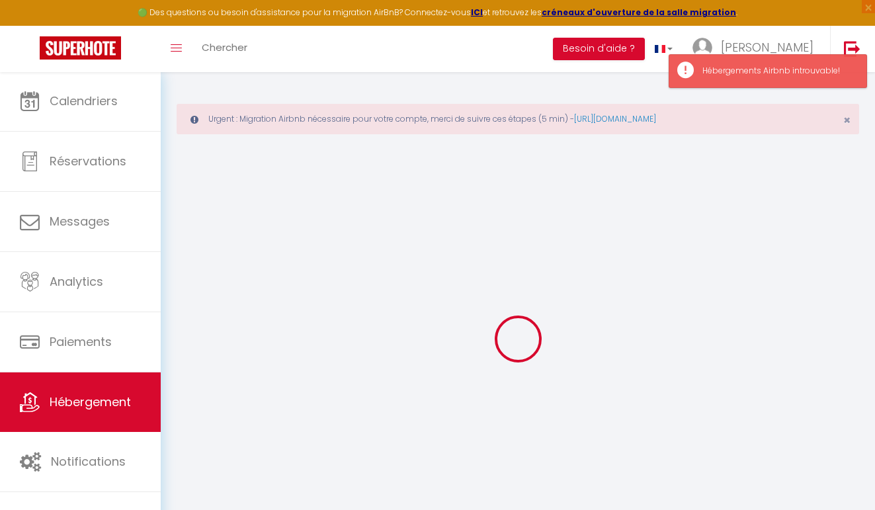
select select
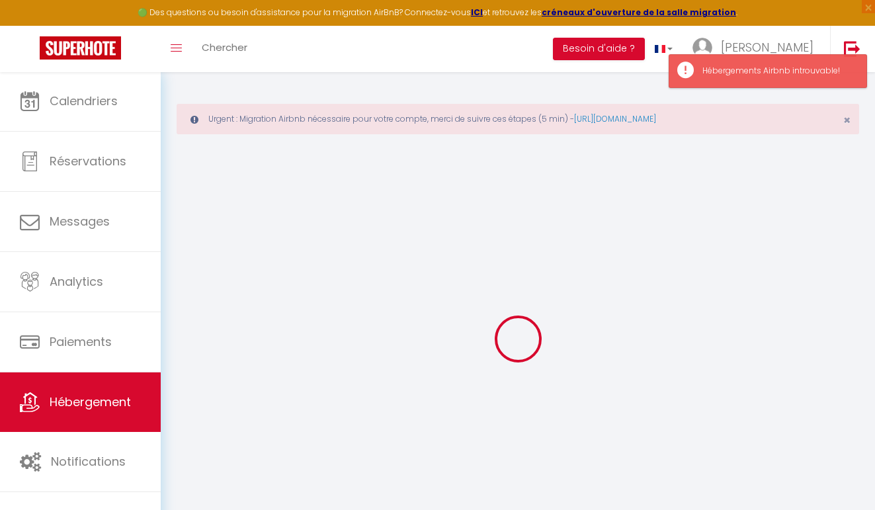
select select
checkbox input "false"
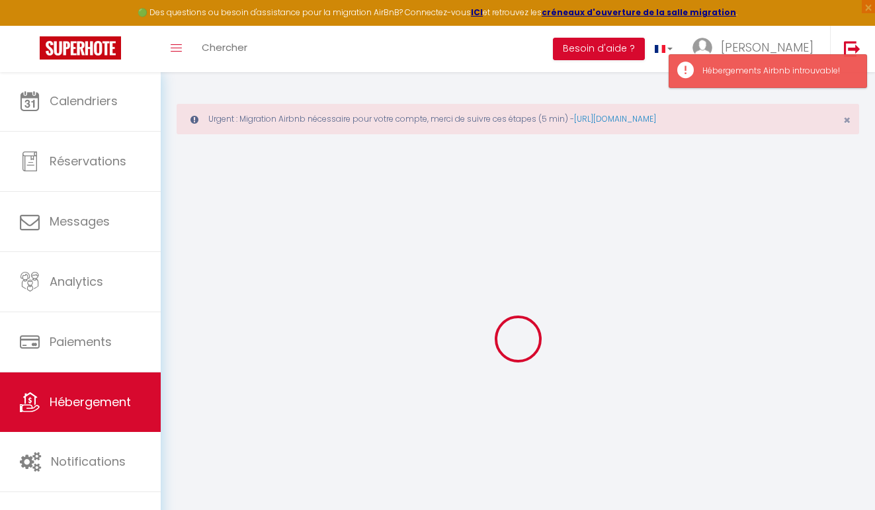
select select
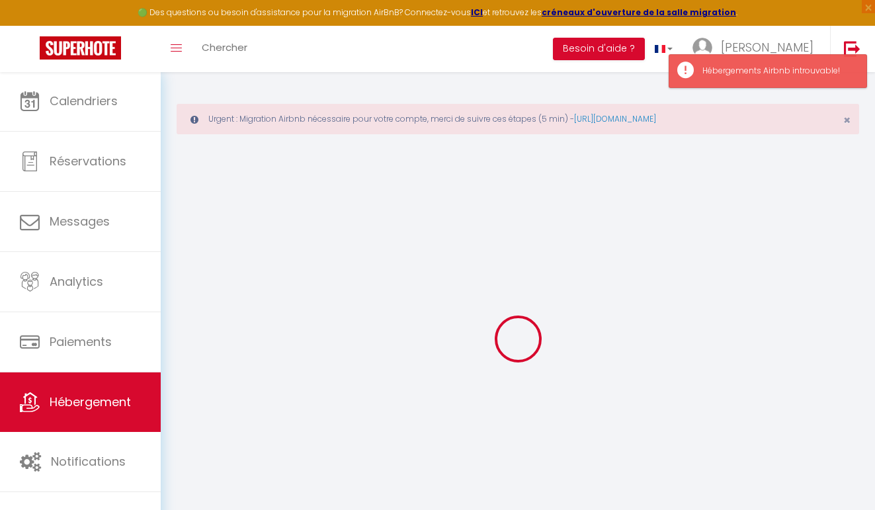
select select
checkbox input "false"
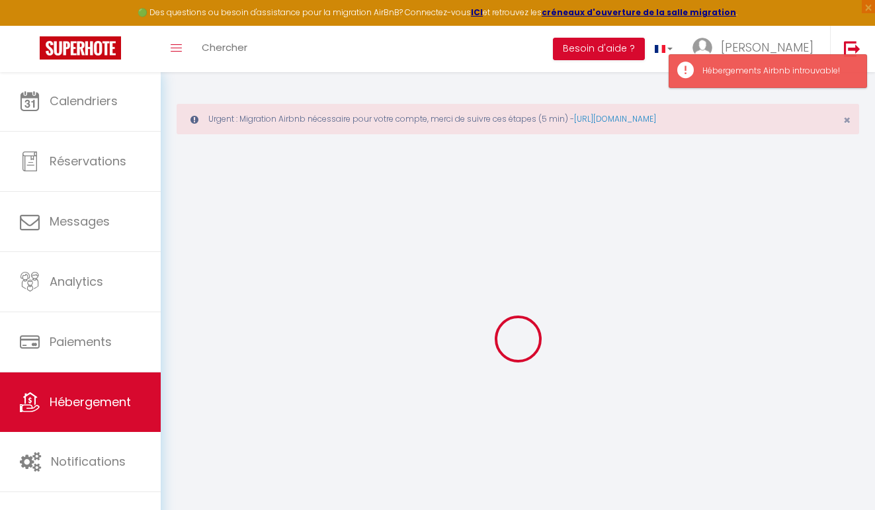
checkbox input "false"
select select
checkbox input "false"
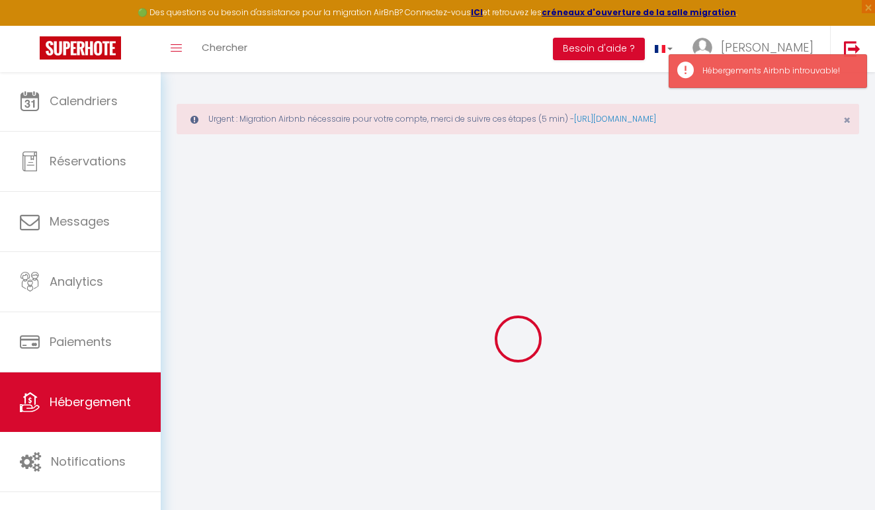
checkbox input "false"
select select "17:00"
select select "00:00"
select select "10:00"
select select "30"
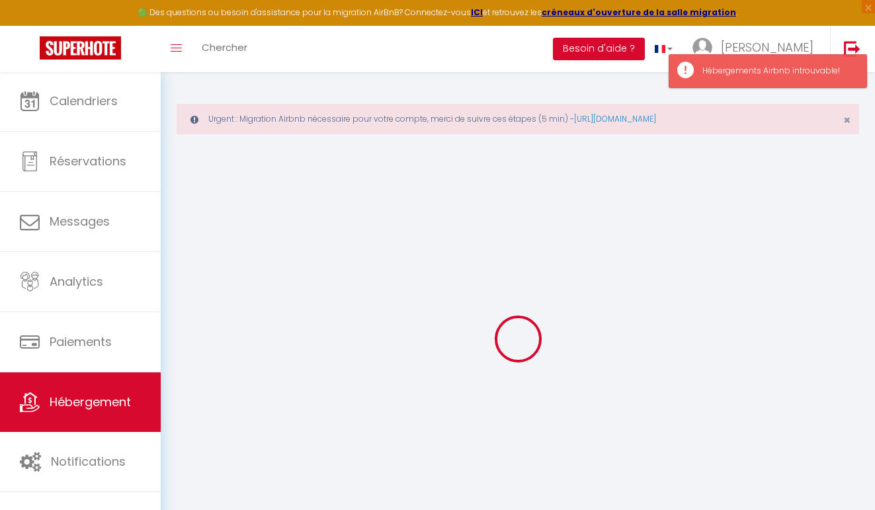
select select "120"
select select "10:00"
select select "50694"
select select
checkbox input "false"
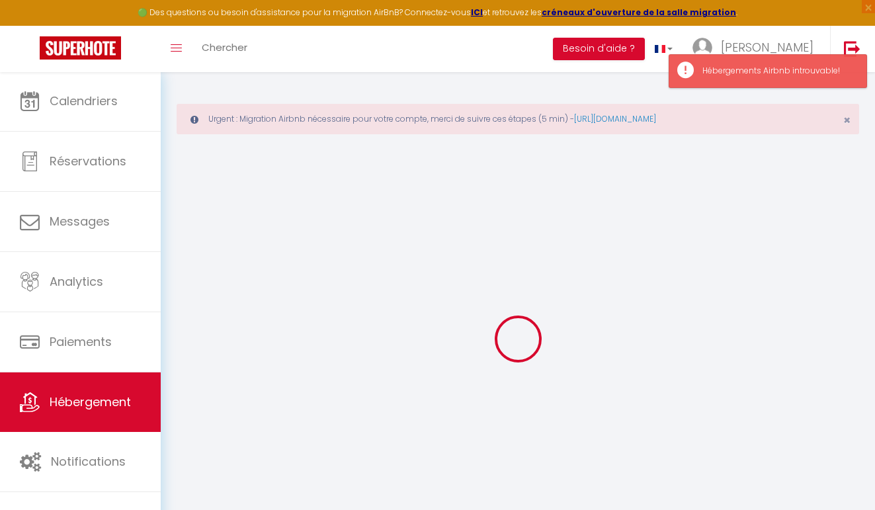
checkbox input "false"
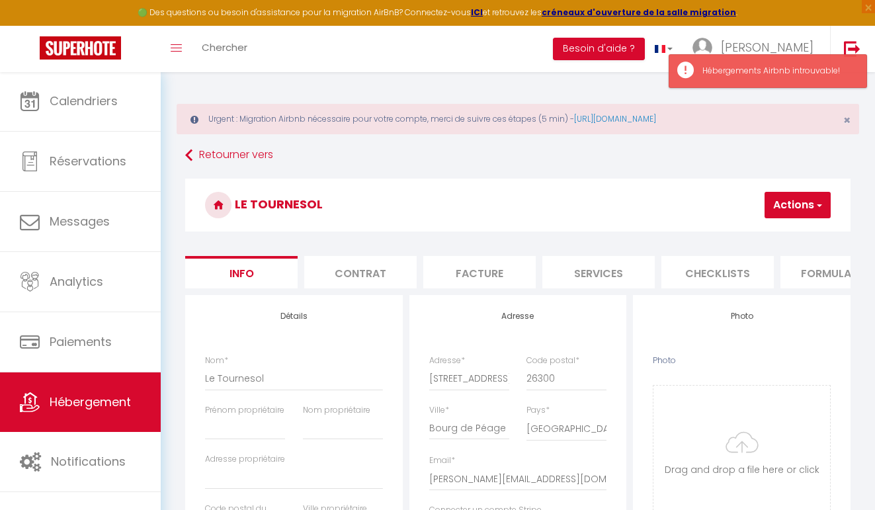
select select
checkbox input "false"
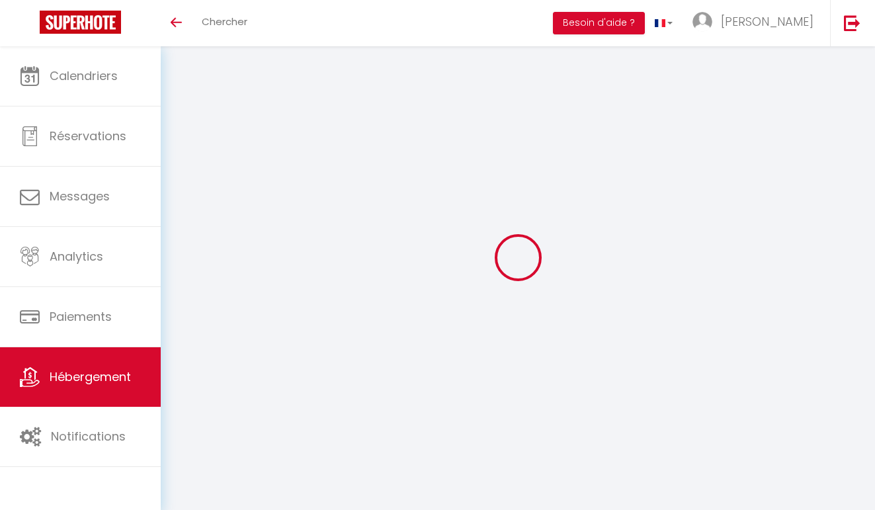
select select "3"
select select "2"
select select "1"
select select "28"
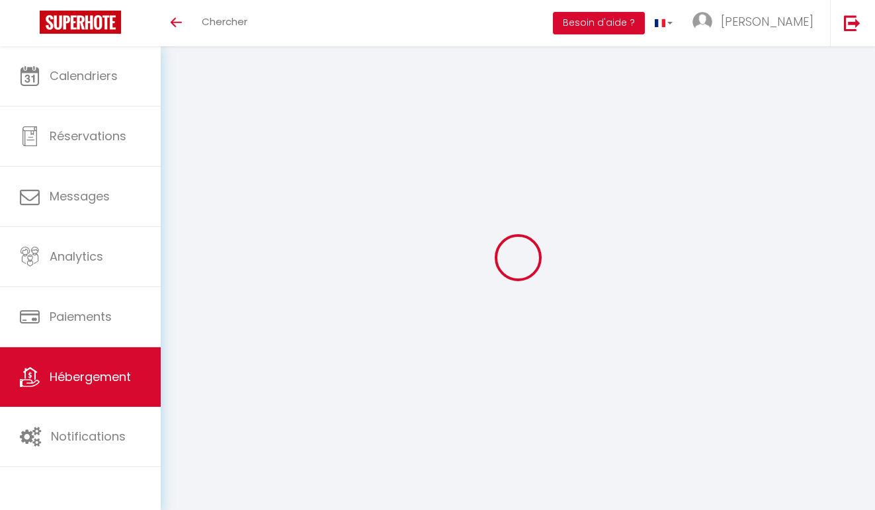
select select
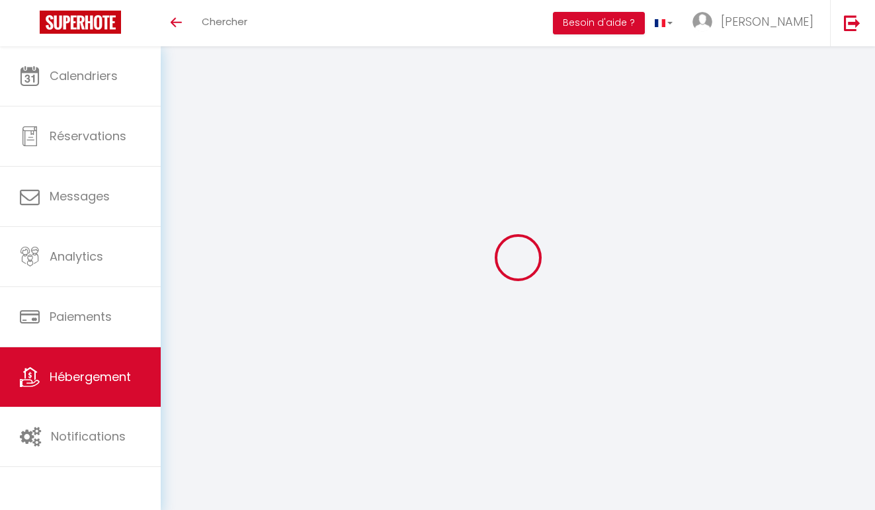
select select
checkbox input "false"
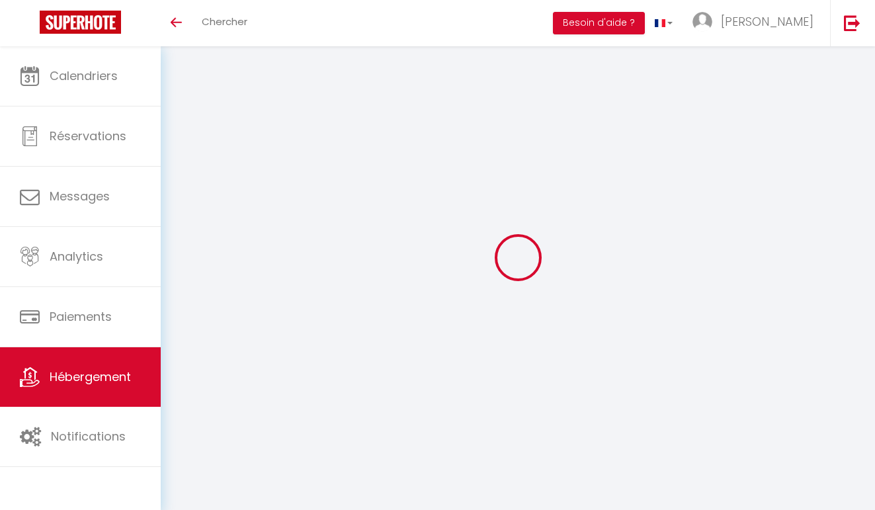
select select
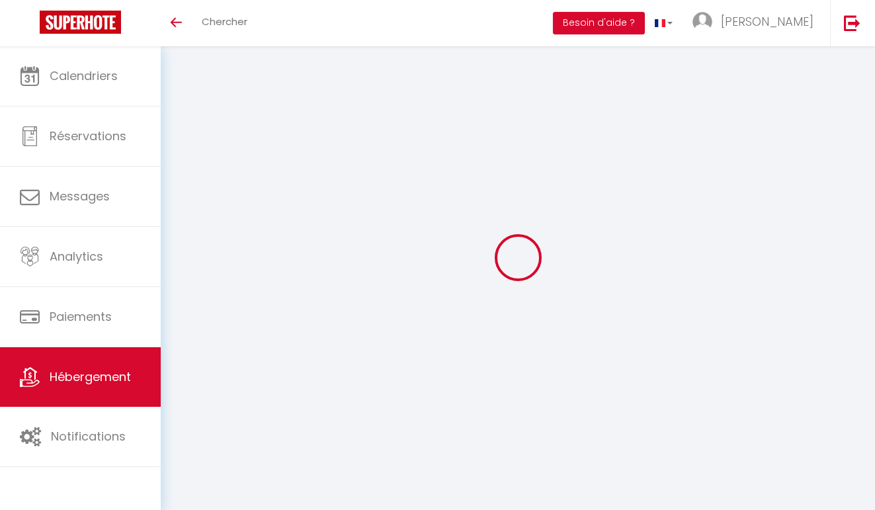
select select
checkbox input "false"
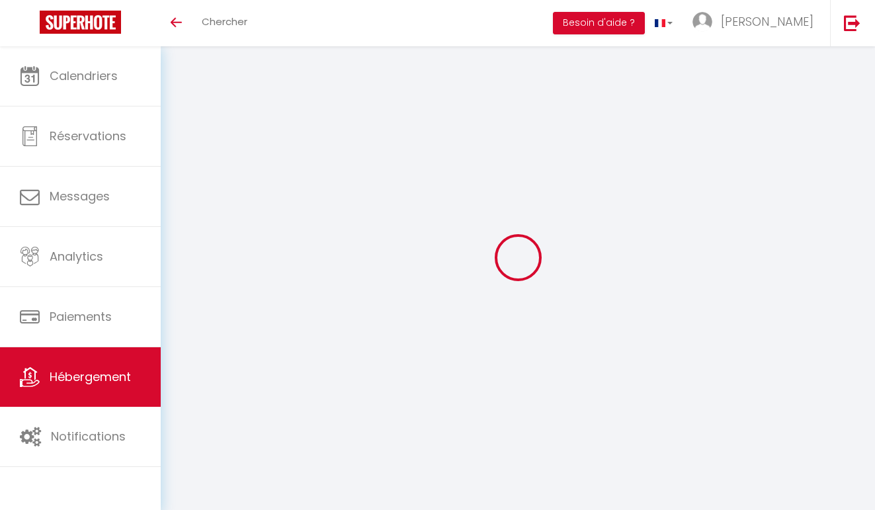
checkbox input "false"
select select
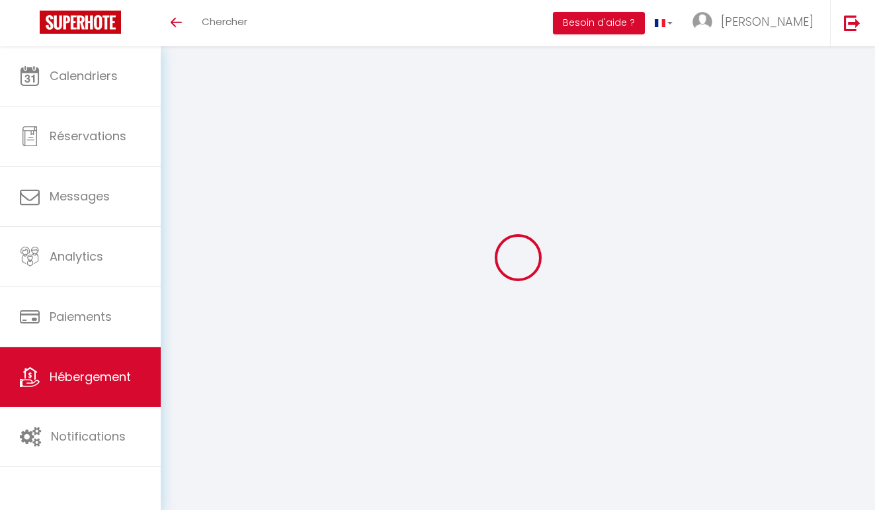
select select
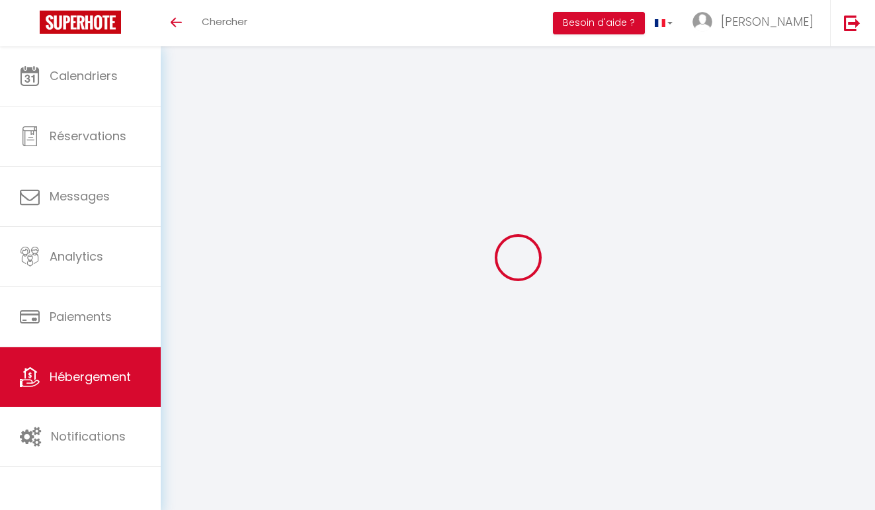
checkbox input "false"
select select
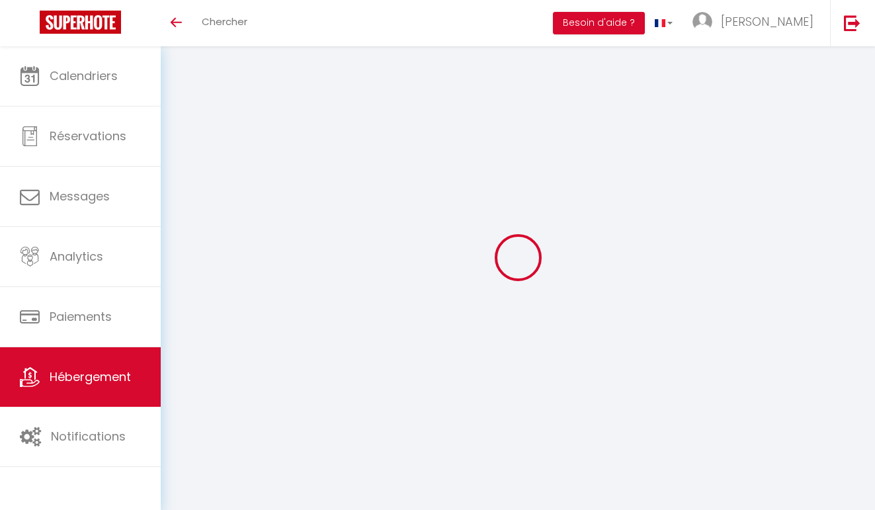
select select
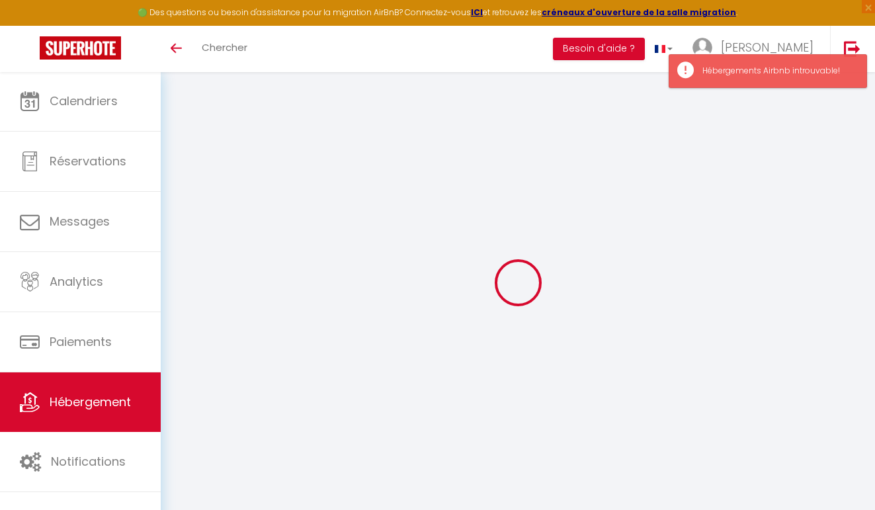
type input "Le Tournesol"
select select "2"
select select
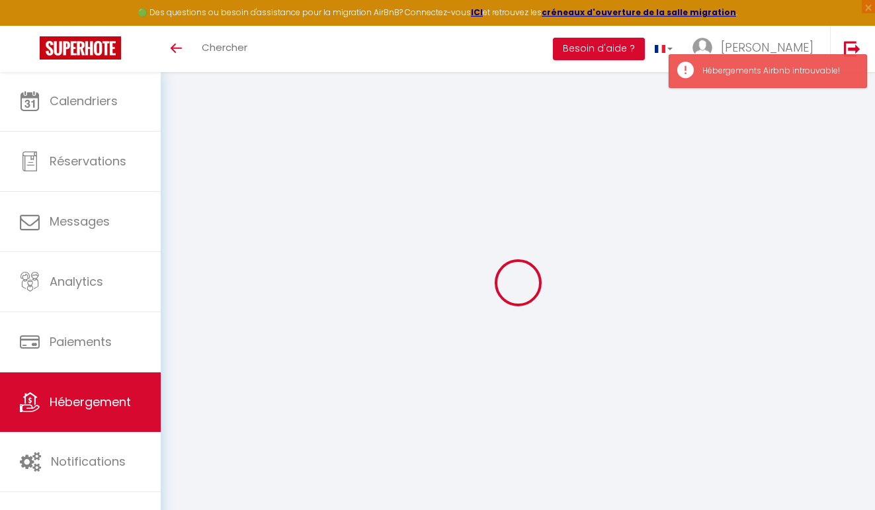
select select
type input "[STREET_ADDRESS][PERSON_NAME]"
type input "26300"
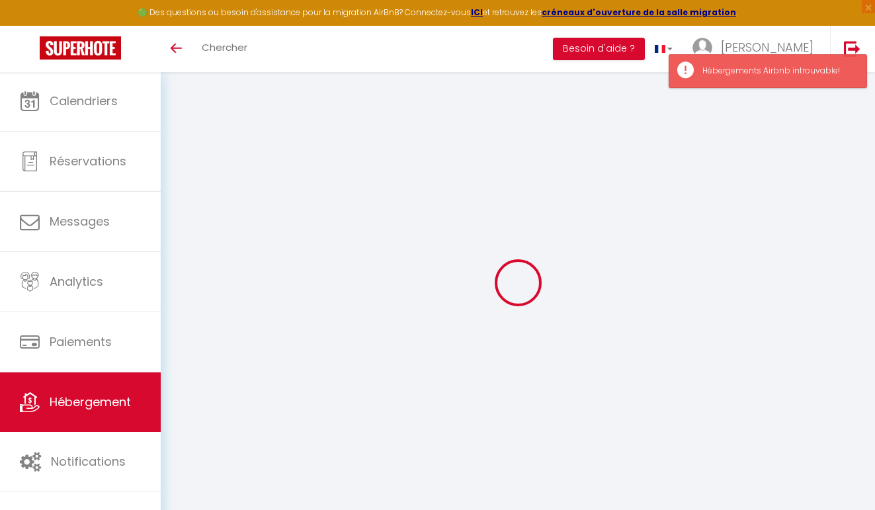
type input "Bourg de Péage"
type input "[PERSON_NAME][EMAIL_ADDRESS][DOMAIN_NAME]"
select select
checkbox input "false"
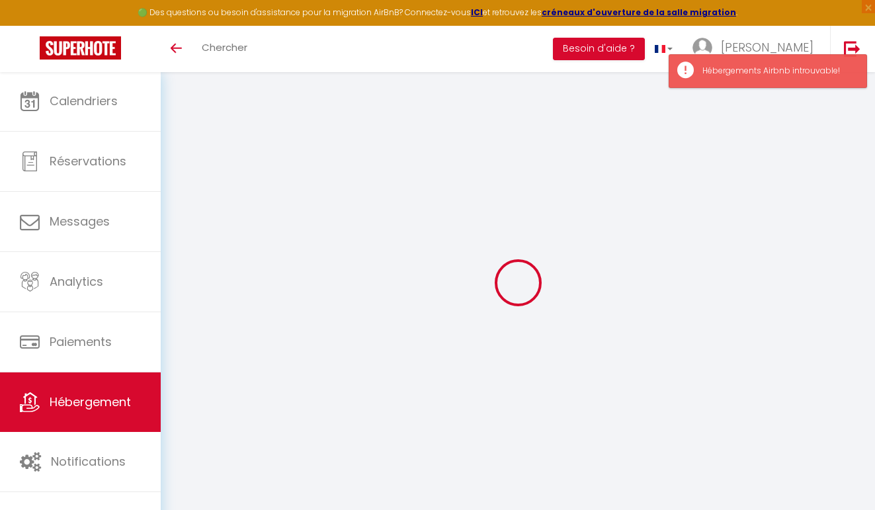
checkbox input "false"
type input "0"
select select
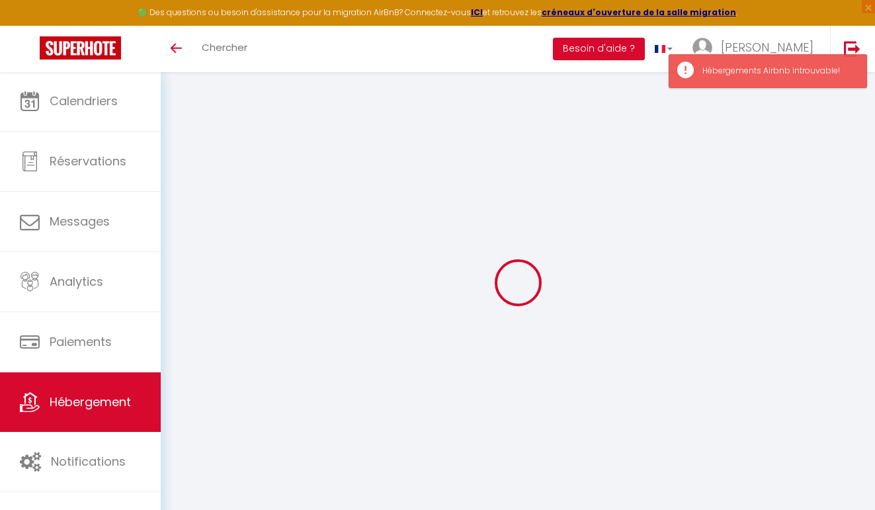
select select
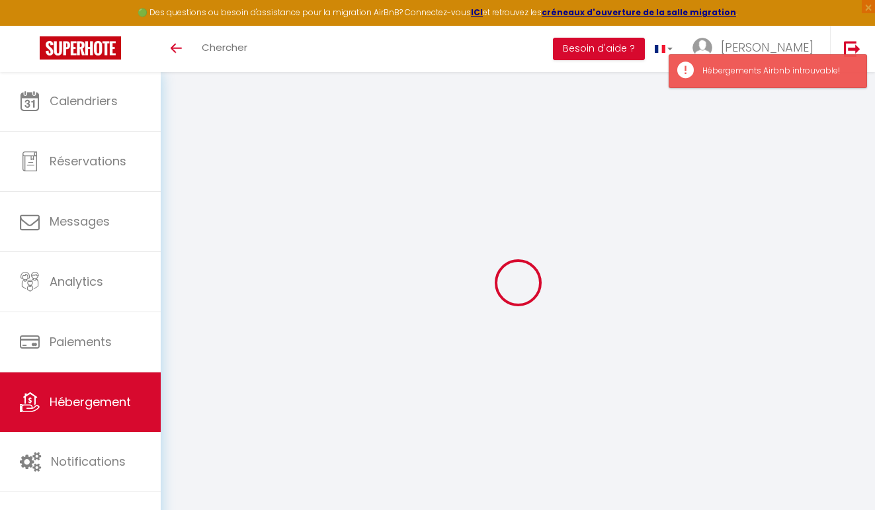
select select
checkbox input "false"
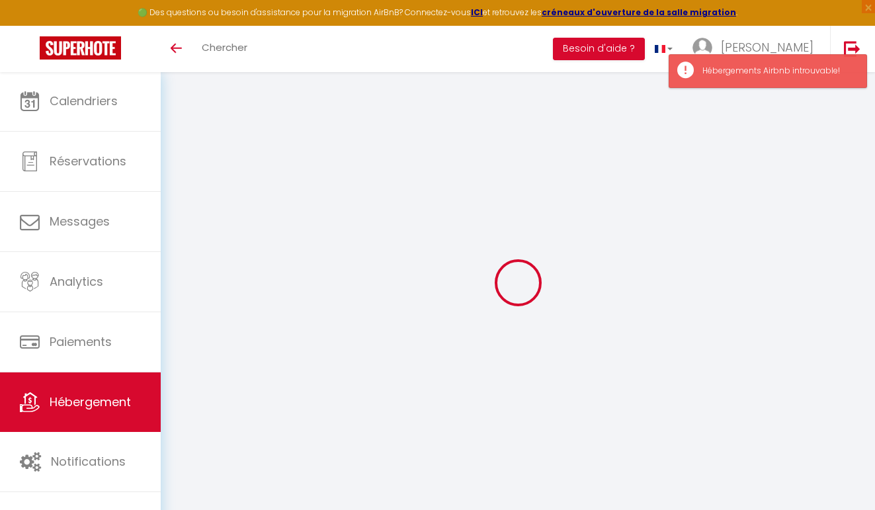
select select
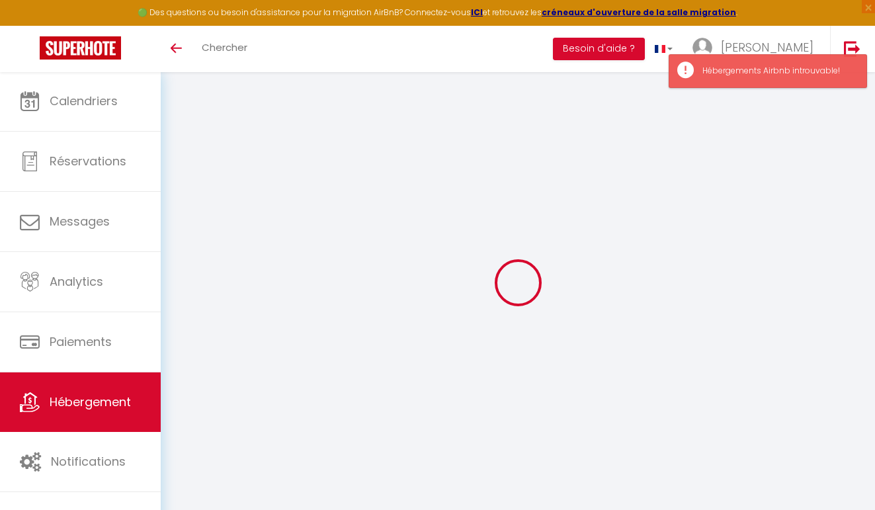
select select
checkbox input "false"
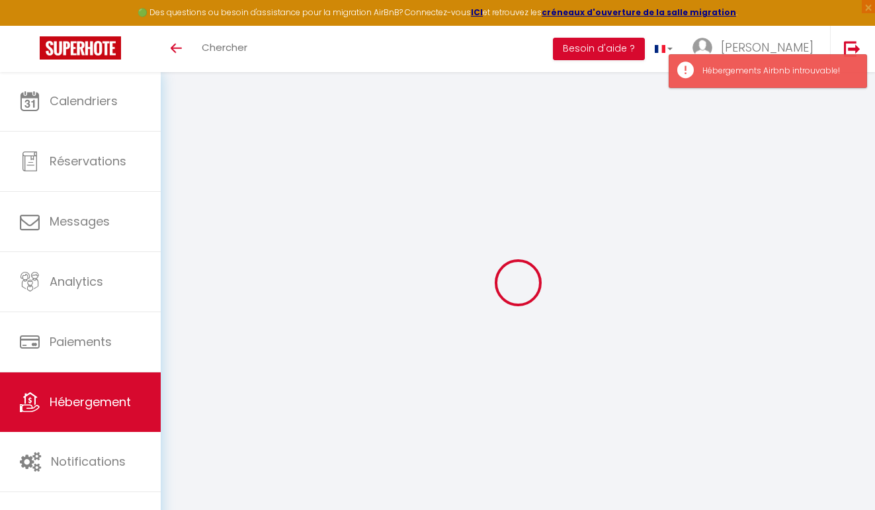
checkbox input "false"
select select
checkbox input "false"
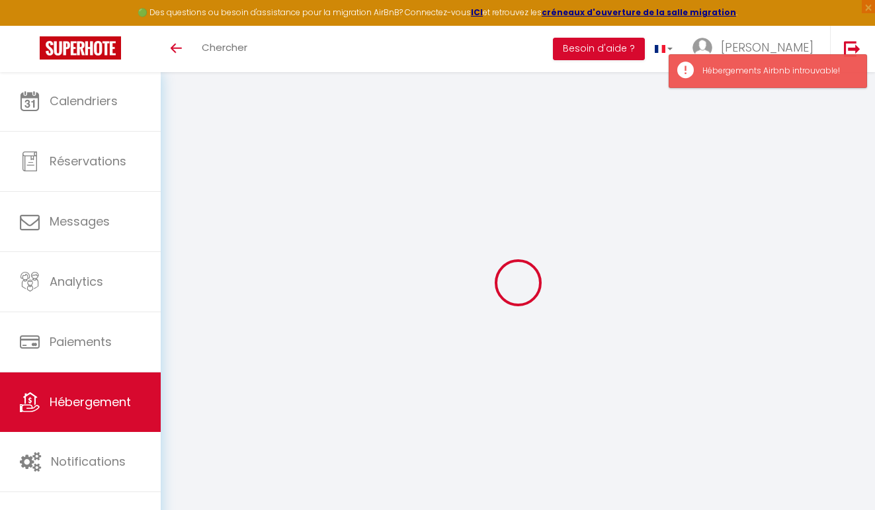
checkbox input "false"
select select
checkbox input "false"
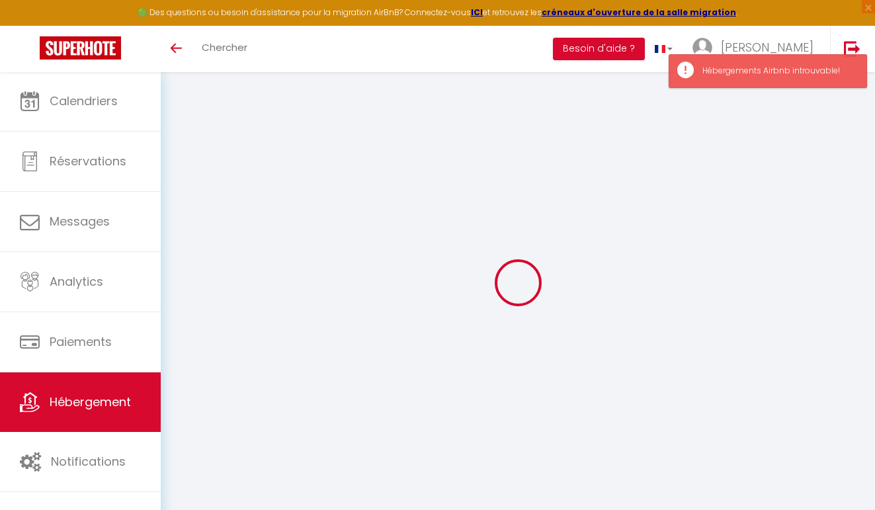
checkbox input "false"
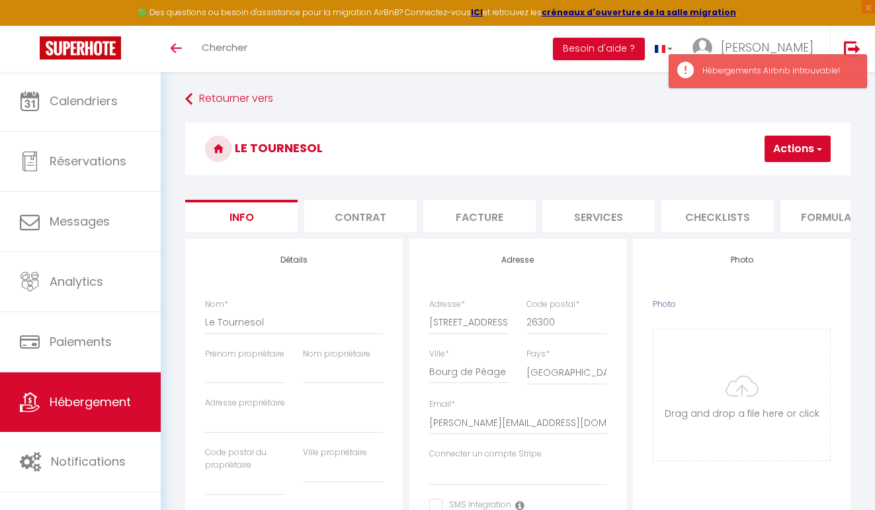
select select
checkbox input "false"
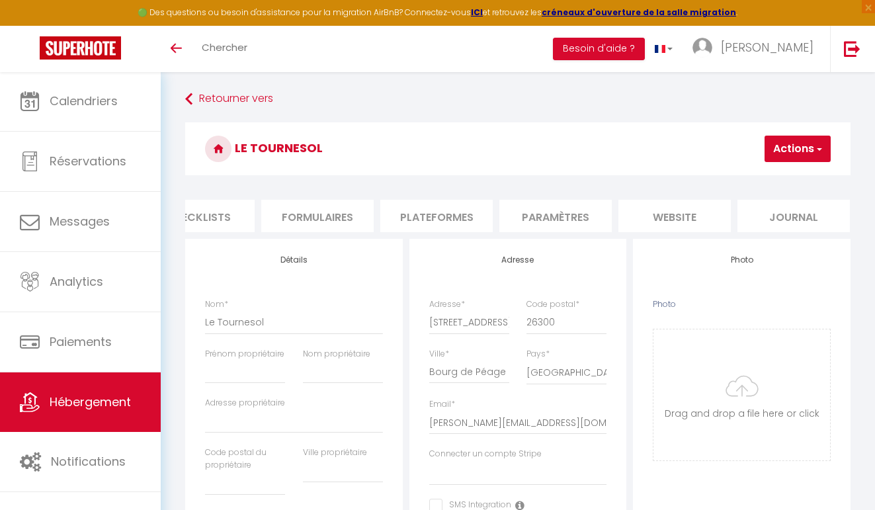
scroll to position [0, 519]
click at [816, 157] on button "Actions" at bounding box center [798, 149] width 66 height 26
click at [713, 173] on input "Enregistrer" at bounding box center [726, 177] width 49 height 13
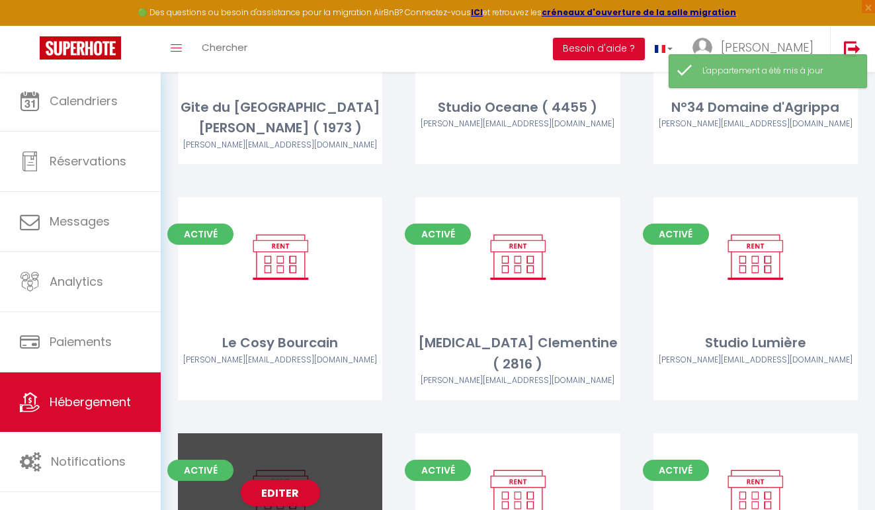
scroll to position [1474, 0]
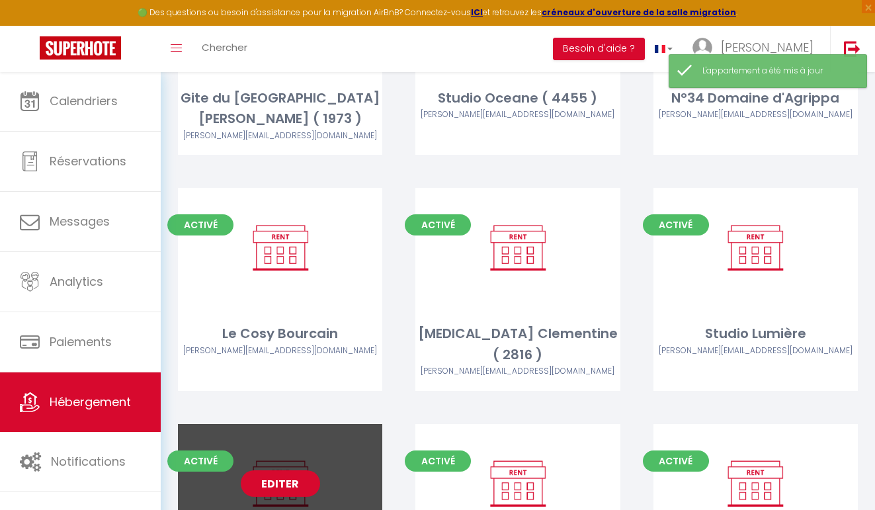
click at [289, 470] on link "Editer" at bounding box center [280, 483] width 79 height 26
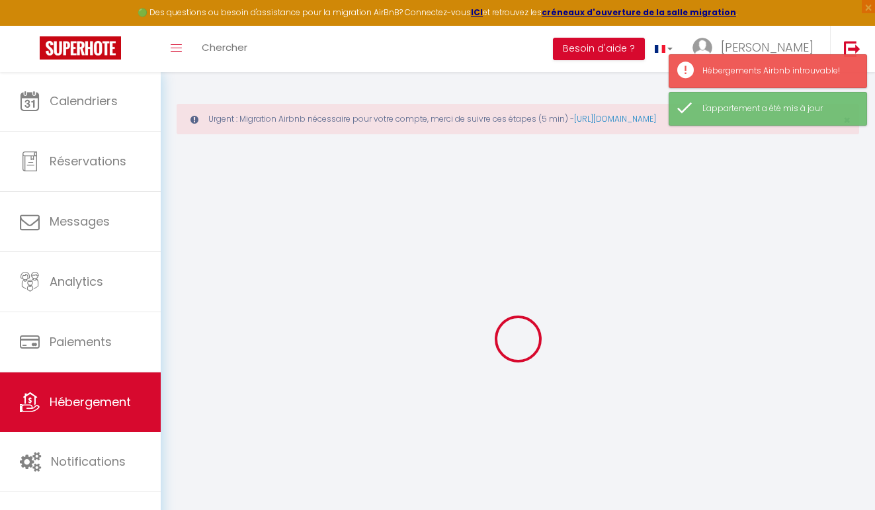
select select
checkbox input "false"
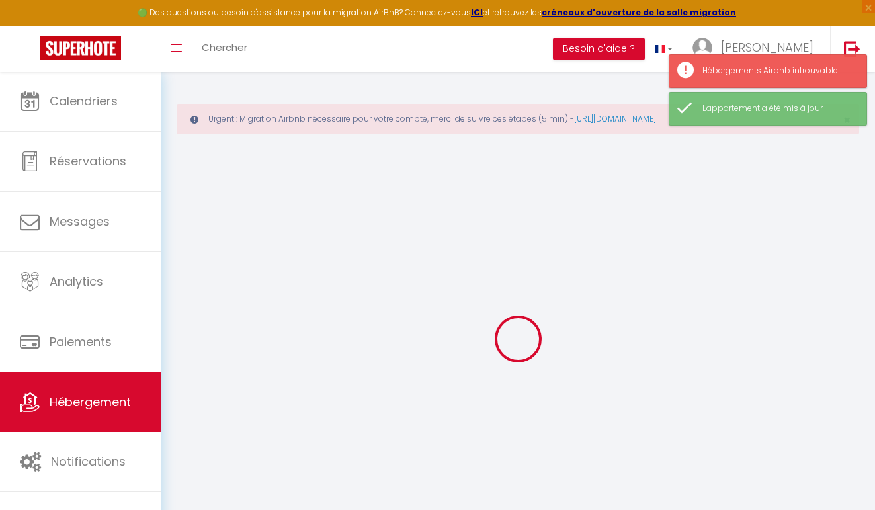
select select
checkbox input "false"
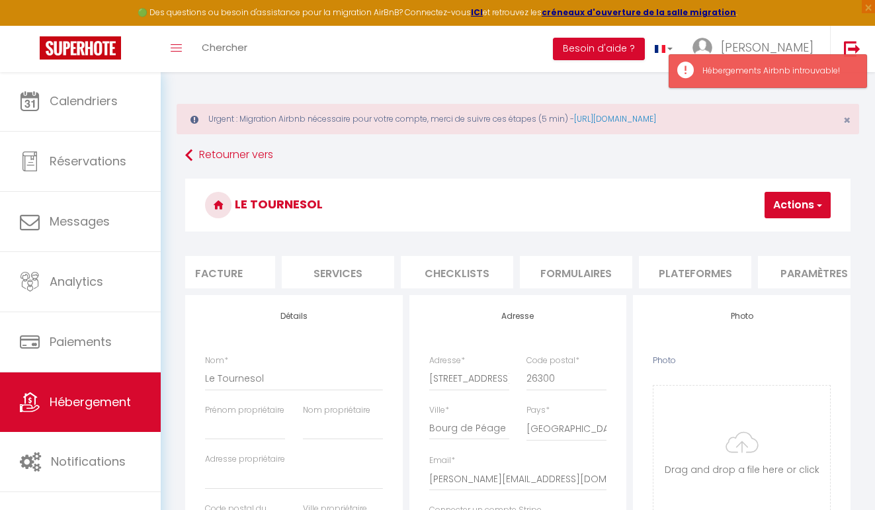
scroll to position [0, 269]
click at [727, 267] on li "Plateformes" at bounding box center [687, 272] width 112 height 32
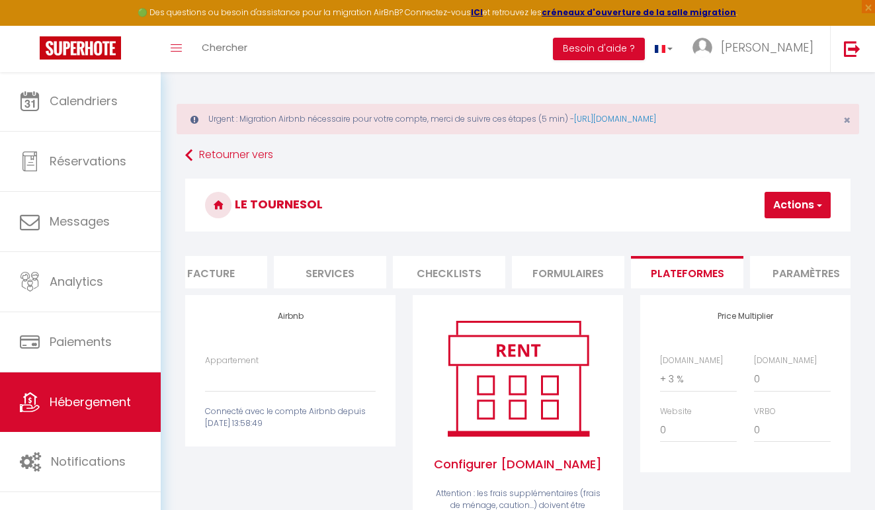
click at [791, 213] on button "Actions" at bounding box center [798, 205] width 66 height 26
click at [660, 193] on h3 "Le Tournesol" at bounding box center [518, 205] width 666 height 53
click at [256, 165] on link "Retourner vers" at bounding box center [518, 156] width 666 height 24
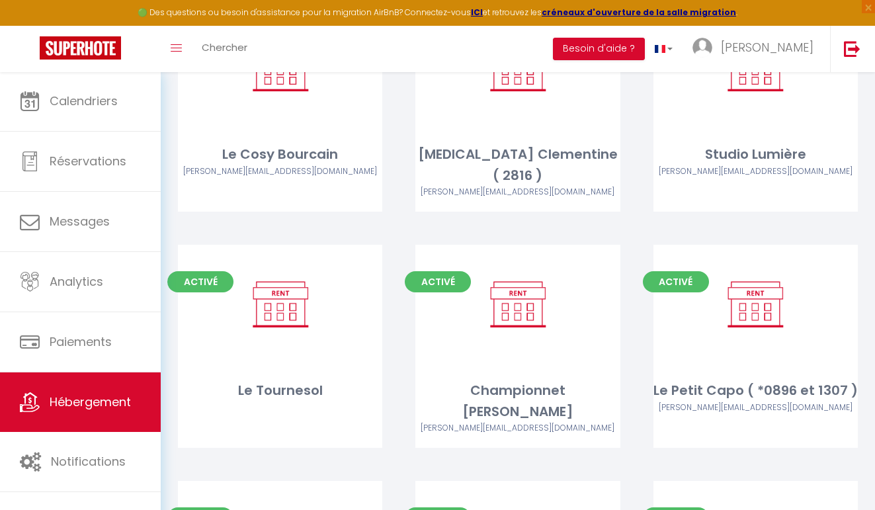
scroll to position [1700, 0]
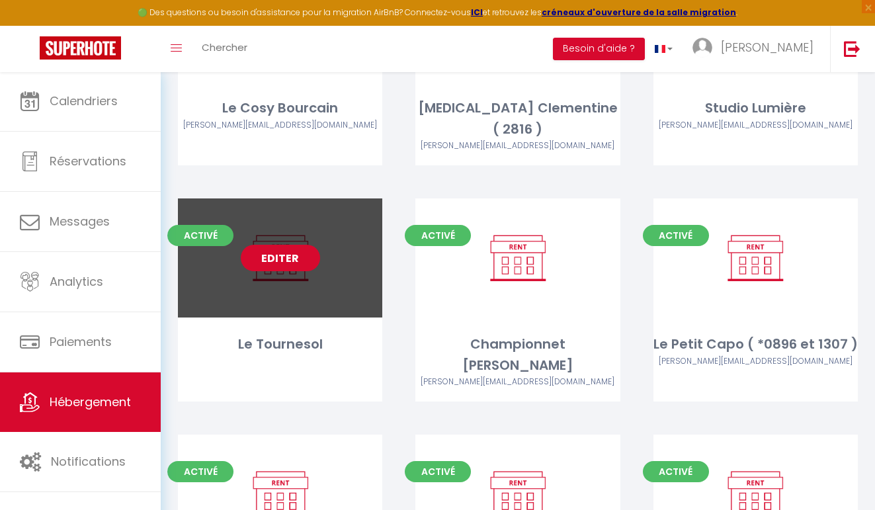
click at [259, 245] on link "Editer" at bounding box center [280, 258] width 79 height 26
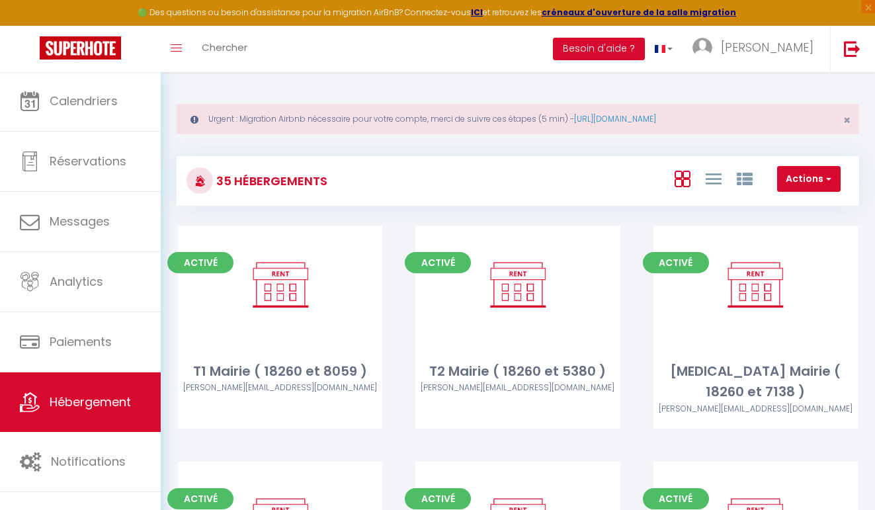
select select "3"
select select "2"
select select "1"
select select "28"
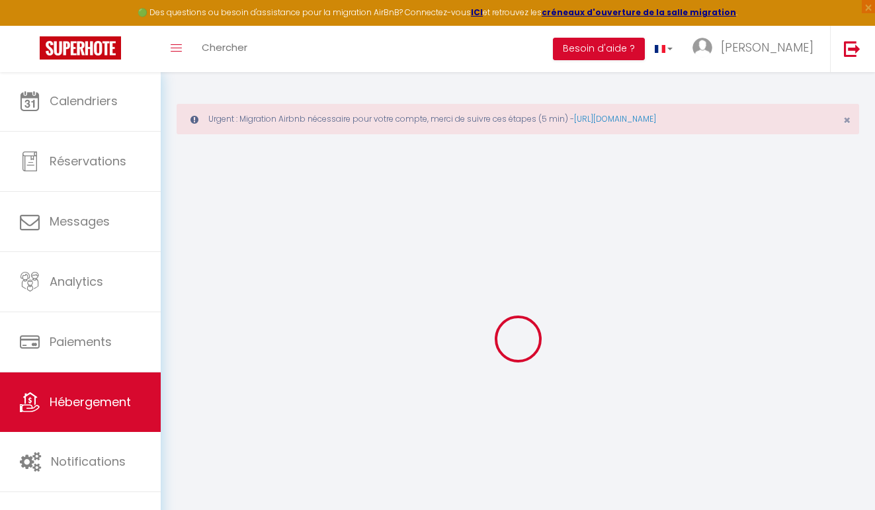
select select
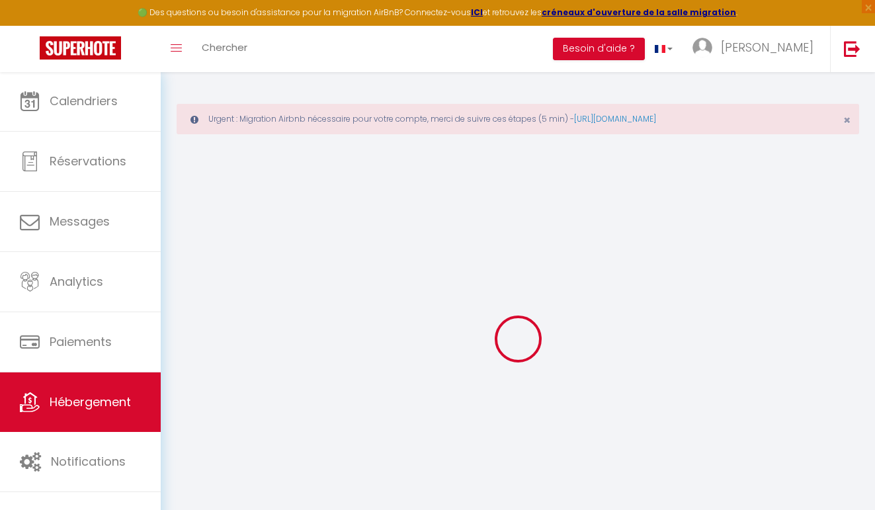
select select
checkbox input "false"
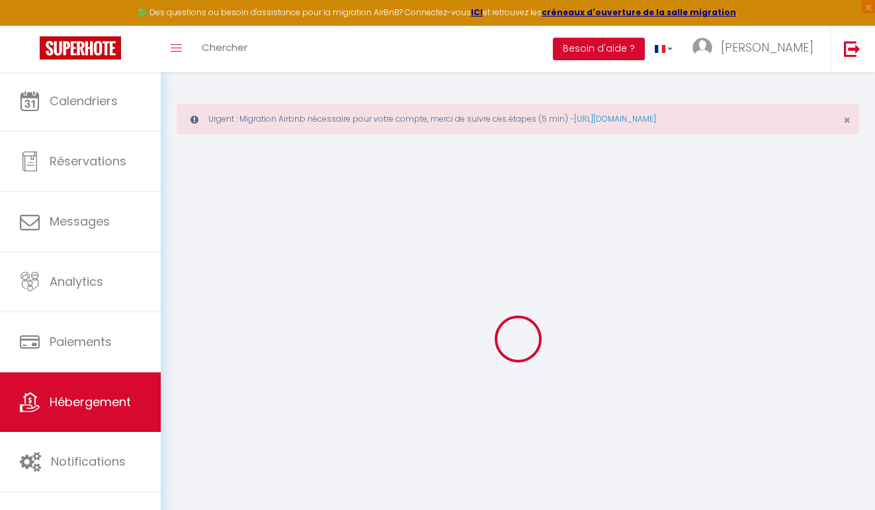
select select
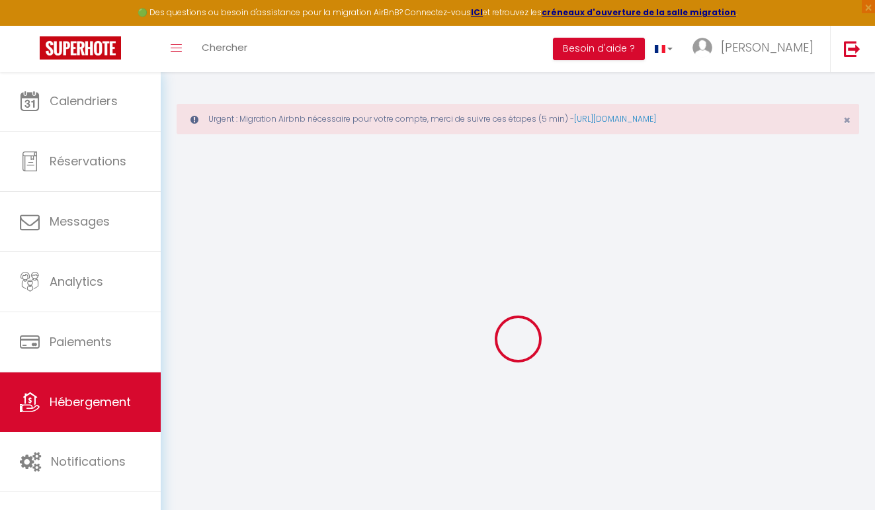
select select
checkbox input "false"
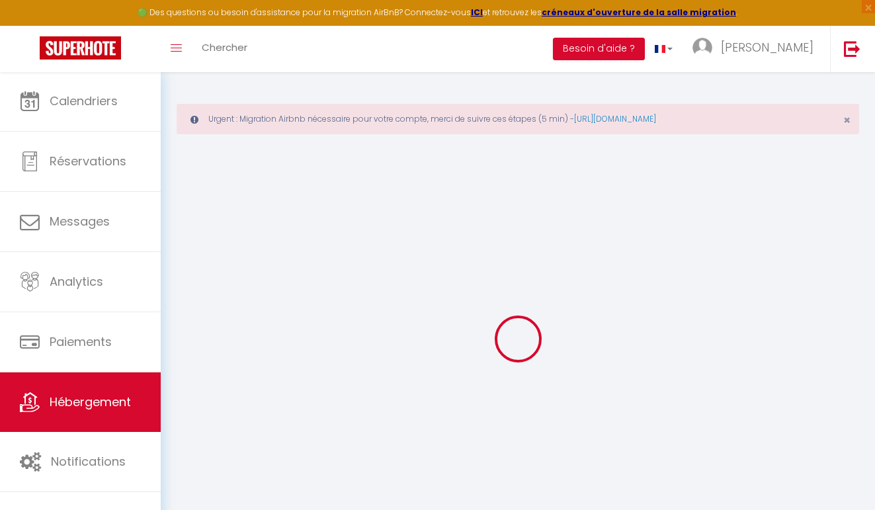
checkbox input "false"
select select
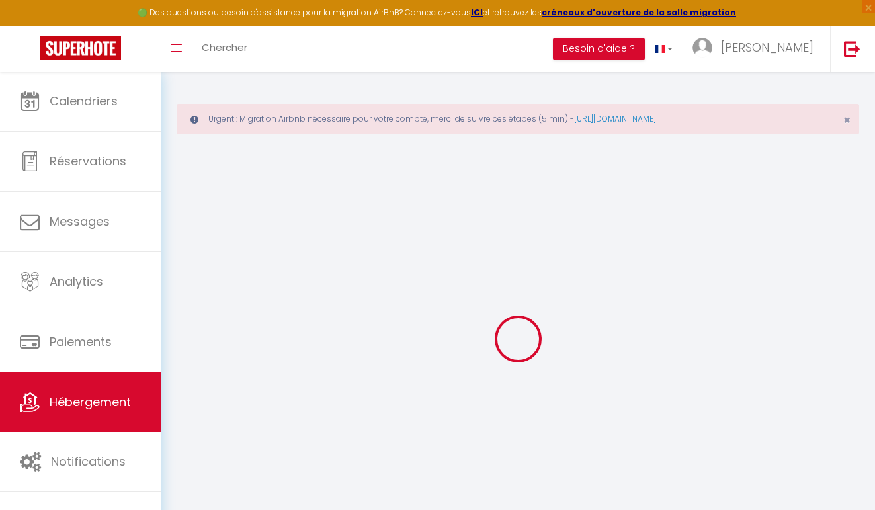
select select
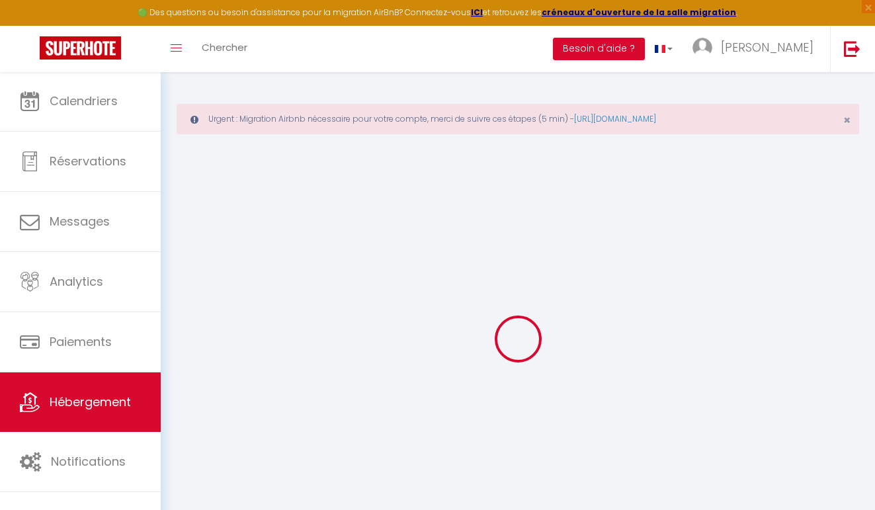
checkbox input "false"
select select
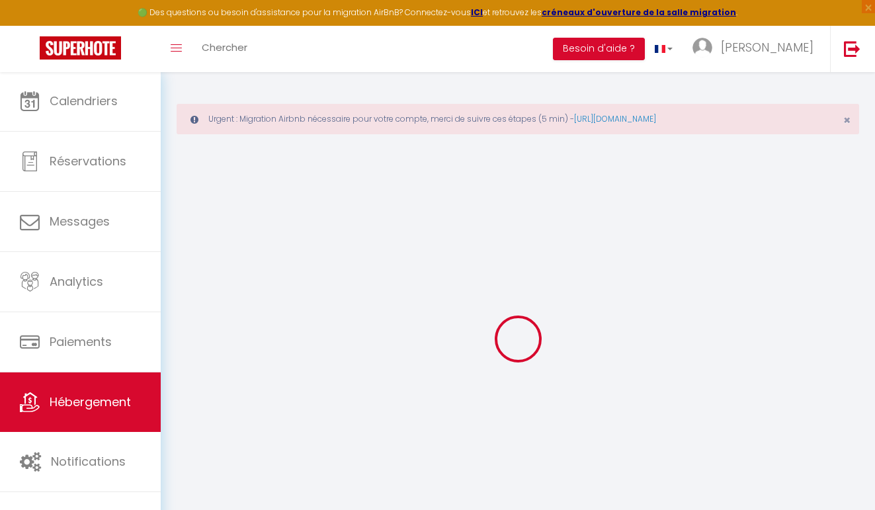
select select
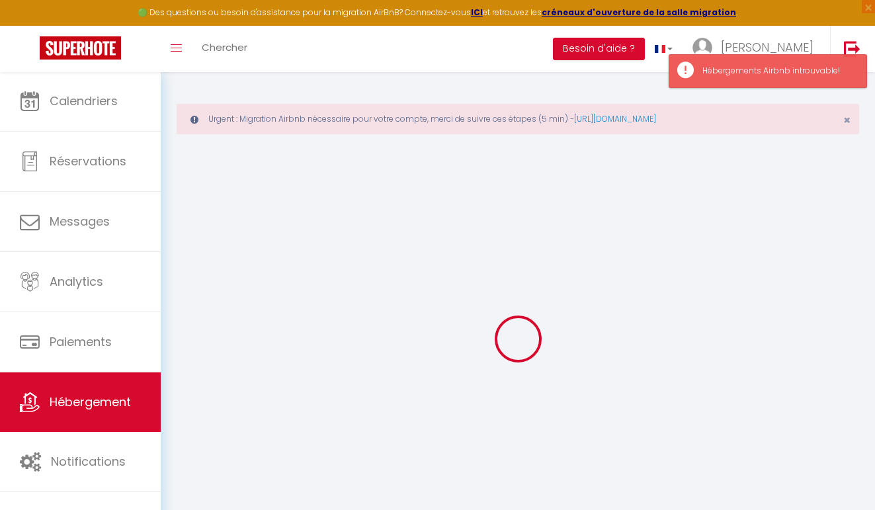
type input "Le Tournesol"
select select "2"
select select
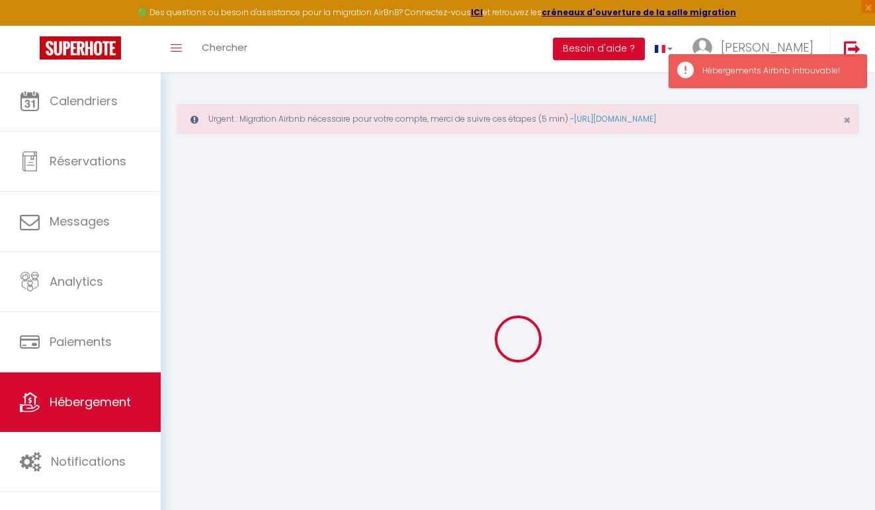
select select
type input "[STREET_ADDRESS][PERSON_NAME]"
type input "26300"
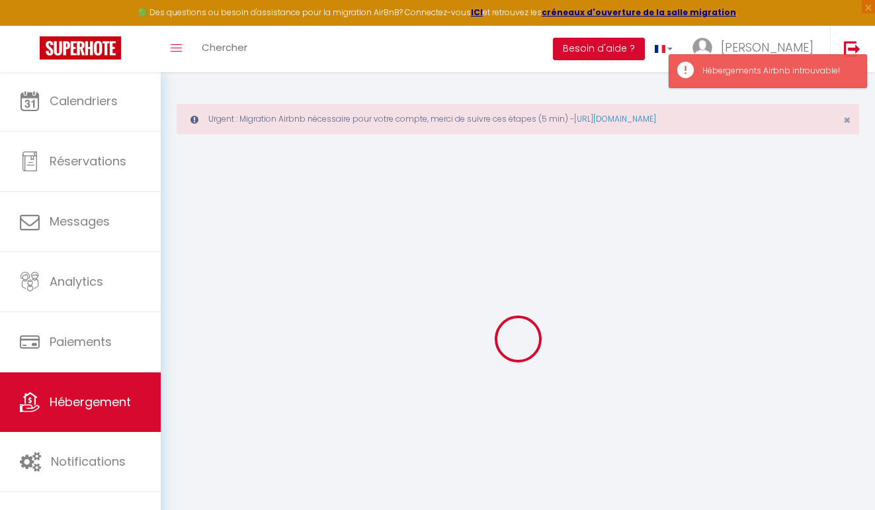
type input "Bourg de Péage"
type input "[PERSON_NAME][EMAIL_ADDRESS][DOMAIN_NAME]"
select select
checkbox input "false"
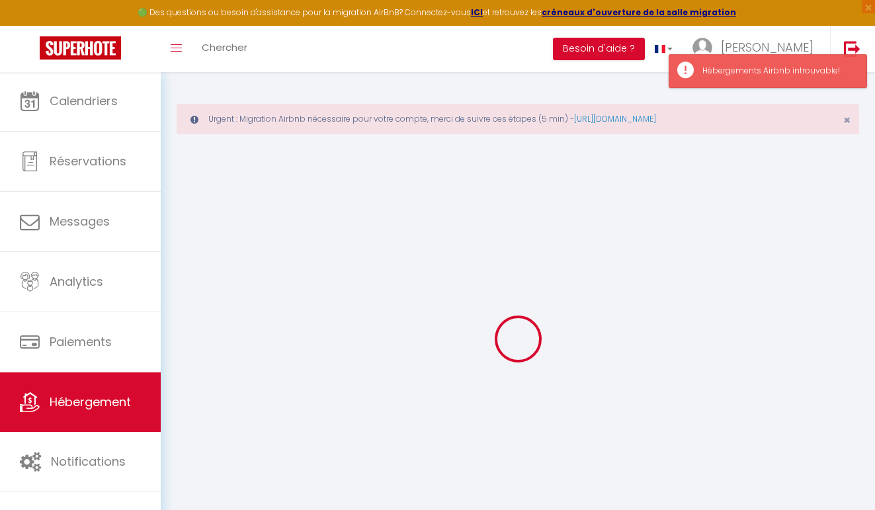
checkbox input "false"
type input "0"
select select
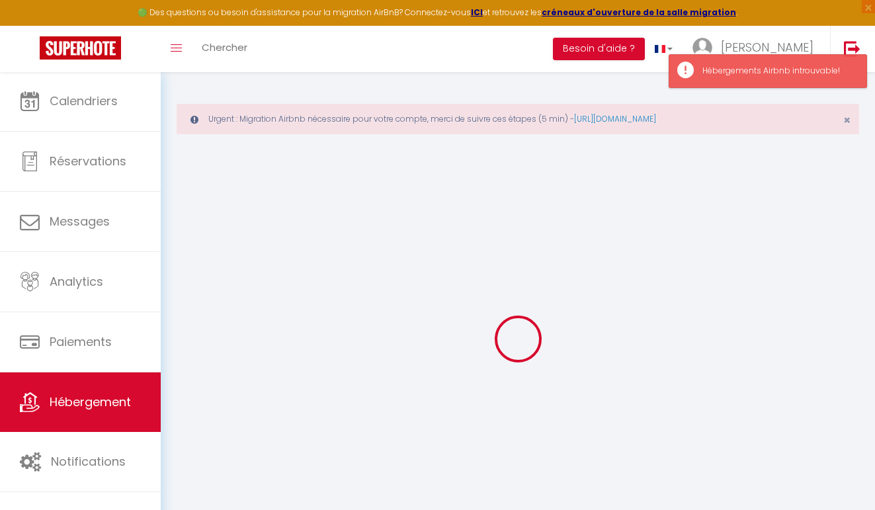
select select
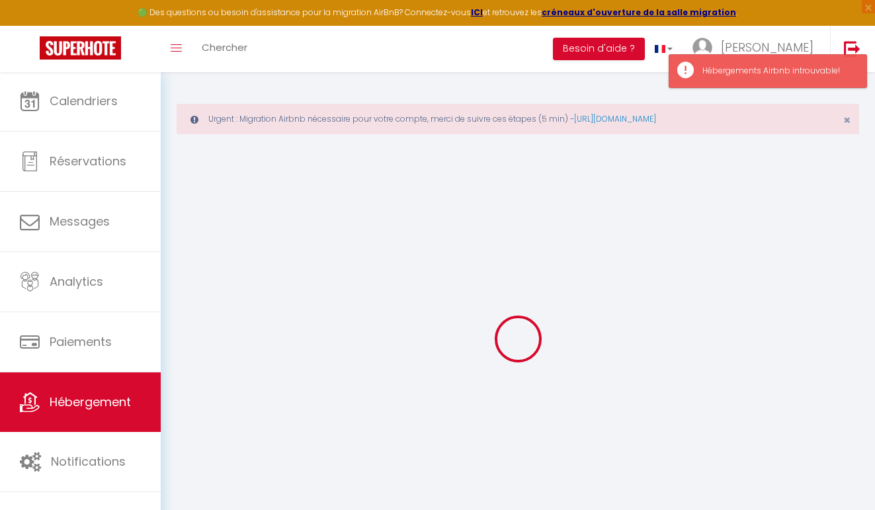
select select
checkbox input "false"
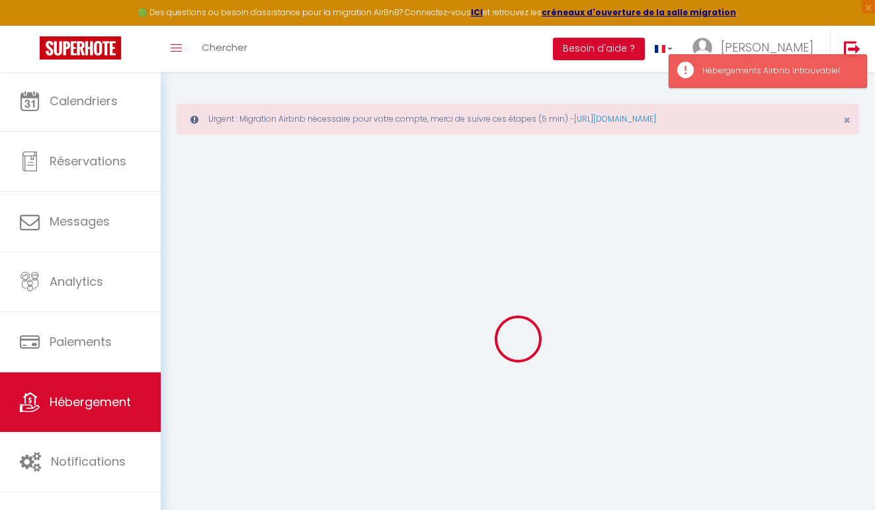
select select
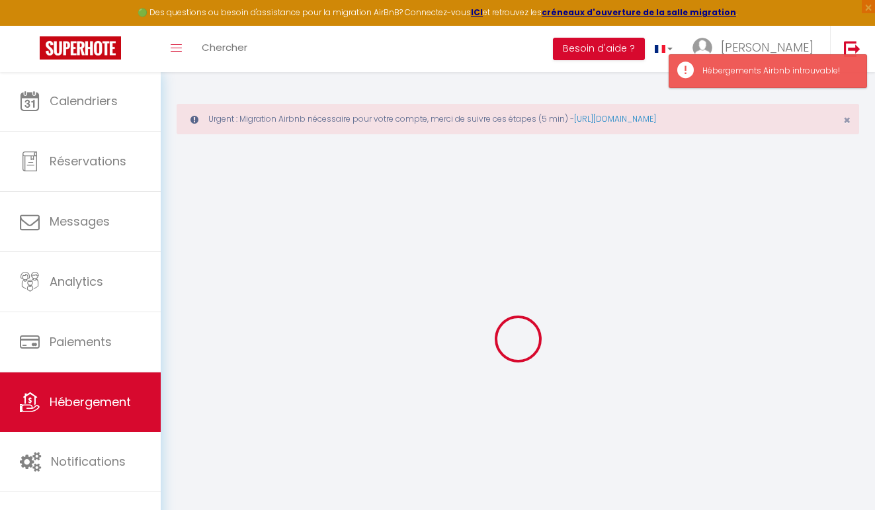
select select
checkbox input "false"
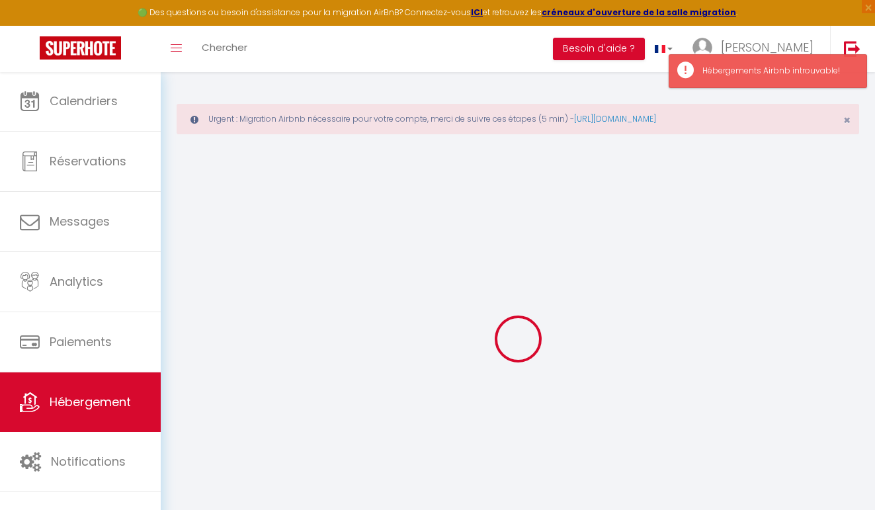
checkbox input "false"
select select
checkbox input "false"
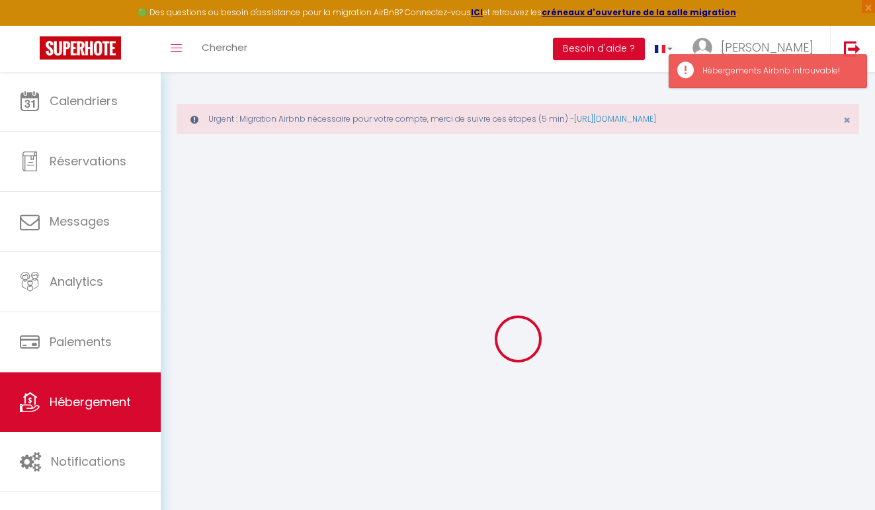
checkbox input "false"
select select
checkbox input "false"
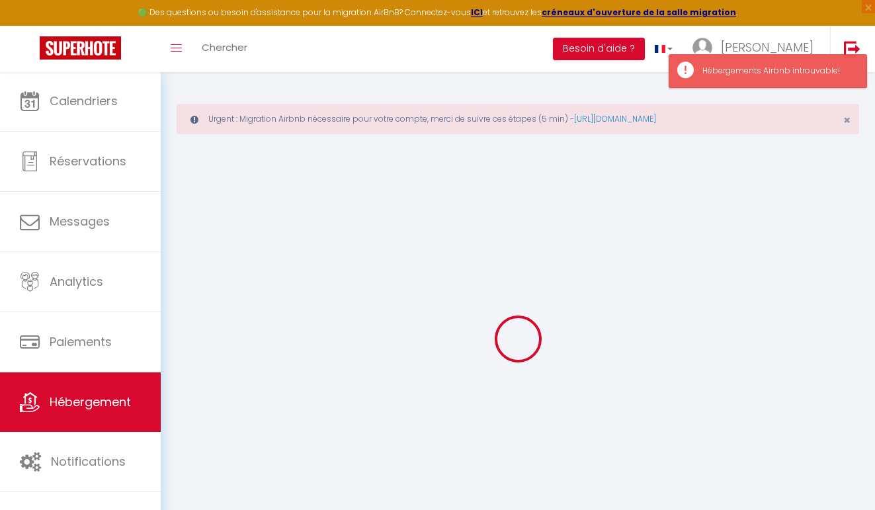
checkbox input "false"
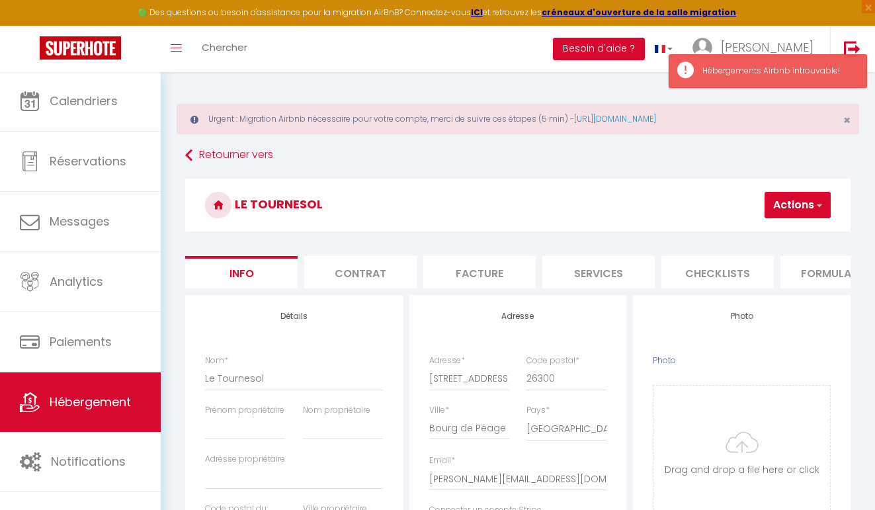
select select
click at [807, 195] on button "Actions" at bounding box center [798, 205] width 66 height 26
click at [733, 266] on link "Supprimer" at bounding box center [760, 268] width 142 height 17
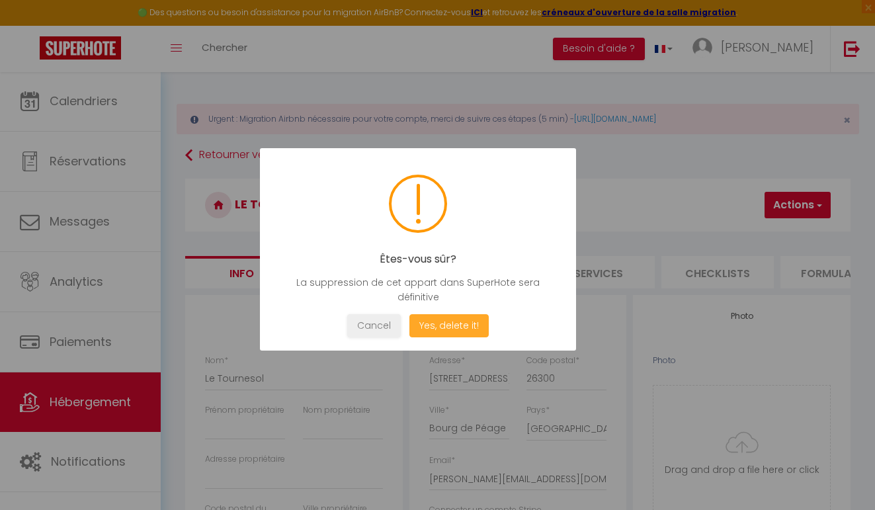
click at [471, 327] on button "Yes, delete it!" at bounding box center [449, 325] width 79 height 23
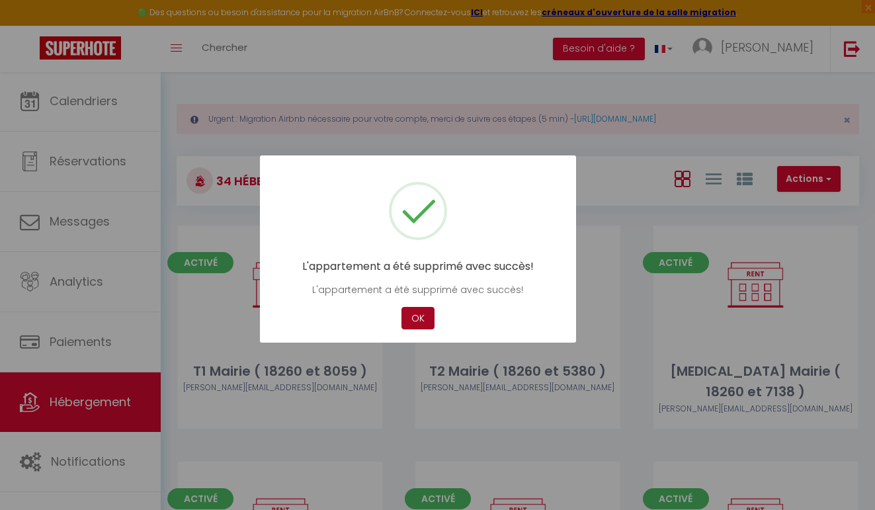
click at [412, 309] on button "OK" at bounding box center [418, 318] width 33 height 23
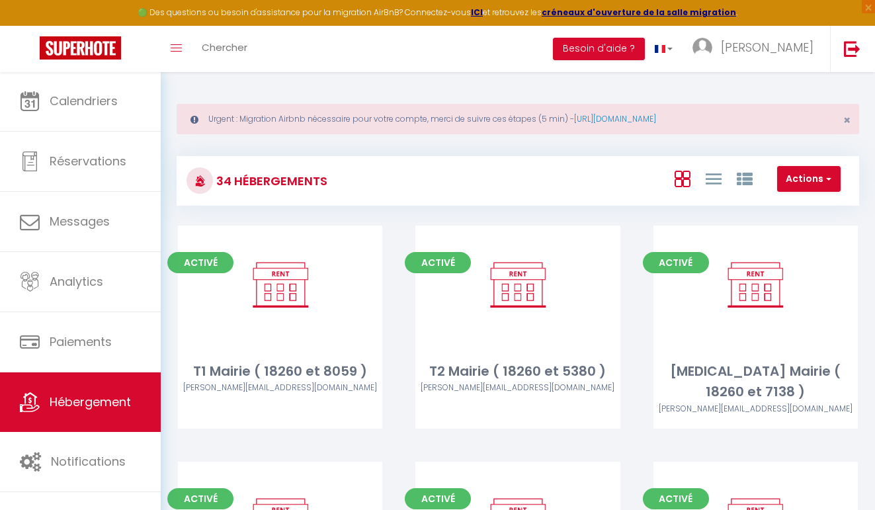
click at [802, 193] on div "Actions Créer un Hébergement Nouveau groupe" at bounding box center [632, 181] width 454 height 30
click at [802, 192] on div "Actions Créer un Hébergement Nouveau groupe" at bounding box center [632, 181] width 454 height 30
click at [803, 190] on button "Actions" at bounding box center [810, 179] width 64 height 26
click at [791, 206] on li "Créer un Hébergement" at bounding box center [779, 206] width 121 height 15
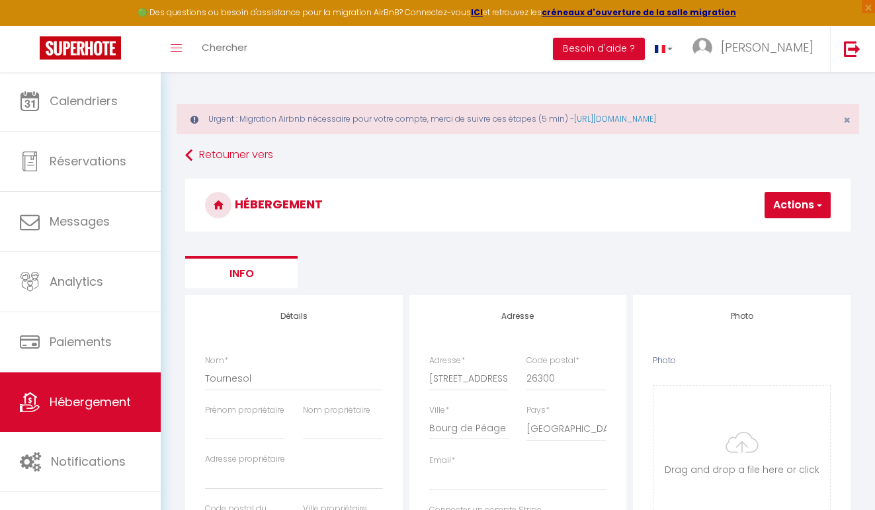
click at [614, 394] on div "Code postal * 26300" at bounding box center [566, 380] width 97 height 50
click at [793, 197] on button "Actions" at bounding box center [798, 205] width 66 height 26
click at [770, 234] on input "Enregistrer" at bounding box center [763, 234] width 49 height 13
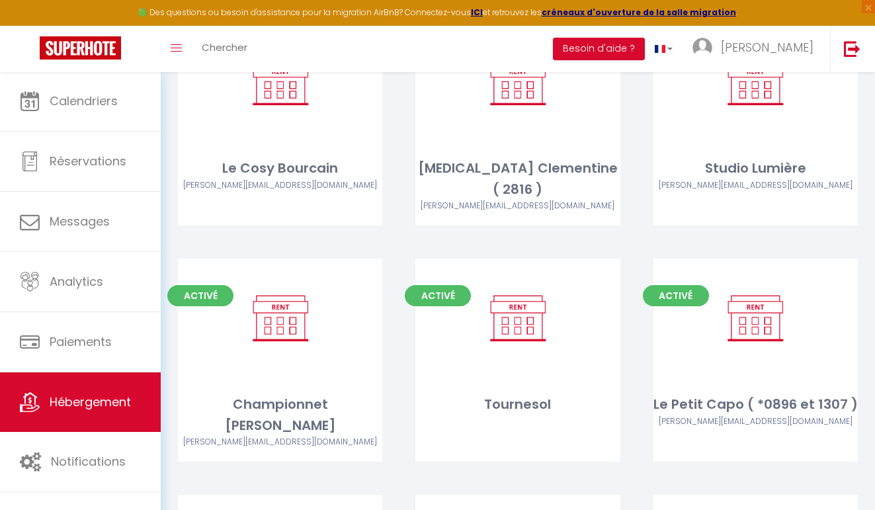
scroll to position [1625, 0]
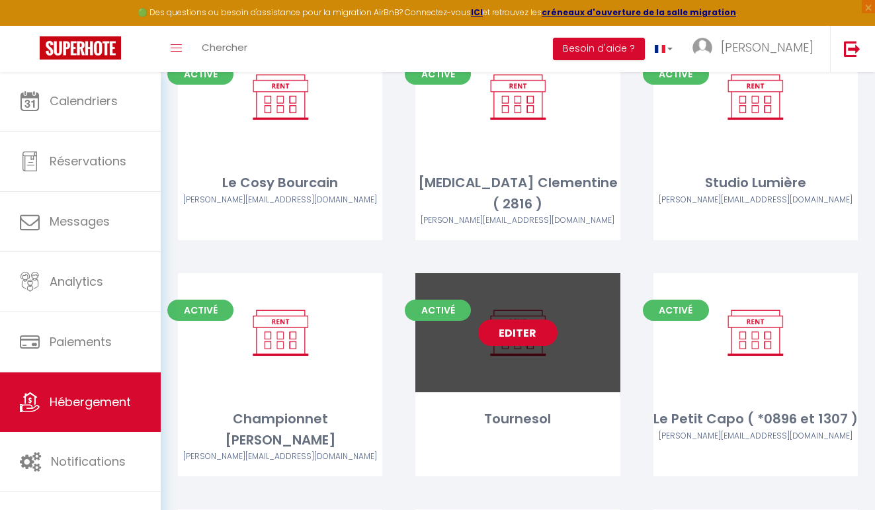
click at [530, 320] on link "Editer" at bounding box center [517, 333] width 79 height 26
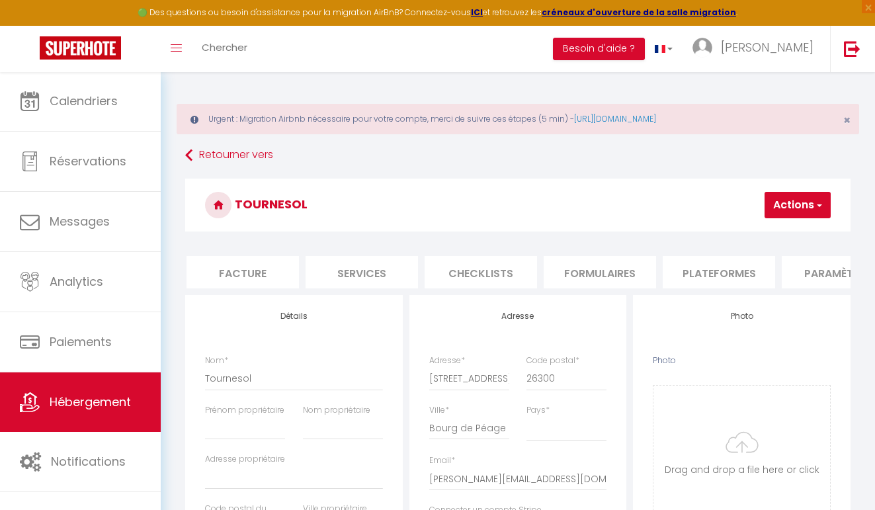
scroll to position [0, 245]
click at [694, 270] on li "Plateformes" at bounding box center [711, 272] width 112 height 32
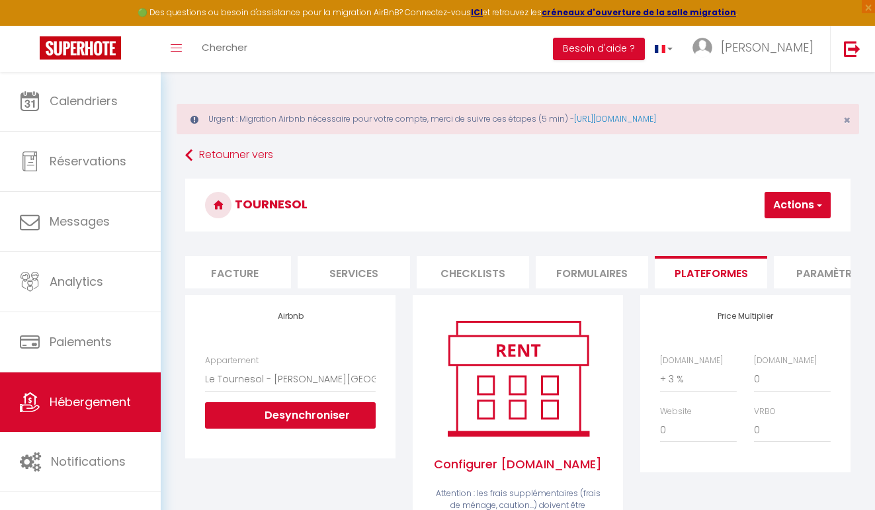
click at [785, 207] on button "Actions" at bounding box center [798, 205] width 66 height 26
click at [769, 238] on link "Enregistrer" at bounding box center [778, 234] width 105 height 17
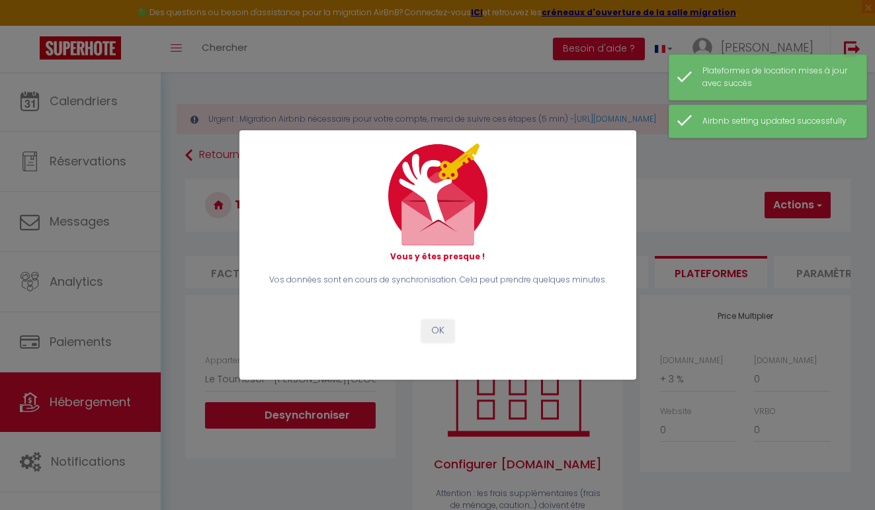
click at [65, 118] on div "Vous y êtes presque ! Vos données sont en cours de synchronisation. Cela peut p…" at bounding box center [437, 255] width 875 height 510
click at [443, 326] on button "OK" at bounding box center [438, 331] width 33 height 22
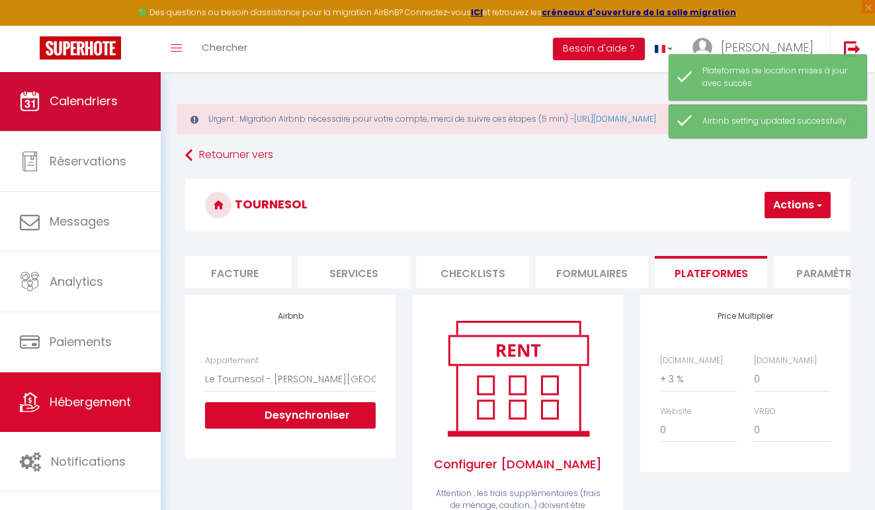
click at [89, 114] on link "Calendriers" at bounding box center [80, 101] width 161 height 60
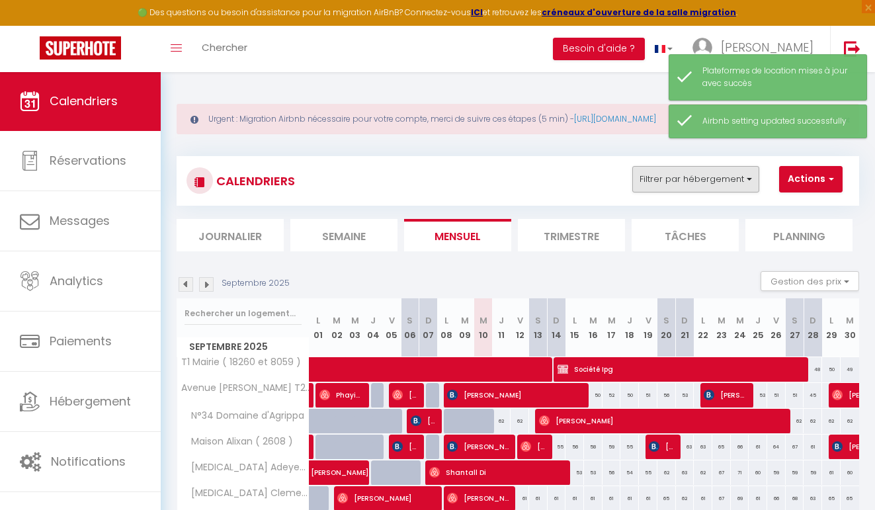
click at [727, 184] on button "Filtrer par hébergement" at bounding box center [696, 179] width 127 height 26
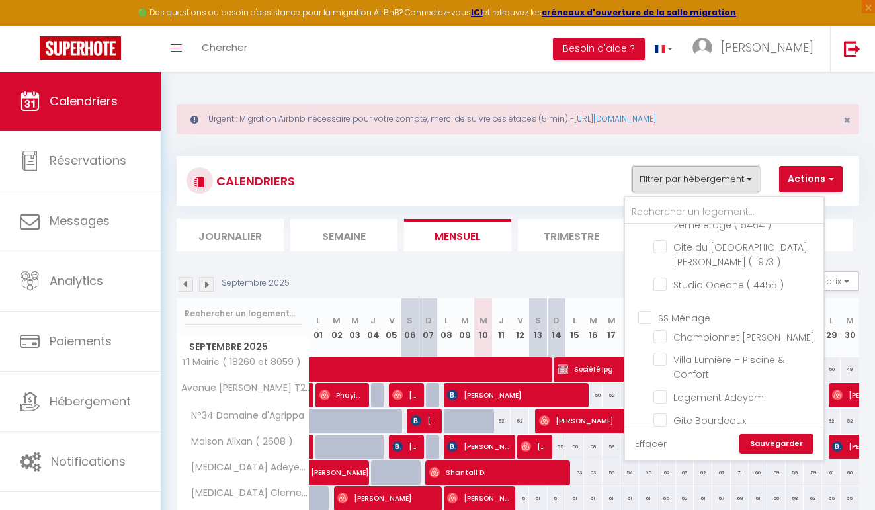
scroll to position [793, 0]
click at [766, 429] on div "Effacer Sauvegarder" at bounding box center [724, 444] width 199 height 34
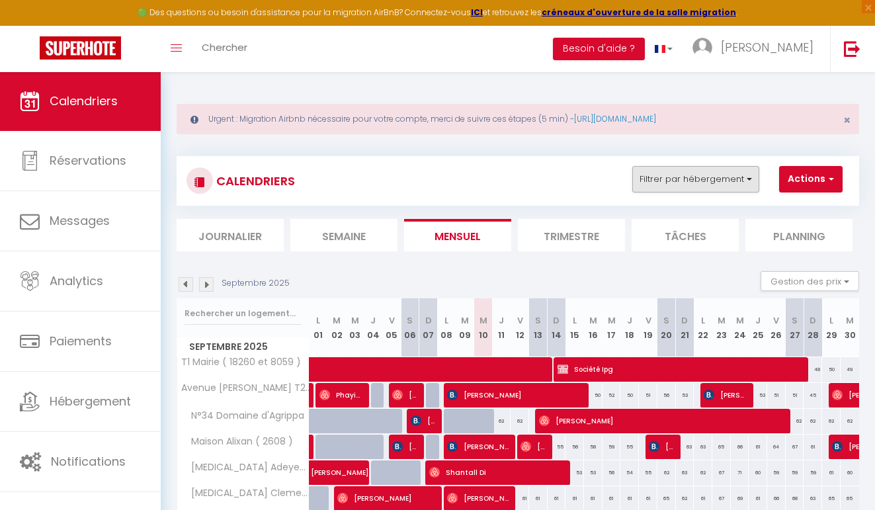
click at [687, 179] on button "Filtrer par hébergement" at bounding box center [696, 179] width 127 height 26
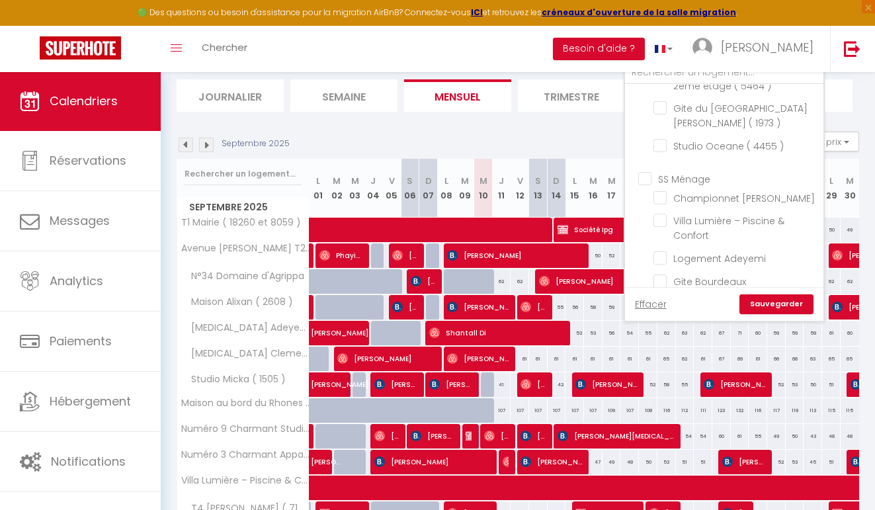
click at [781, 302] on link "Sauvegarder" at bounding box center [777, 304] width 74 height 20
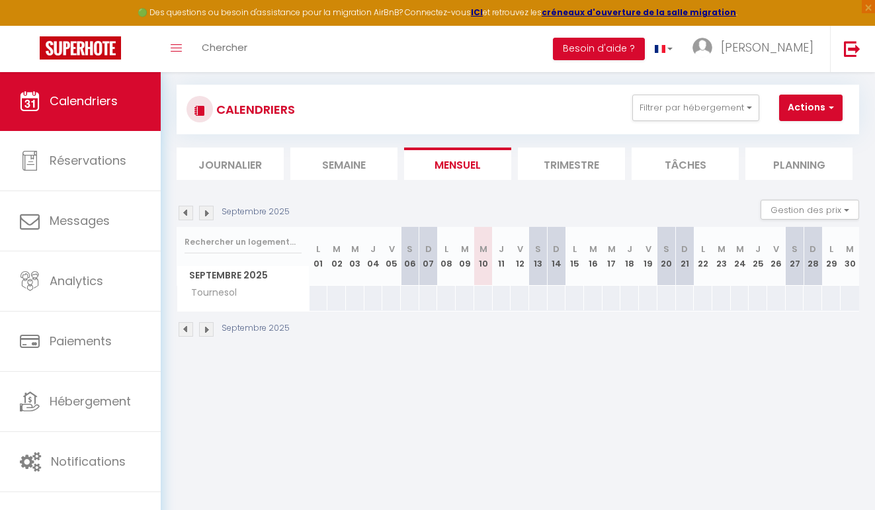
click at [482, 298] on div at bounding box center [483, 298] width 19 height 24
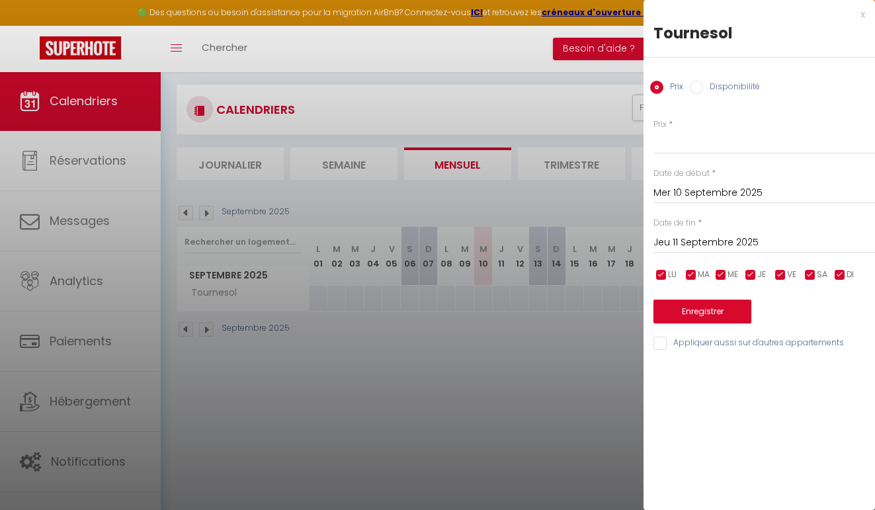
click at [692, 240] on input "Jeu 11 Septembre 2025" at bounding box center [765, 242] width 222 height 17
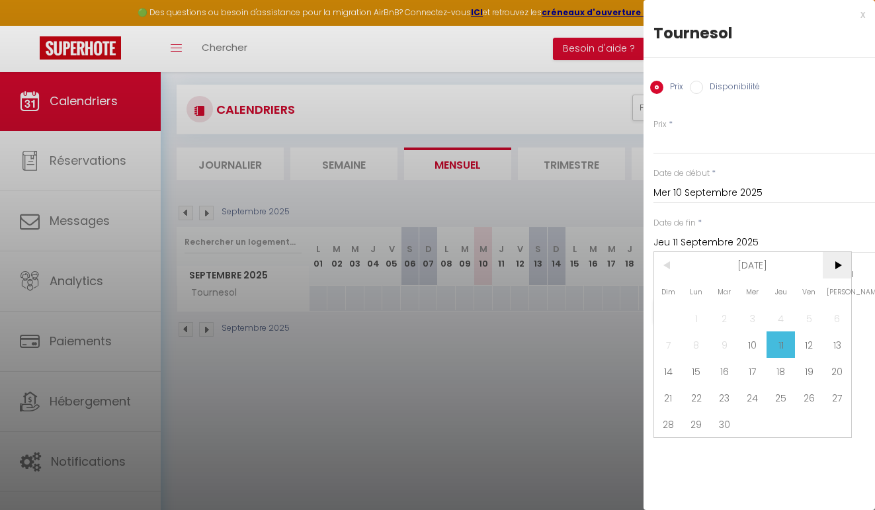
click at [835, 263] on span ">" at bounding box center [837, 265] width 28 height 26
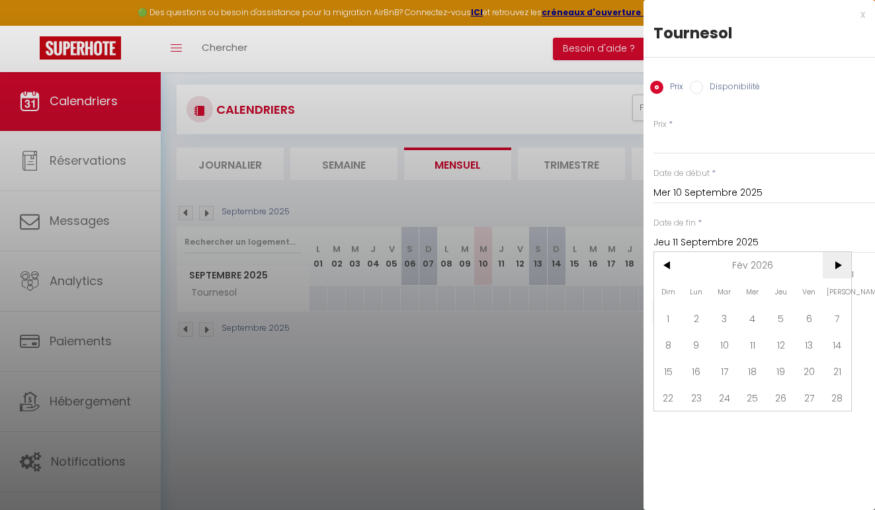
click at [835, 263] on span ">" at bounding box center [837, 265] width 28 height 26
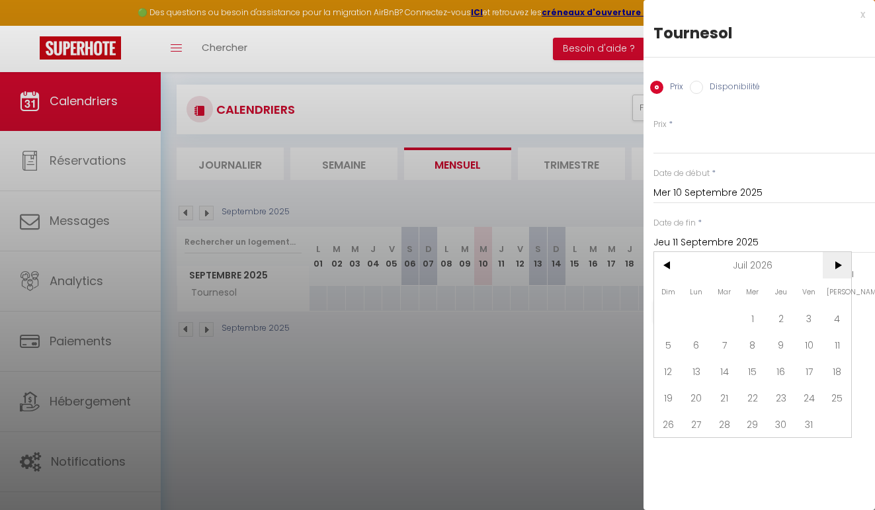
click at [835, 263] on span ">" at bounding box center [837, 265] width 28 height 26
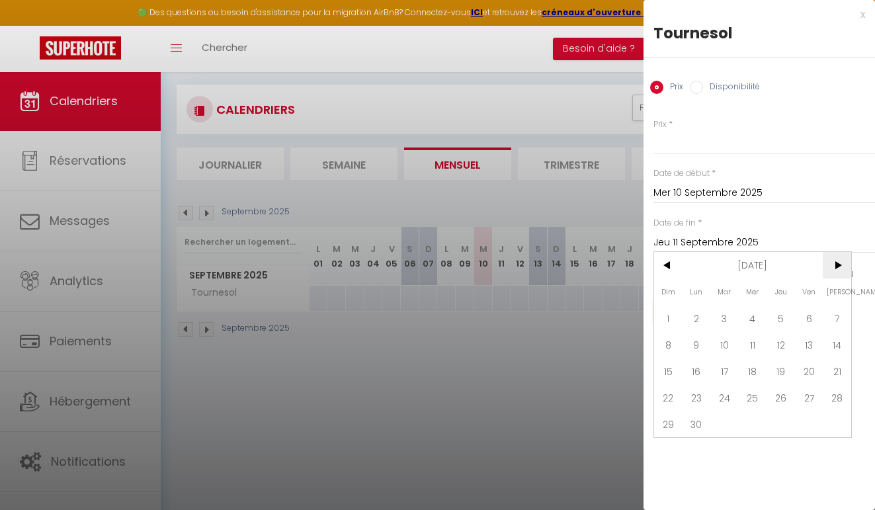
click at [835, 263] on span ">" at bounding box center [837, 265] width 28 height 26
click at [674, 455] on span "31" at bounding box center [668, 450] width 28 height 26
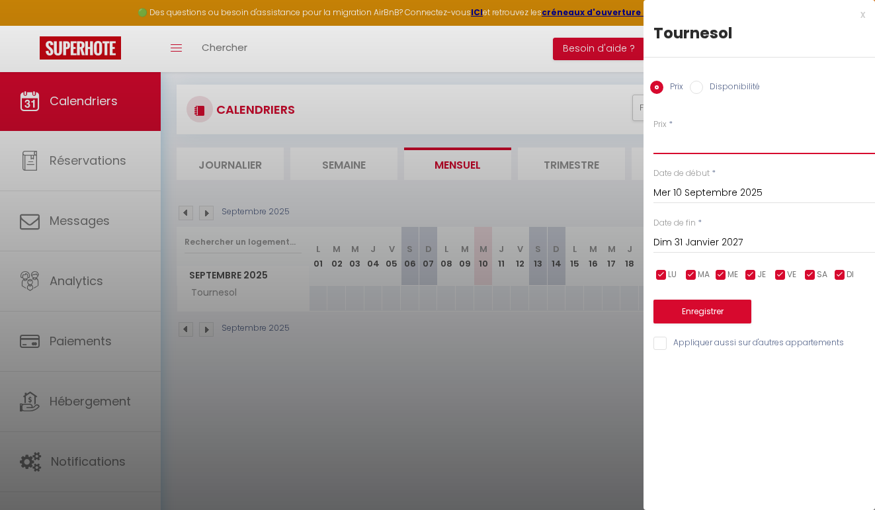
click at [685, 154] on input "Prix" at bounding box center [765, 142] width 222 height 24
click at [717, 306] on button "Enregistrer" at bounding box center [703, 312] width 98 height 24
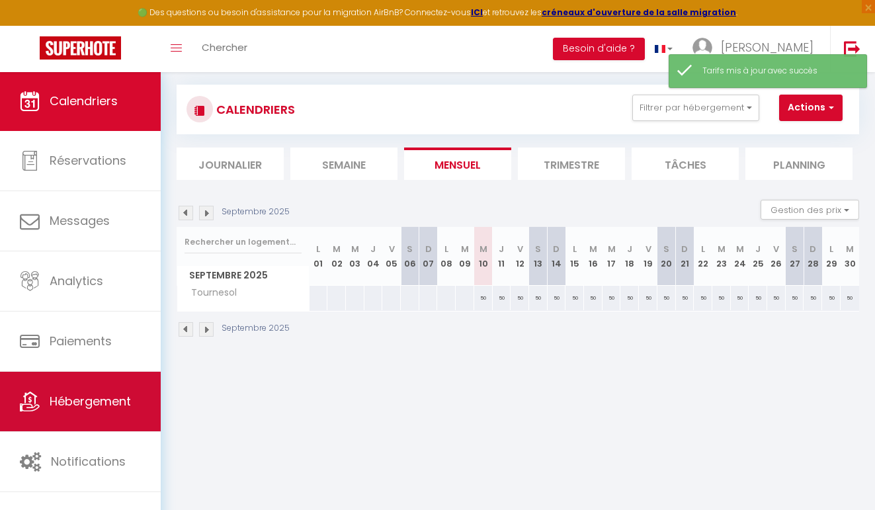
click at [115, 393] on span "Hébergement" at bounding box center [90, 401] width 81 height 17
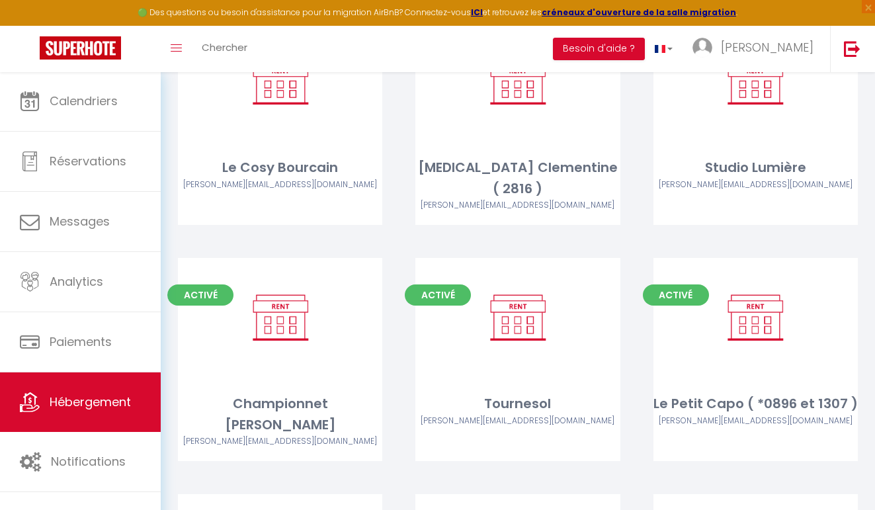
scroll to position [1629, 0]
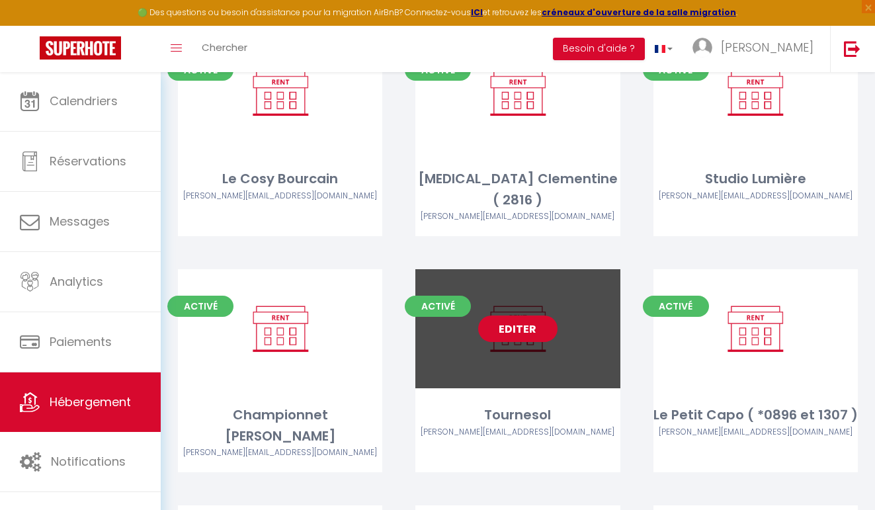
click at [521, 316] on link "Editer" at bounding box center [517, 329] width 79 height 26
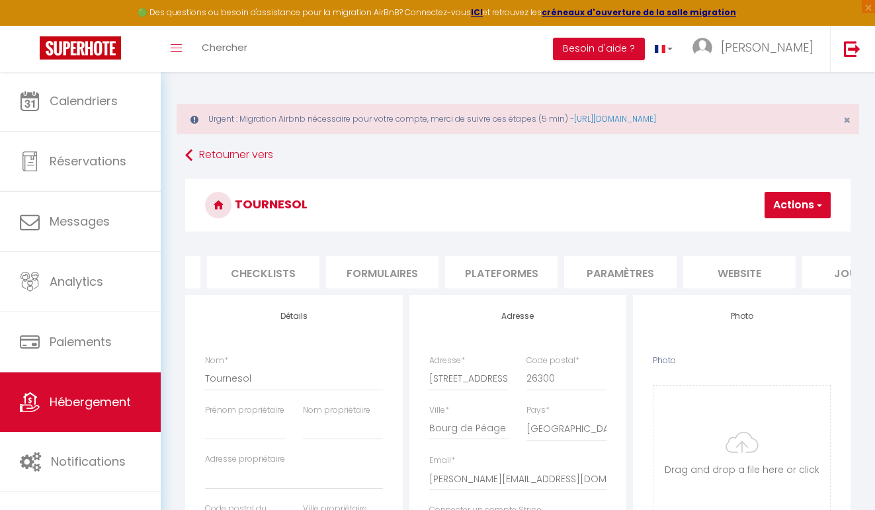
scroll to position [0, 492]
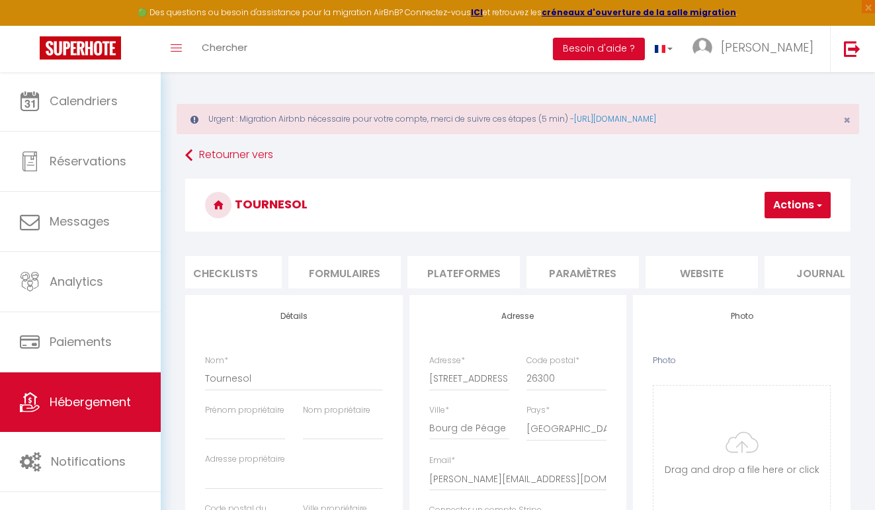
click at [706, 274] on li "website" at bounding box center [702, 272] width 112 height 32
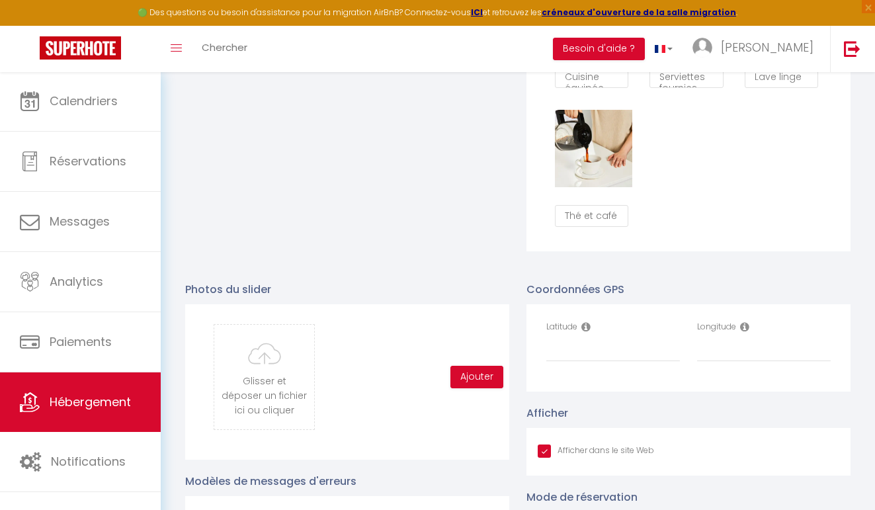
scroll to position [1296, 0]
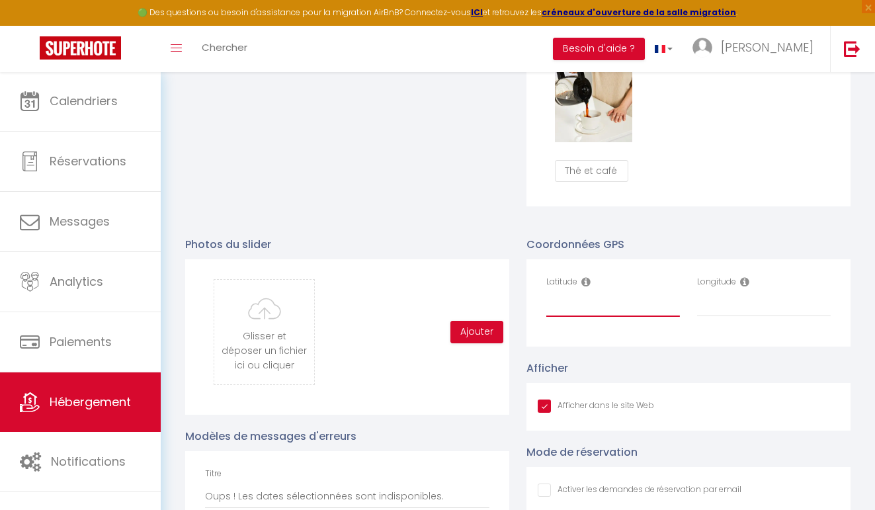
click at [645, 308] on input "Latitude" at bounding box center [614, 305] width 134 height 24
click at [857, 0] on div "🟢 Des questions ou besoin d'assistance pour la migration AirBnB? Connectez-vous…" at bounding box center [437, 13] width 875 height 26
click at [589, 296] on input "Latitude" at bounding box center [614, 305] width 134 height 24
paste input "45.0361453,5.044105"
click at [786, 310] on input "Longitude" at bounding box center [764, 305] width 134 height 24
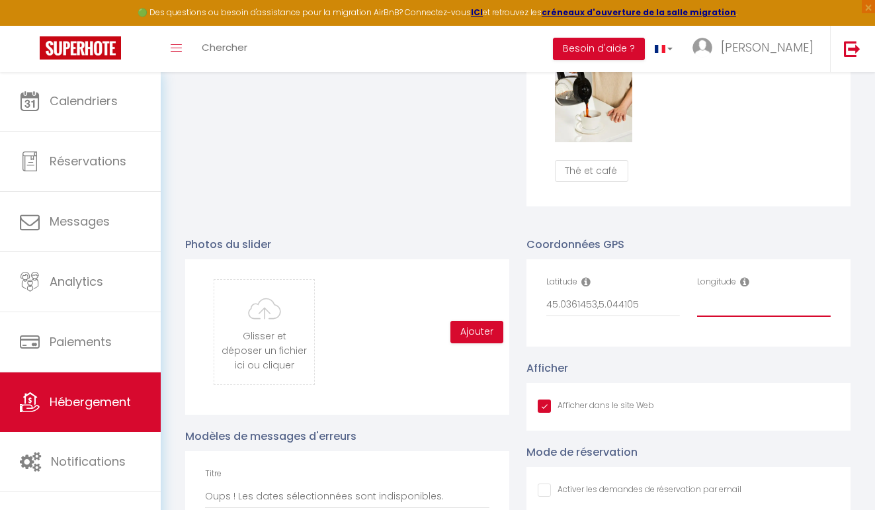
paste input "45.0361453,5.044105"
click at [638, 306] on input "45.0361453,5.044105" at bounding box center [614, 305] width 134 height 24
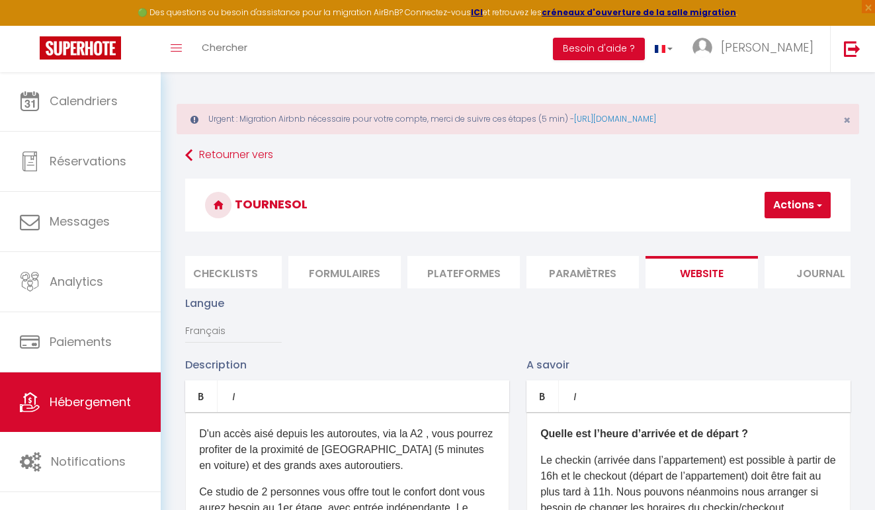
scroll to position [0, 0]
click at [803, 203] on button "Actions" at bounding box center [798, 205] width 66 height 26
click at [767, 229] on input "Enregistrer" at bounding box center [763, 234] width 49 height 13
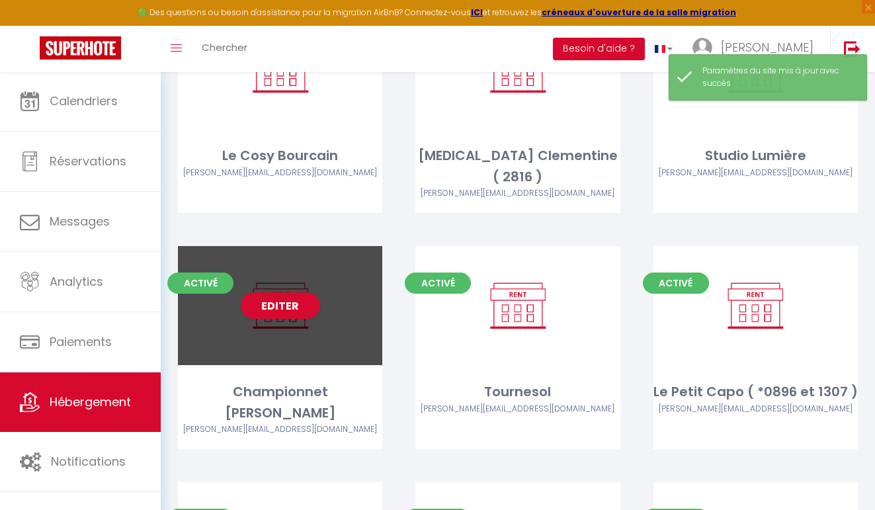
scroll to position [1679, 0]
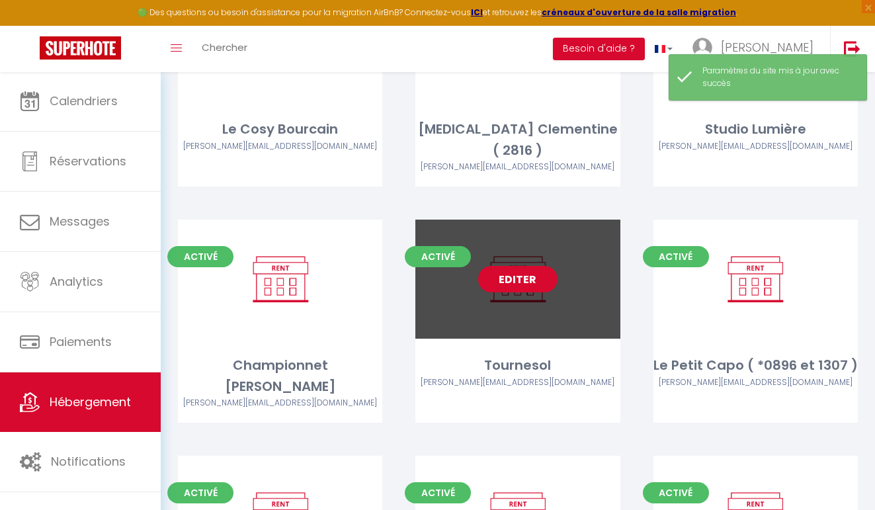
click at [523, 266] on link "Editer" at bounding box center [517, 279] width 79 height 26
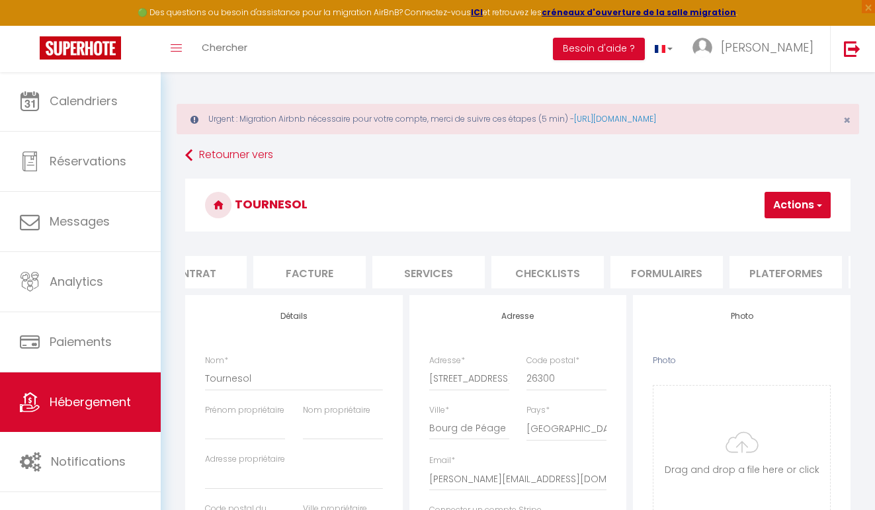
scroll to position [0, 178]
click at [664, 263] on li "Formulaires" at bounding box center [659, 272] width 112 height 32
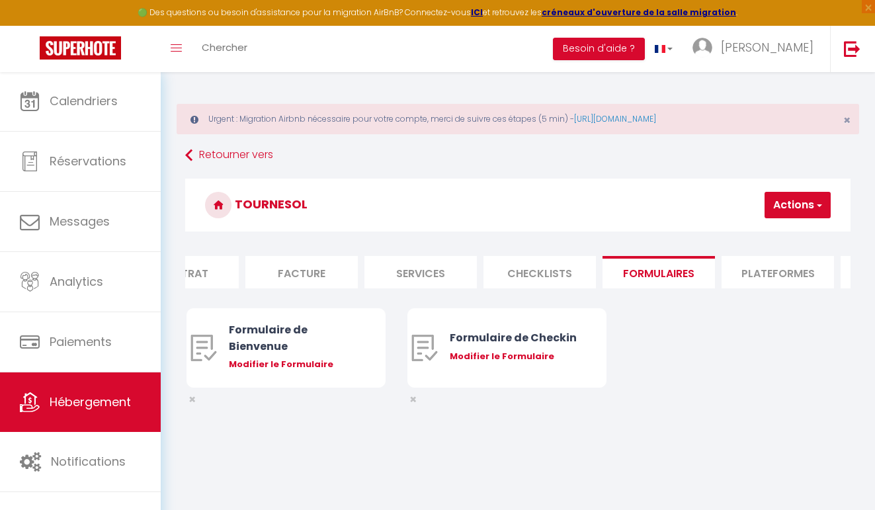
click at [442, 271] on li "Services" at bounding box center [421, 272] width 112 height 32
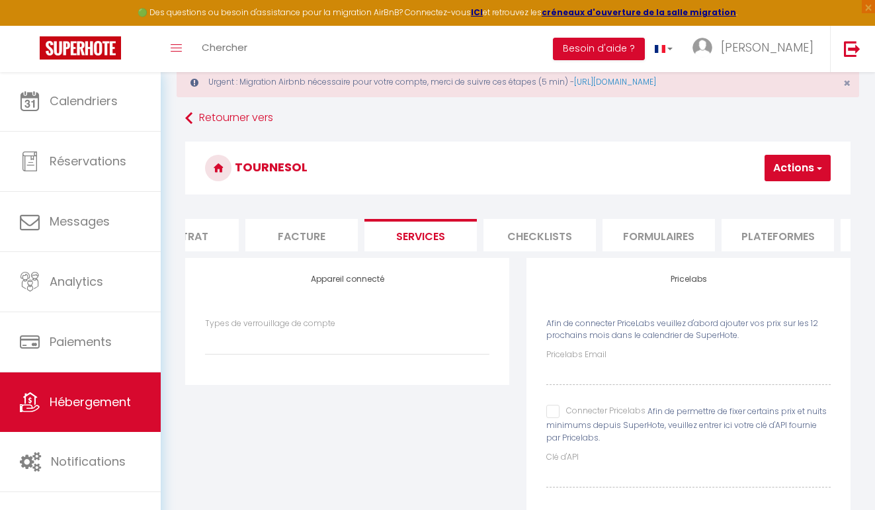
scroll to position [63, 0]
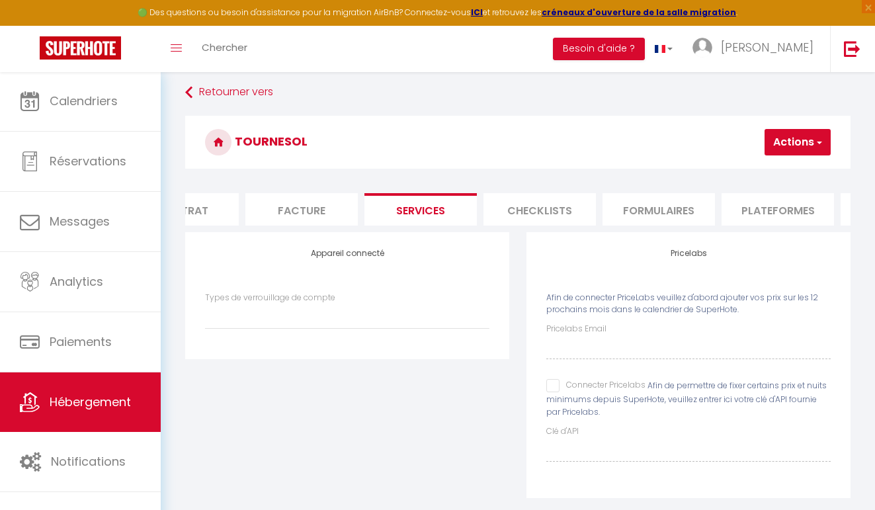
click at [554, 382] on input "Connecter Pricelabs" at bounding box center [596, 385] width 99 height 13
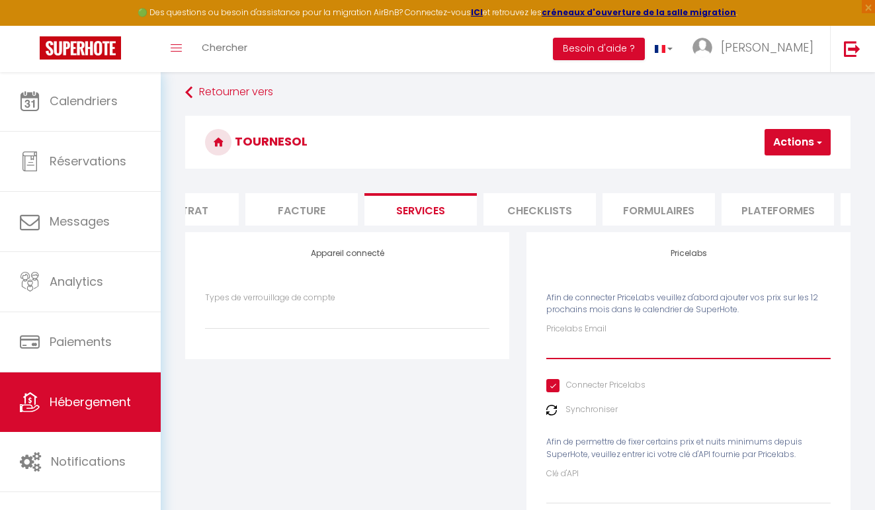
click at [594, 344] on input "Pricelabs Email" at bounding box center [689, 348] width 285 height 24
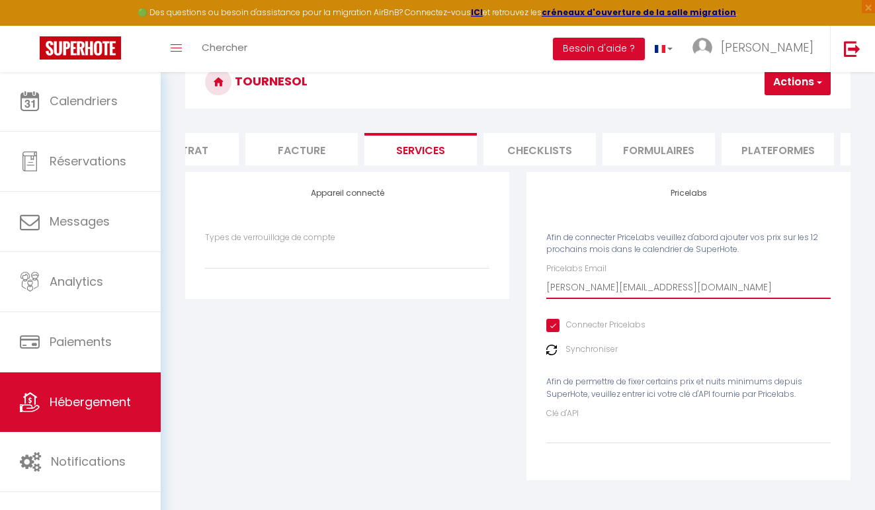
scroll to position [122, 0]
click at [791, 83] on button "Actions" at bounding box center [798, 82] width 66 height 26
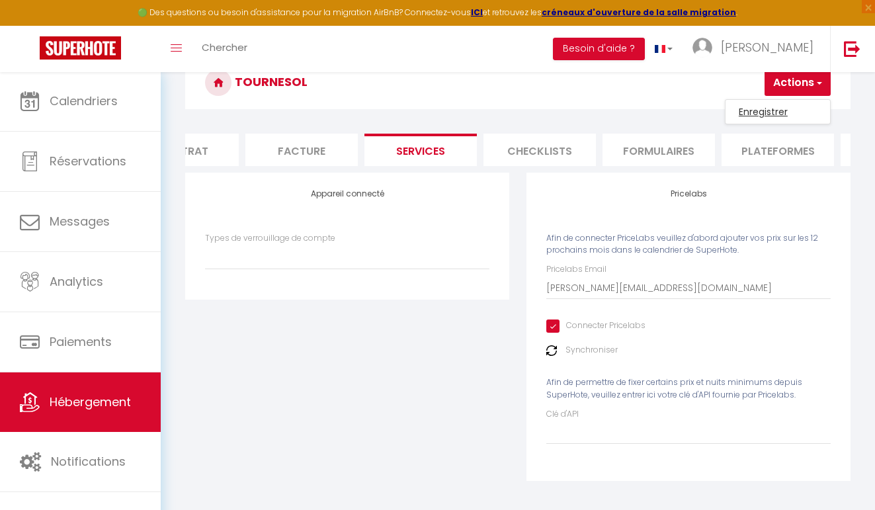
click at [772, 109] on link "Enregistrer" at bounding box center [778, 111] width 105 height 17
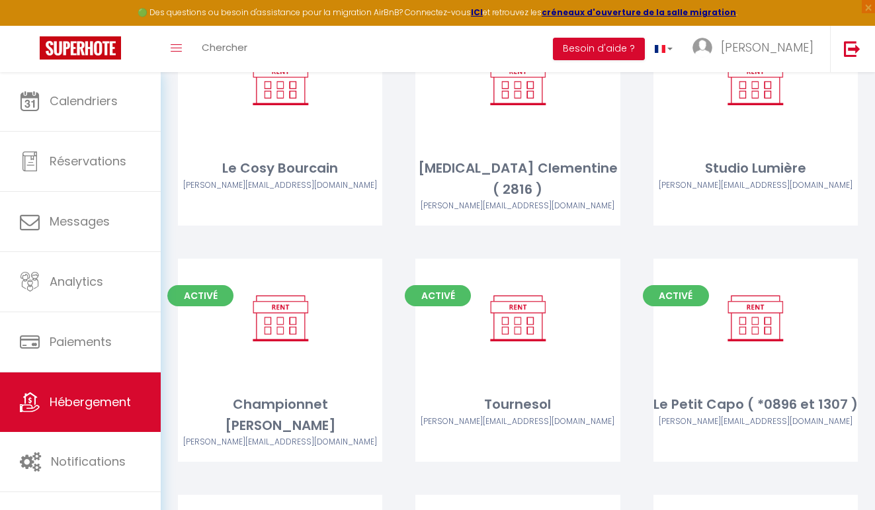
scroll to position [1670, 0]
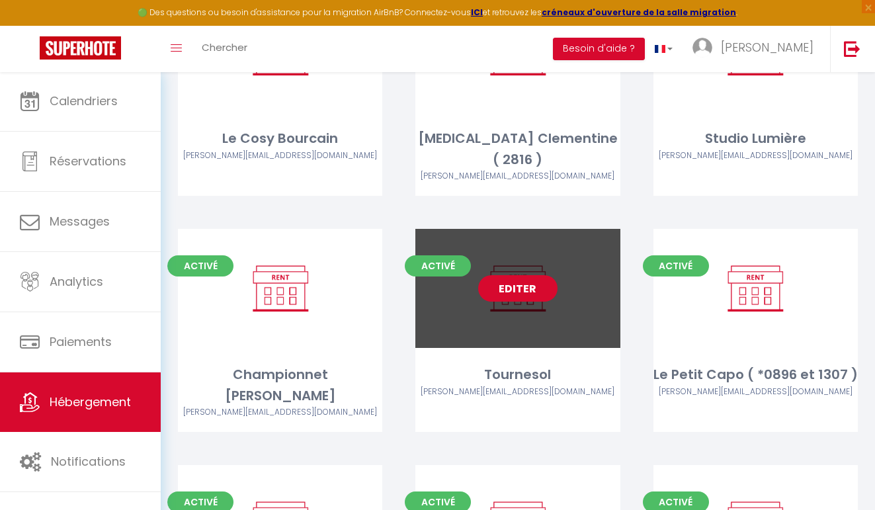
click at [520, 275] on link "Editer" at bounding box center [517, 288] width 79 height 26
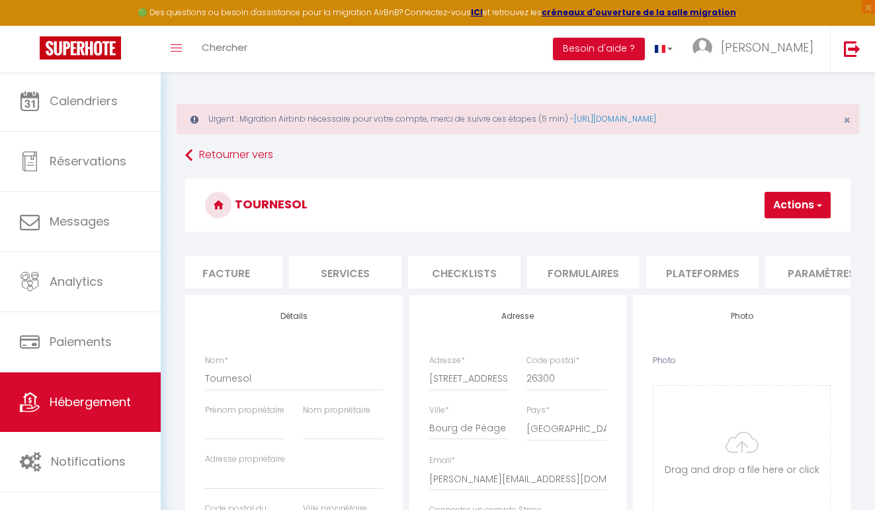
scroll to position [0, 259]
click at [369, 269] on li "Services" at bounding box center [340, 272] width 112 height 32
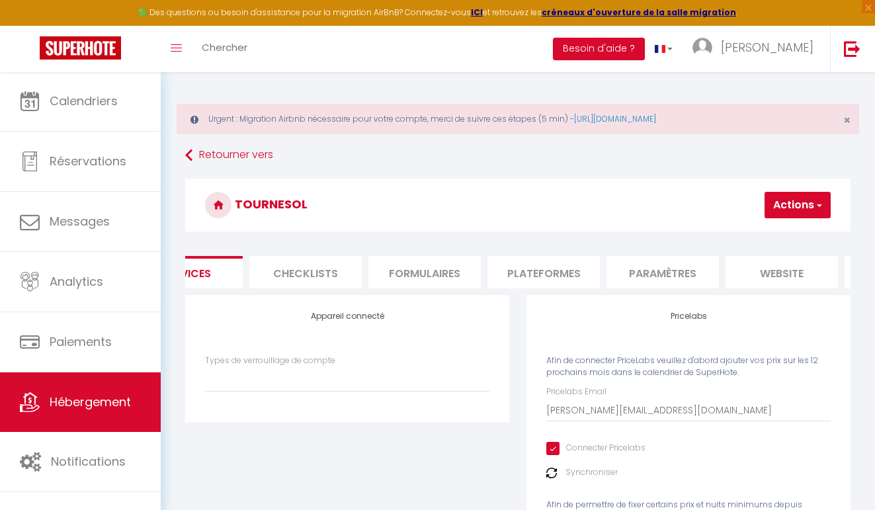
scroll to position [0, 429]
click at [455, 271] on li "Formulaires" at bounding box center [408, 272] width 112 height 32
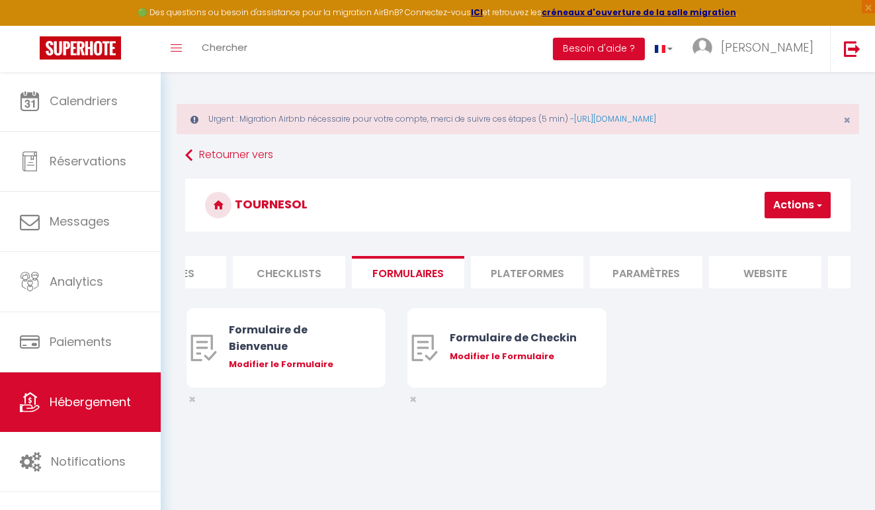
click at [497, 266] on li "Plateformes" at bounding box center [527, 272] width 112 height 32
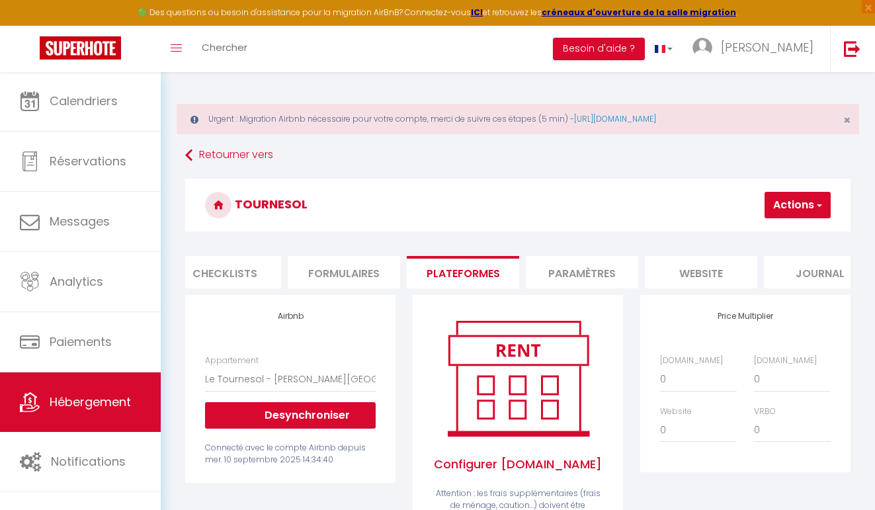
scroll to position [0, 498]
click at [788, 199] on button "Actions" at bounding box center [798, 205] width 66 height 26
click at [768, 235] on link "Enregistrer" at bounding box center [778, 234] width 105 height 17
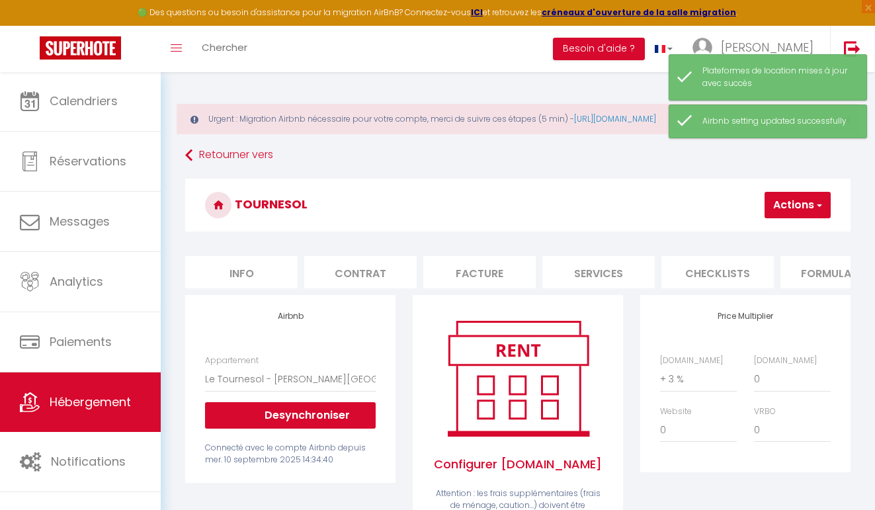
click at [249, 271] on li "Info" at bounding box center [241, 272] width 112 height 32
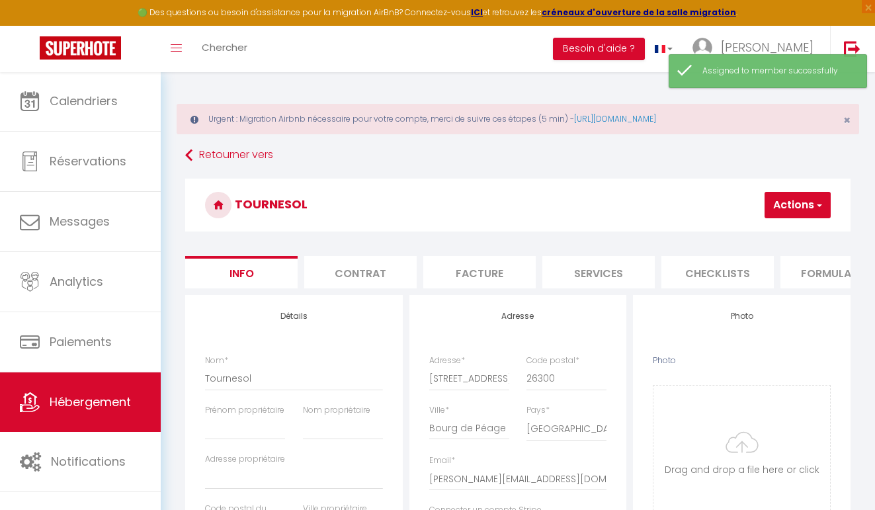
click at [817, 200] on span "button" at bounding box center [819, 205] width 9 height 13
click at [740, 236] on input "Enregistrer" at bounding box center [726, 234] width 49 height 13
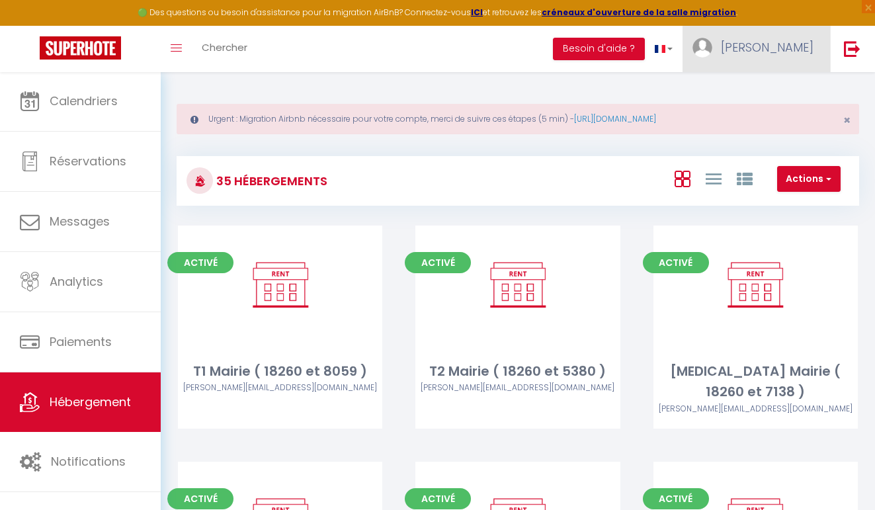
click at [797, 53] on span "[PERSON_NAME]" at bounding box center [767, 47] width 93 height 17
click at [770, 116] on link "Équipe" at bounding box center [778, 116] width 98 height 22
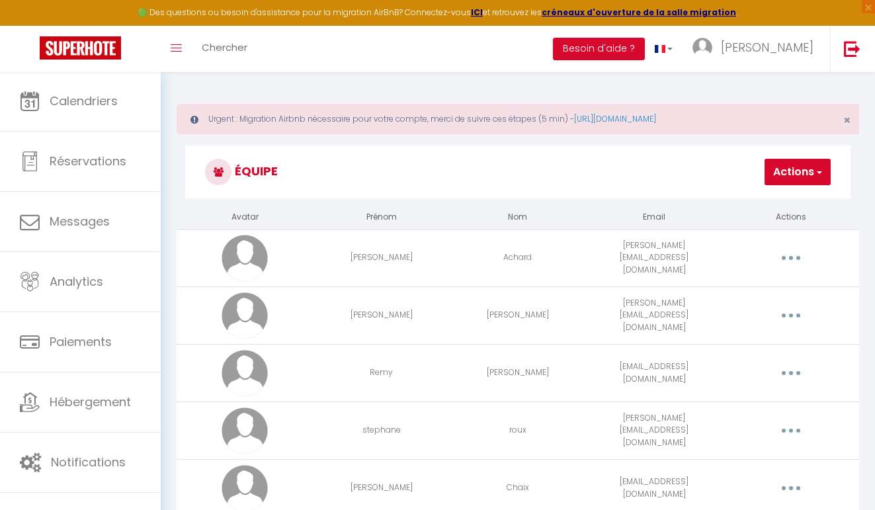
click at [778, 162] on button "Actions" at bounding box center [798, 172] width 66 height 26
click at [744, 195] on link "Ajouter un nouvel utilisateur" at bounding box center [752, 201] width 156 height 17
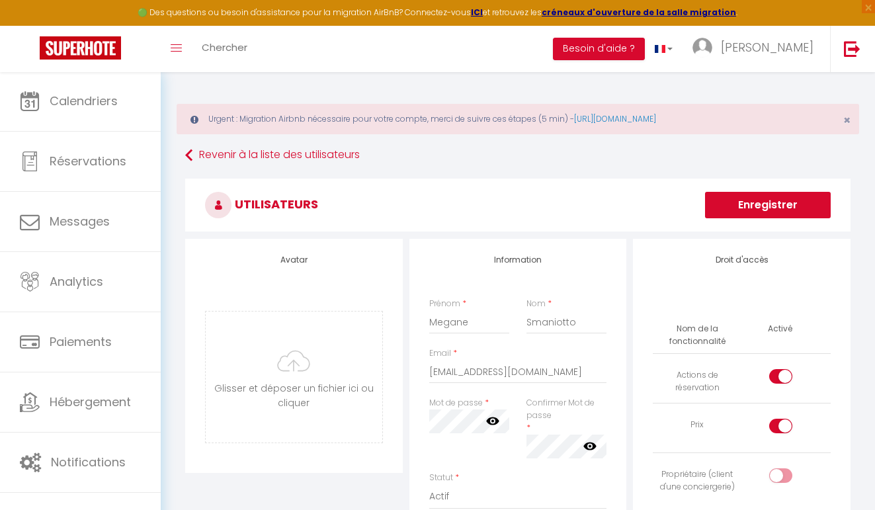
click at [781, 204] on button "Enregistrer" at bounding box center [768, 205] width 126 height 26
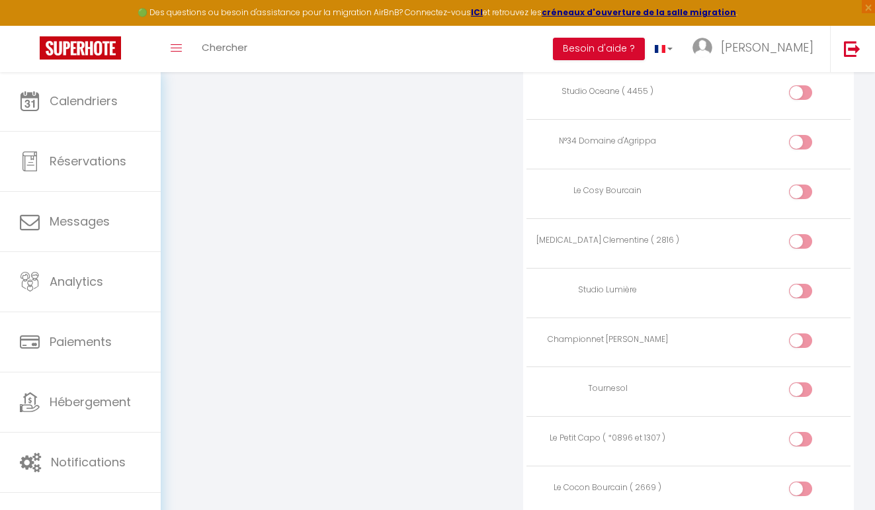
scroll to position [1557, 0]
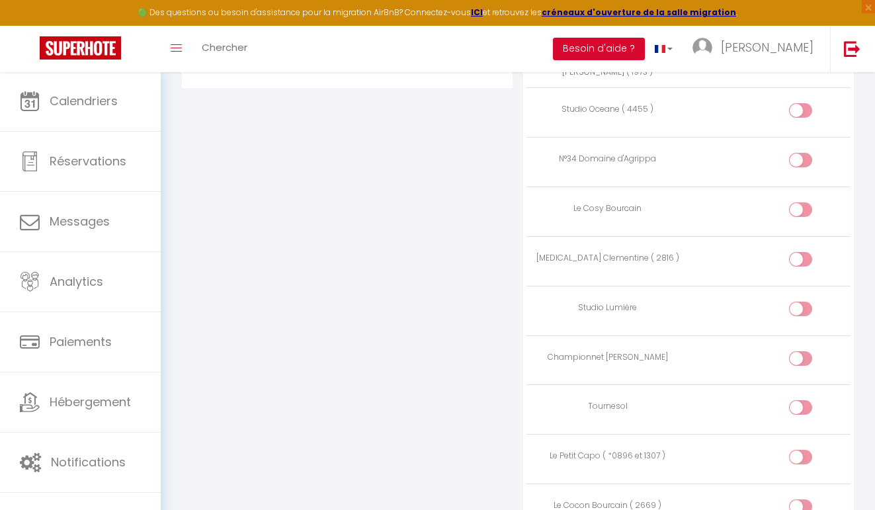
click at [801, 400] on input "checkbox" at bounding box center [812, 410] width 23 height 20
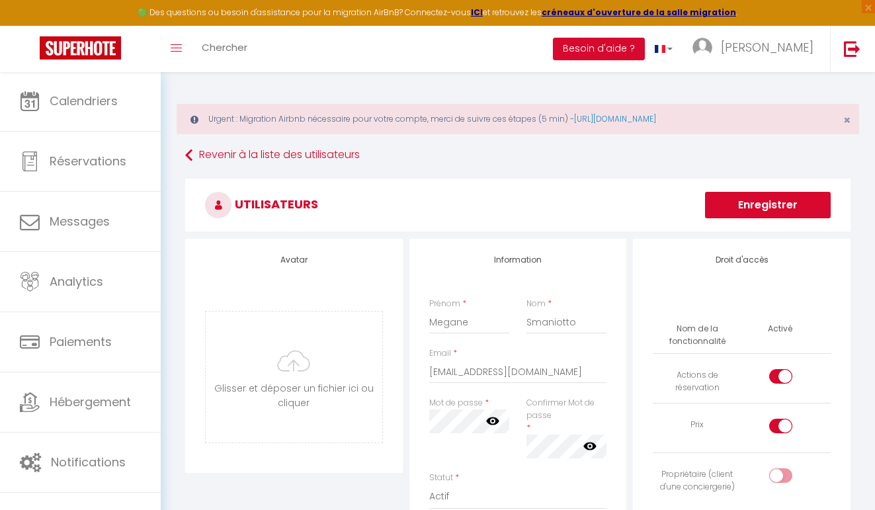
scroll to position [0, 0]
click at [776, 201] on button "Enregistrer" at bounding box center [768, 205] width 126 height 26
click at [751, 202] on button "Enregistrer" at bounding box center [768, 205] width 126 height 26
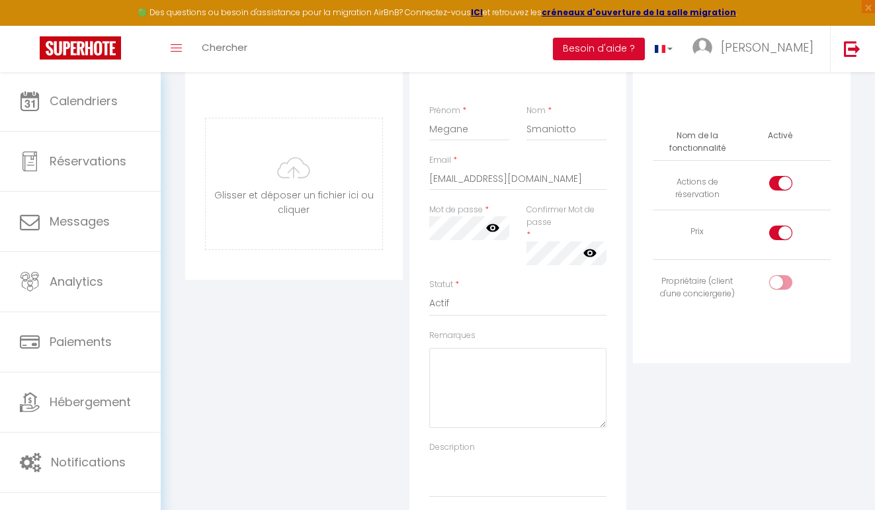
scroll to position [193, 0]
drag, startPoint x: 557, startPoint y: 176, endPoint x: 380, endPoint y: 183, distance: 176.8
click at [380, 183] on div "Avatar [PERSON_NAME] et déposer un fichier ici ou cliquer Ooops, something wron…" at bounding box center [518, 287] width 672 height 482
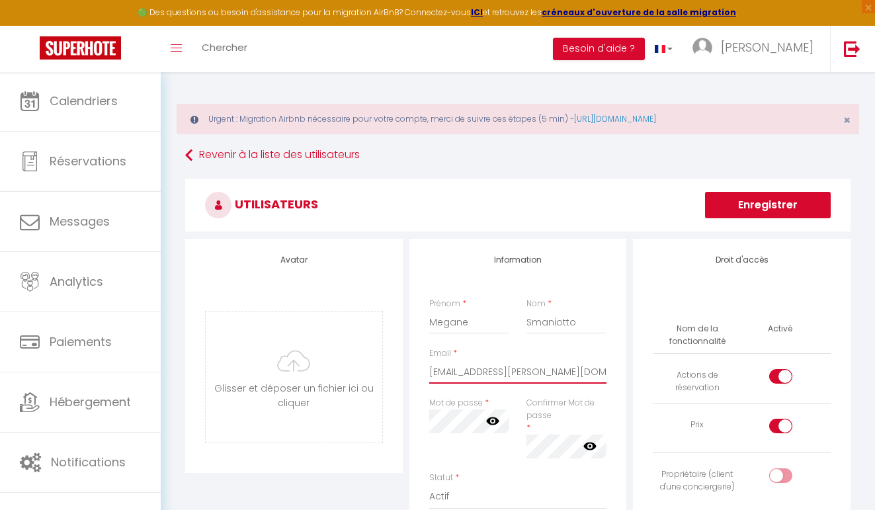
scroll to position [0, 0]
click at [807, 204] on button "Enregistrer" at bounding box center [768, 205] width 126 height 26
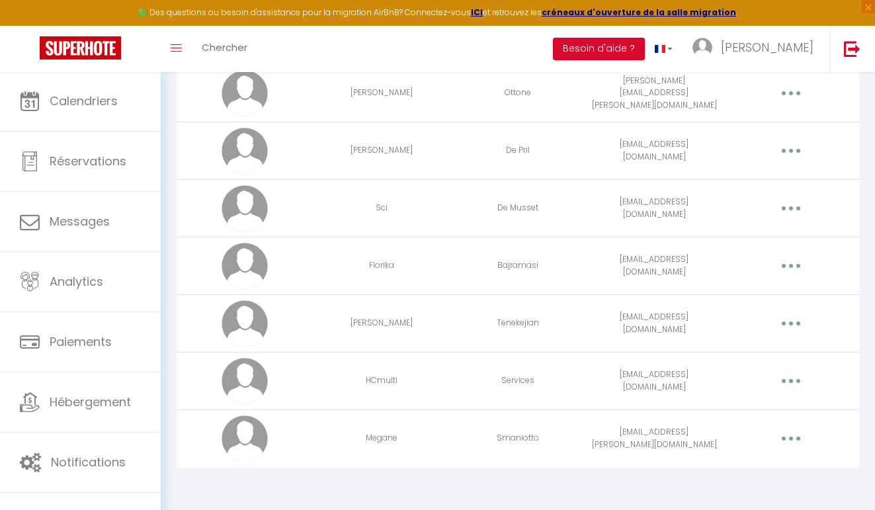
scroll to position [1200, 0]
click at [782, 439] on button "button" at bounding box center [791, 439] width 35 height 25
click at [723, 470] on link "Editer" at bounding box center [756, 472] width 98 height 22
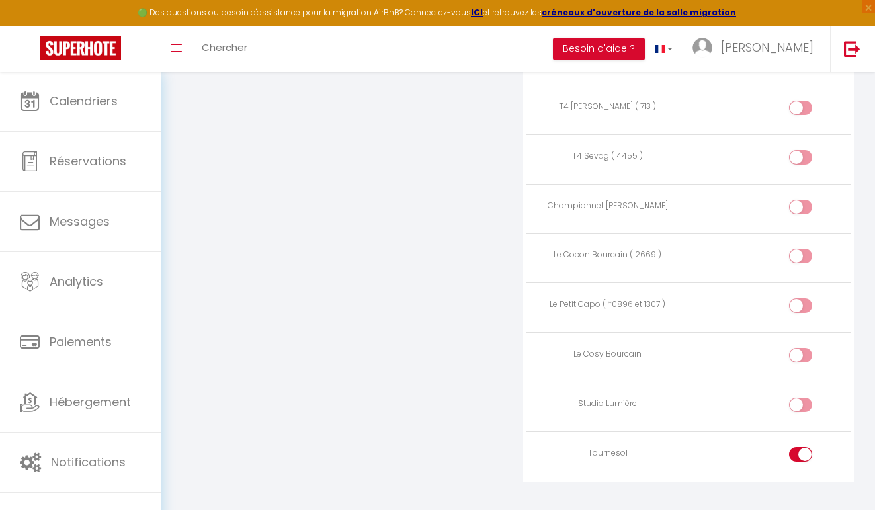
scroll to position [2176, 0]
click at [798, 398] on div at bounding box center [800, 405] width 23 height 15
click at [801, 398] on input "checkbox" at bounding box center [812, 408] width 23 height 20
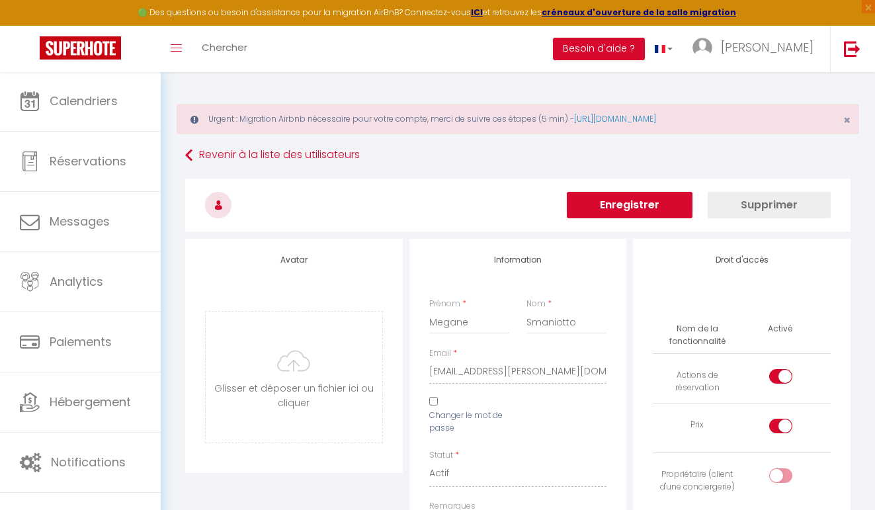
scroll to position [0, 0]
click at [627, 208] on button "Enregistrer" at bounding box center [630, 205] width 126 height 26
